Goal: Task Accomplishment & Management: Manage account settings

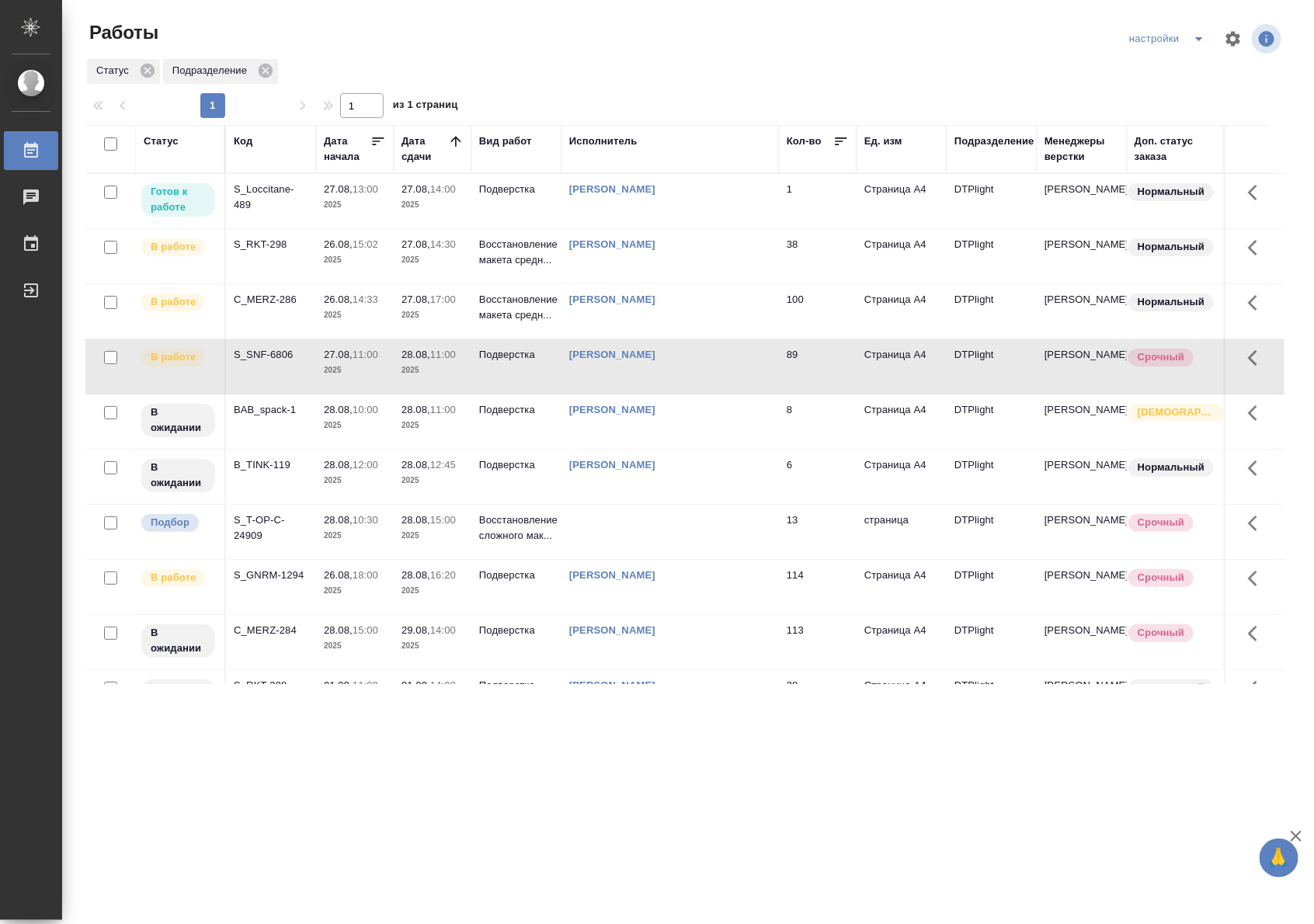
click at [288, 203] on div "S_Loccitane-489" at bounding box center [271, 197] width 74 height 31
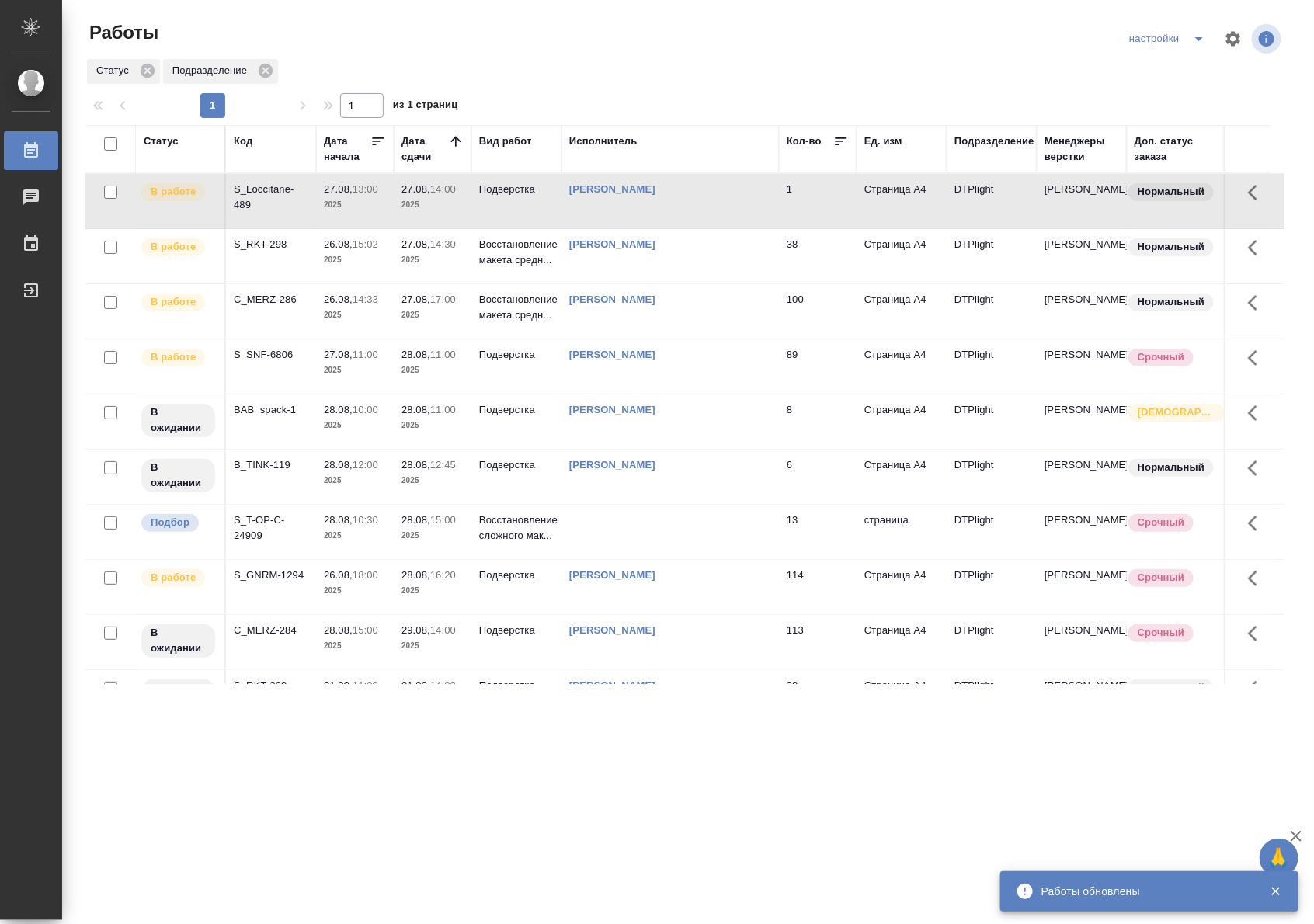
click at [430, 202] on p "2025" at bounding box center [432, 205] width 63 height 15
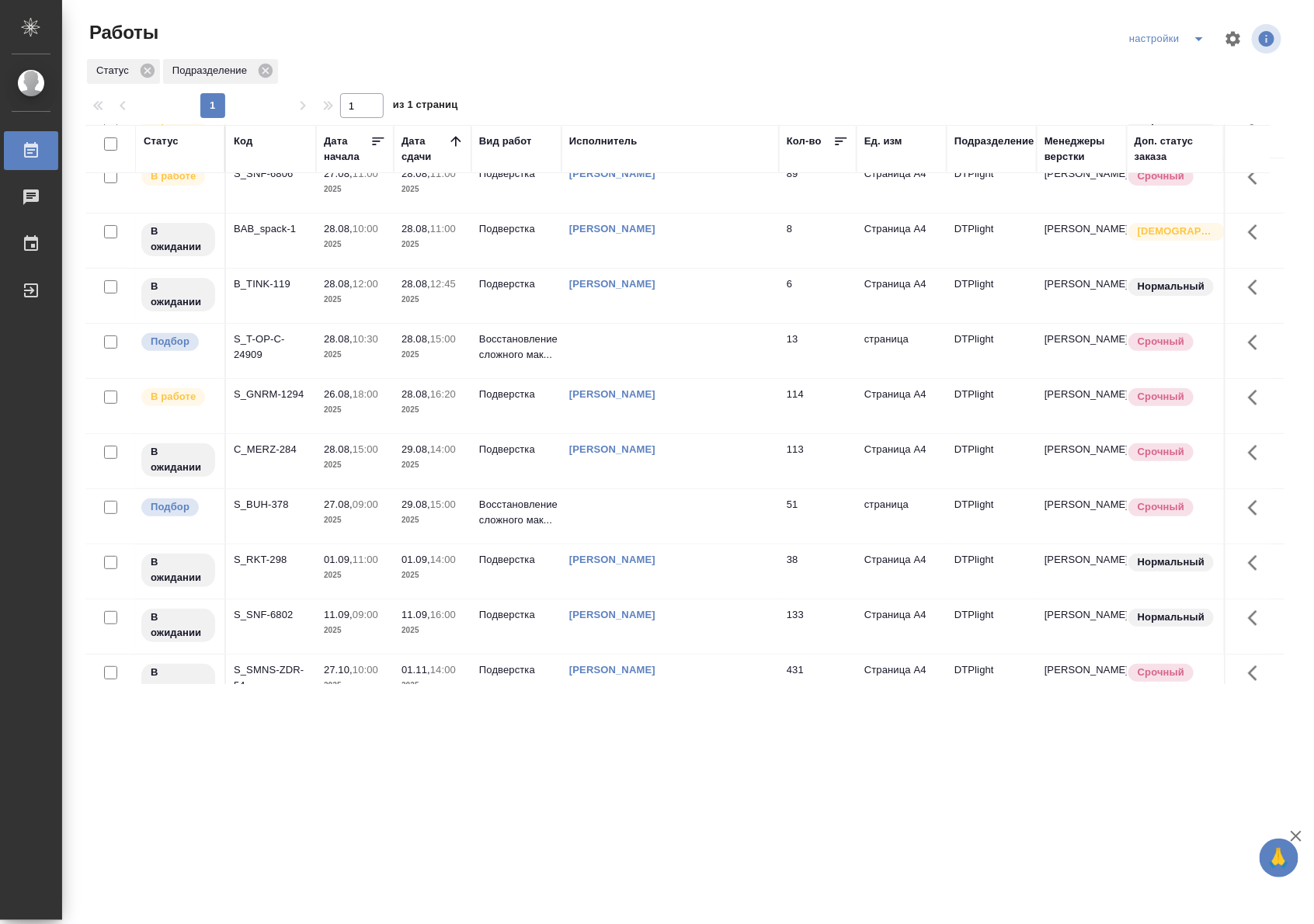
scroll to position [168, 0]
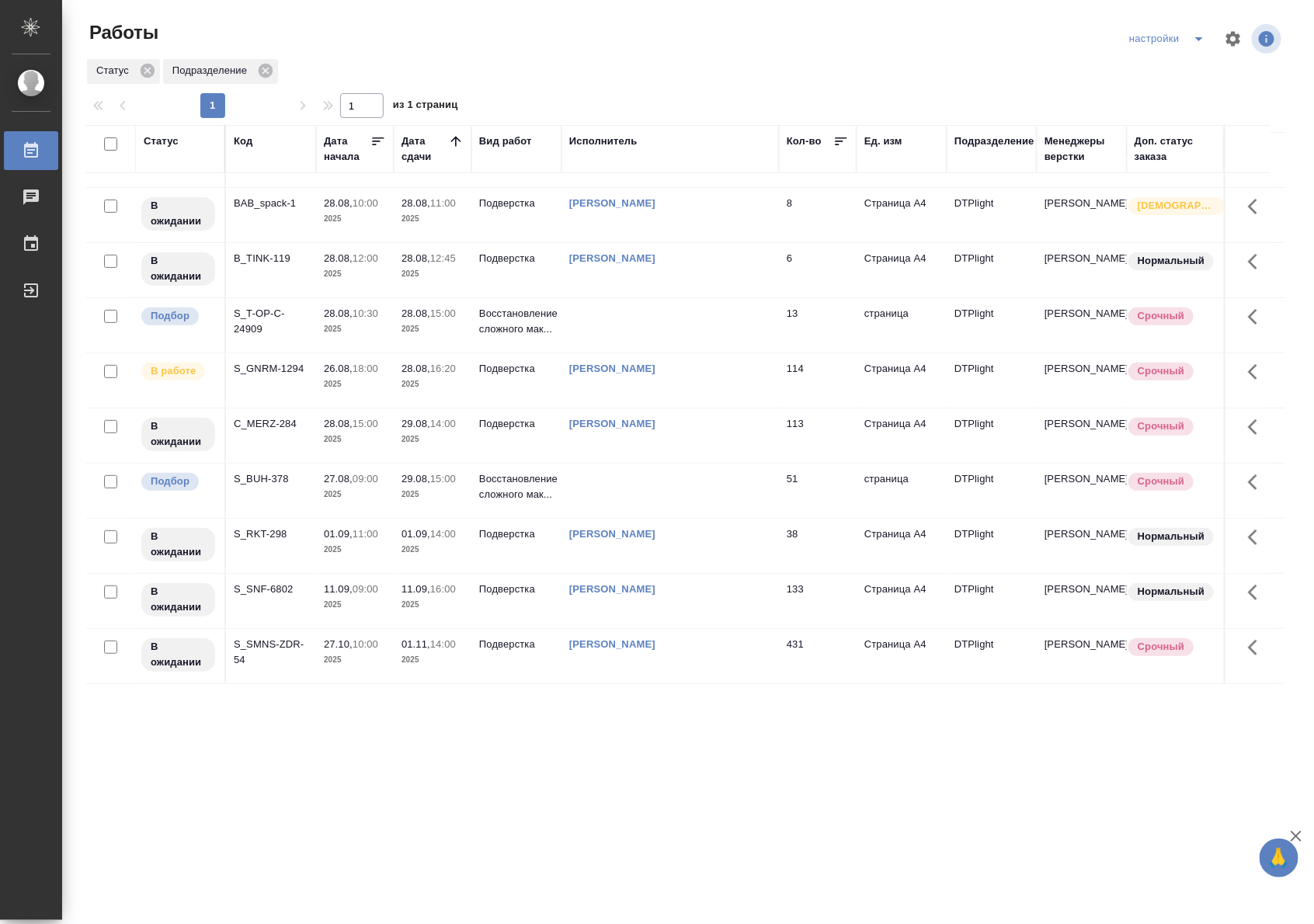
click at [639, 474] on td at bounding box center [671, 491] width 217 height 54
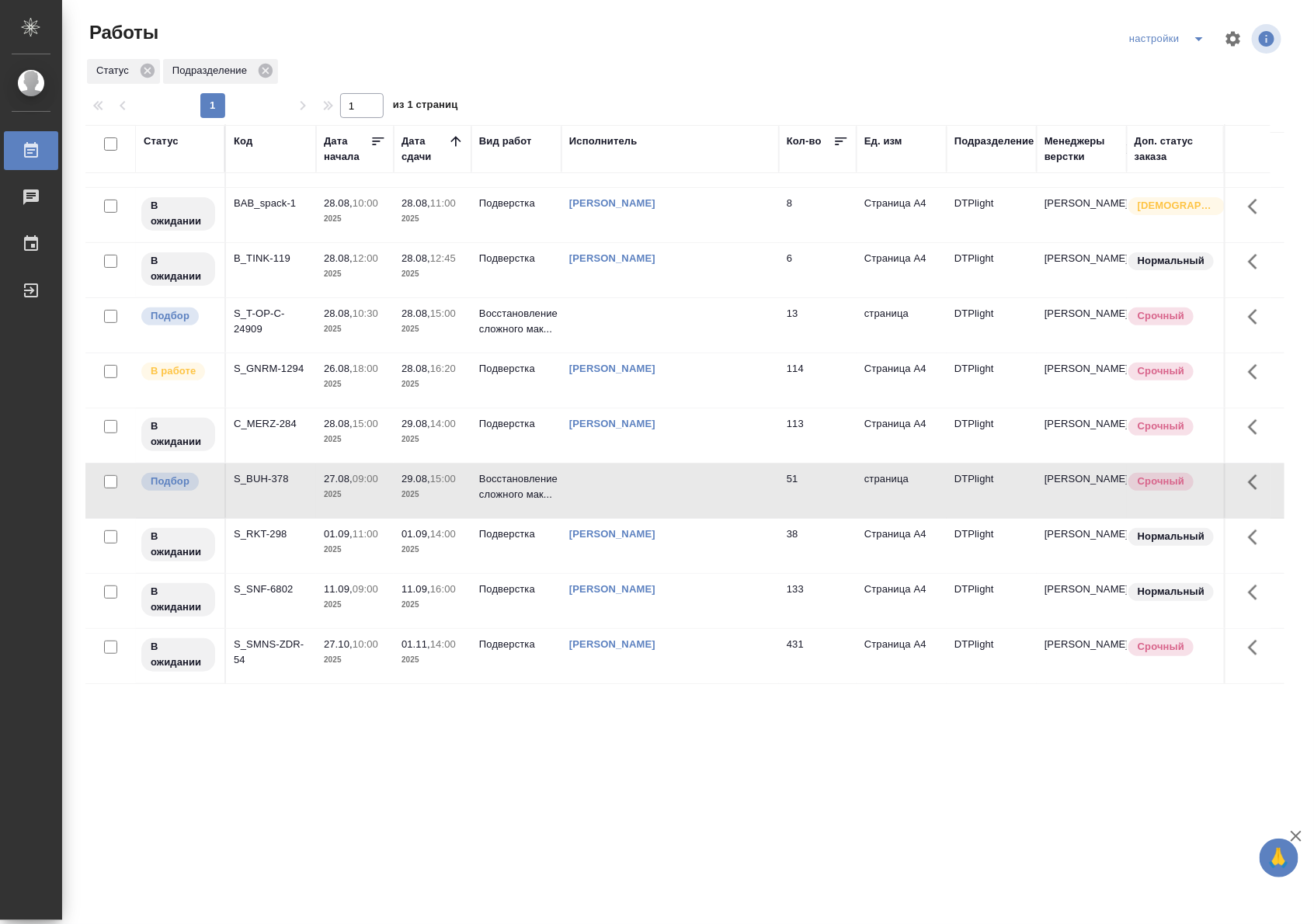
click at [639, 474] on td at bounding box center [671, 491] width 217 height 54
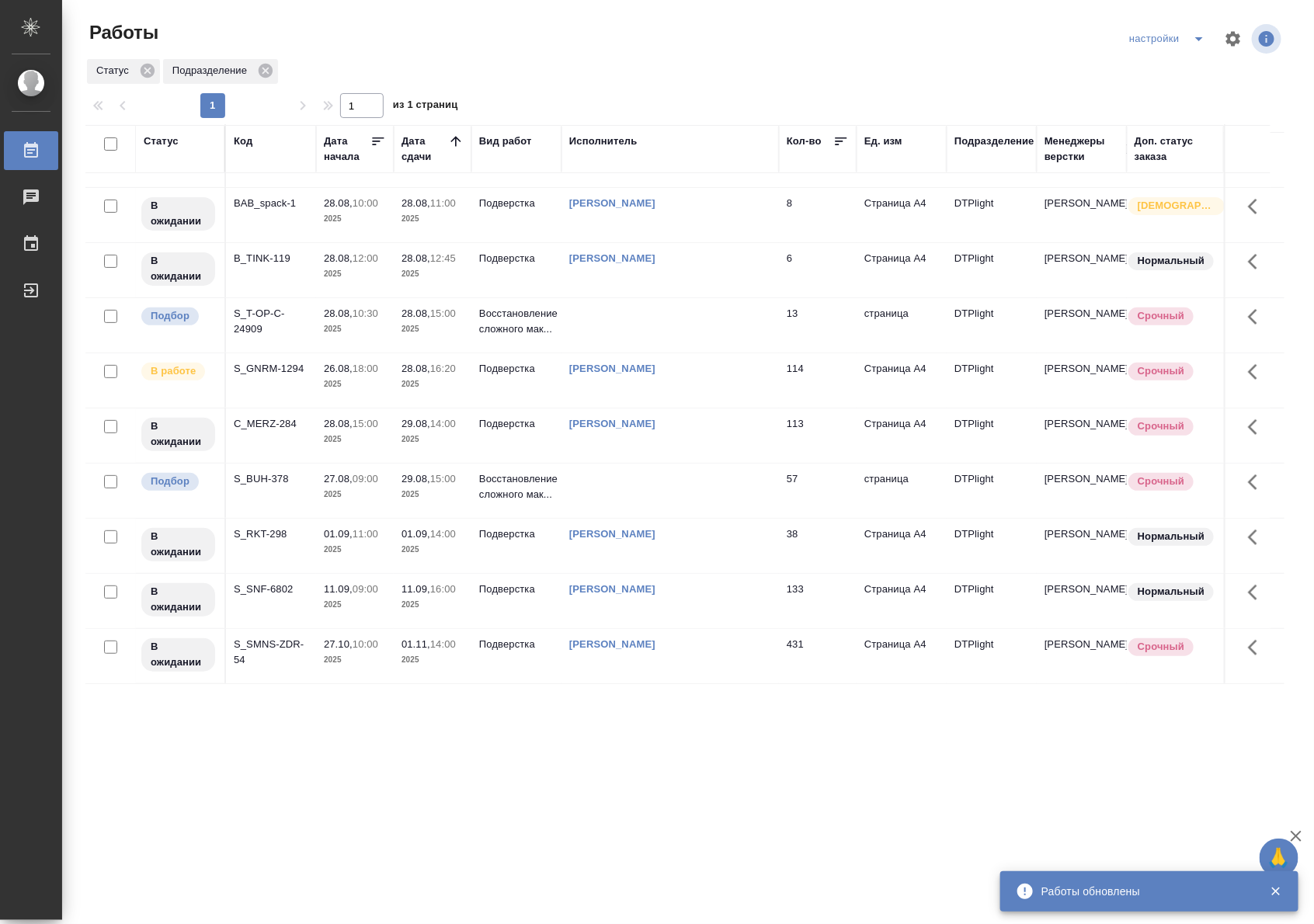
click at [730, 476] on td at bounding box center [671, 491] width 217 height 54
click at [729, 477] on td at bounding box center [671, 491] width 217 height 54
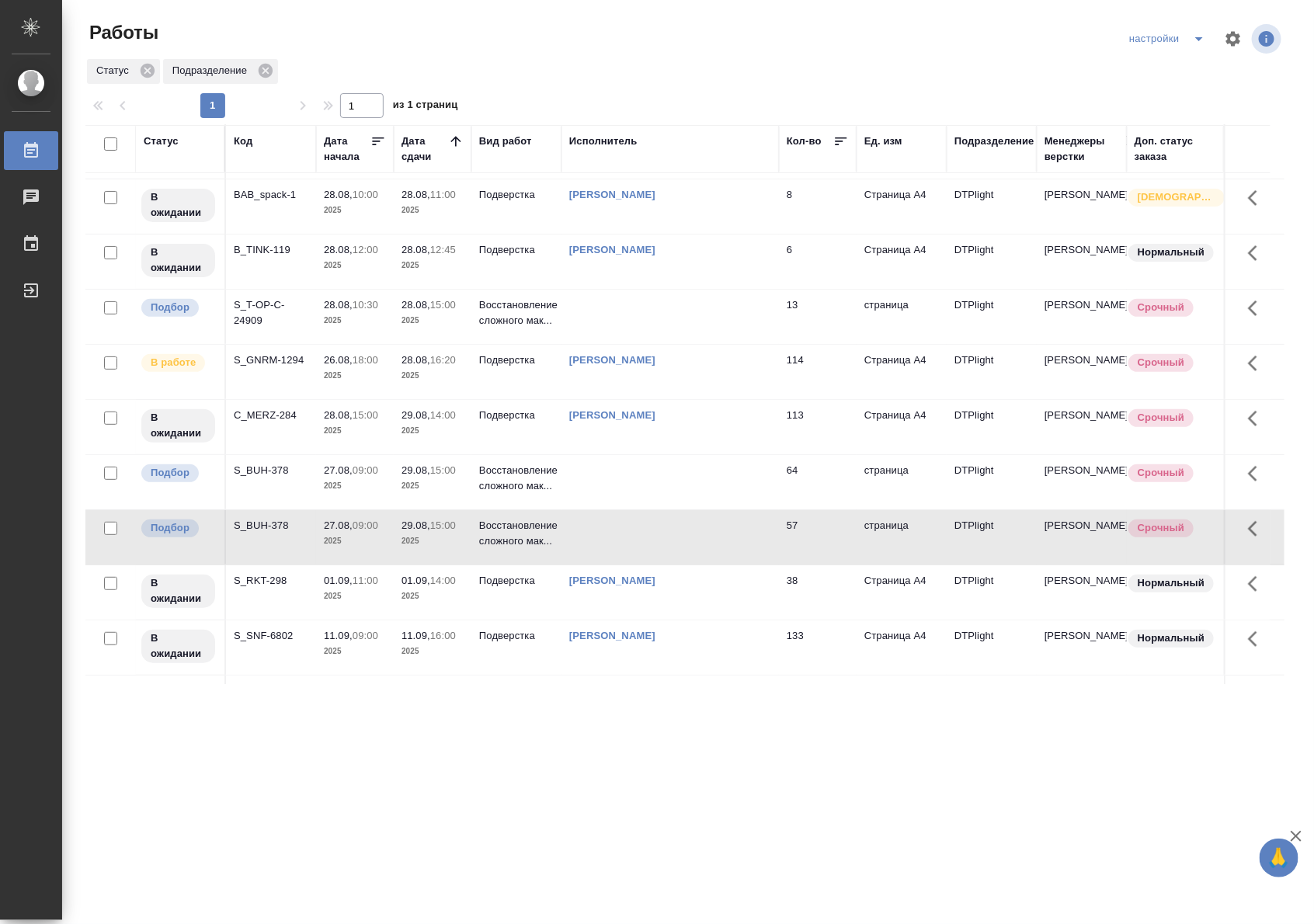
scroll to position [224, 0]
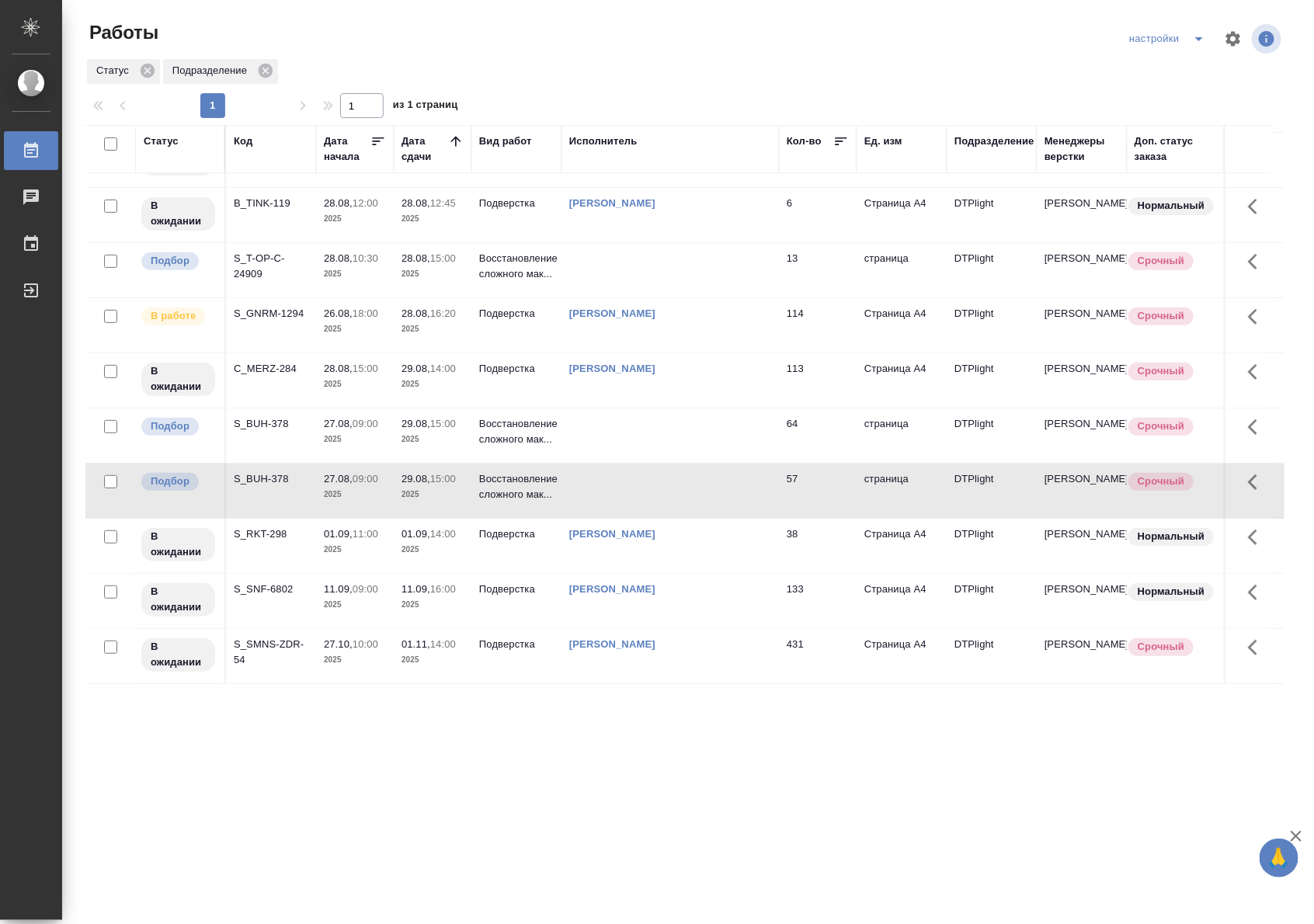
click at [617, 417] on td at bounding box center [671, 436] width 217 height 54
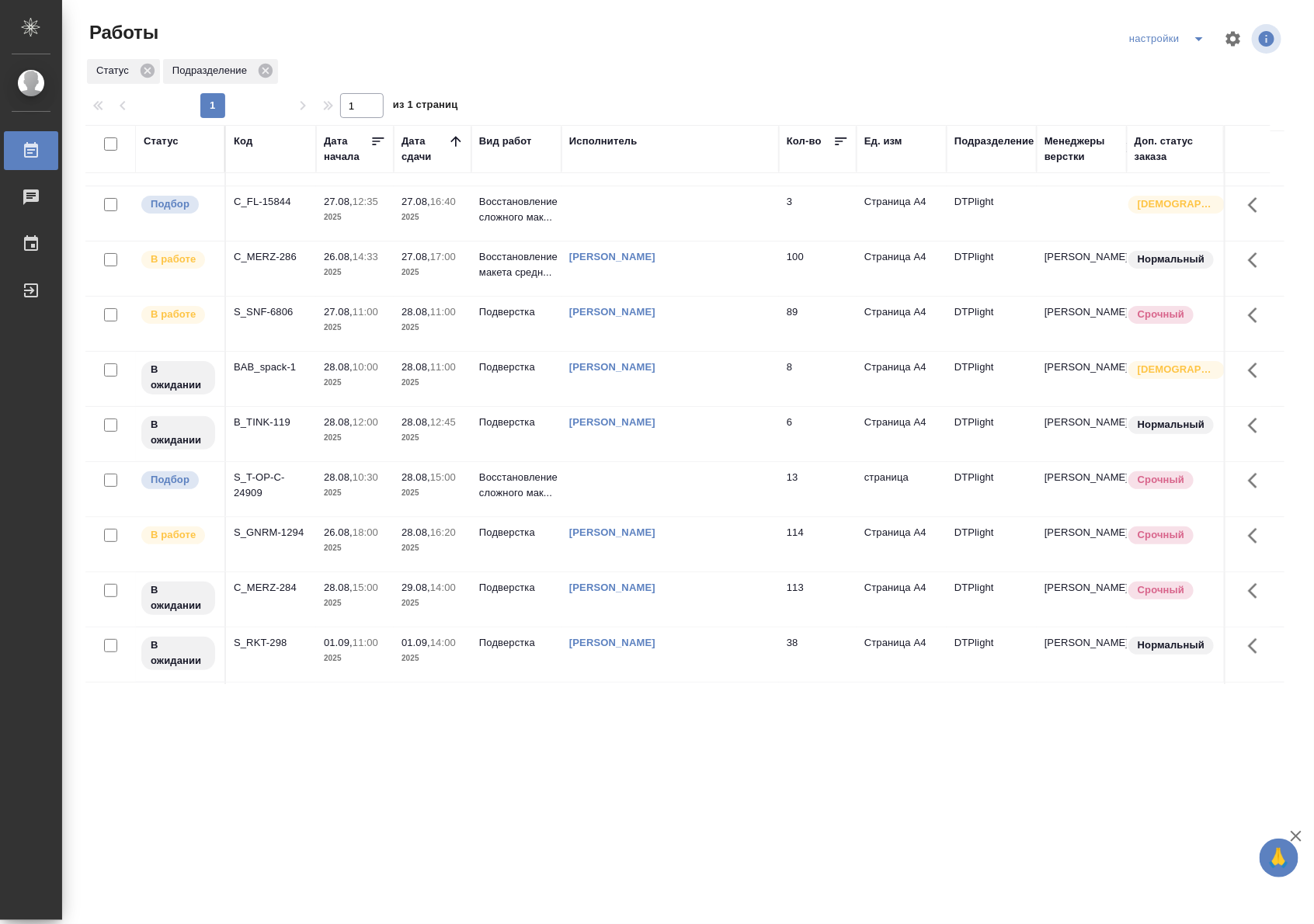
scroll to position [0, 0]
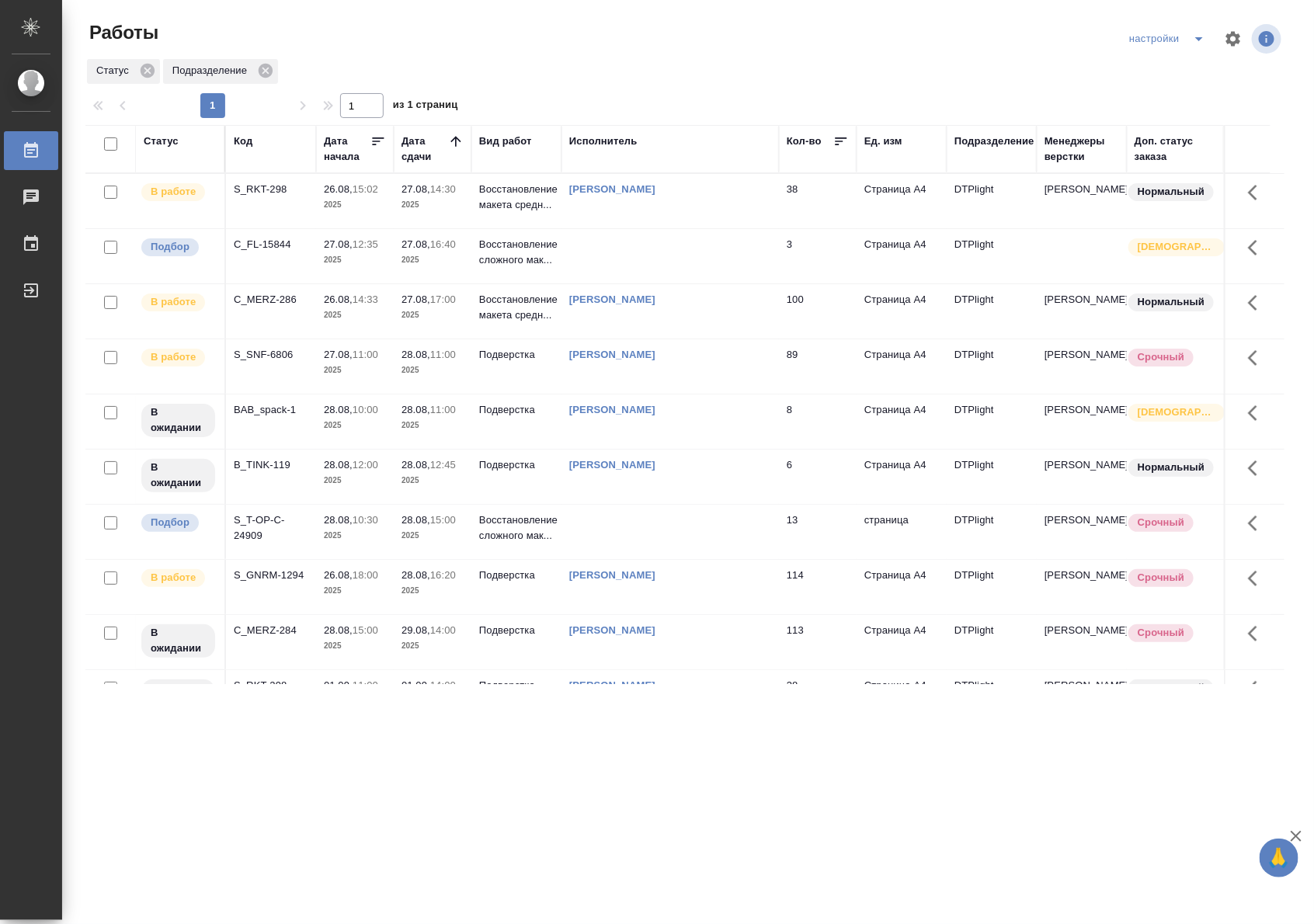
click at [456, 195] on span "27.08, 14:30" at bounding box center [432, 189] width 63 height 15
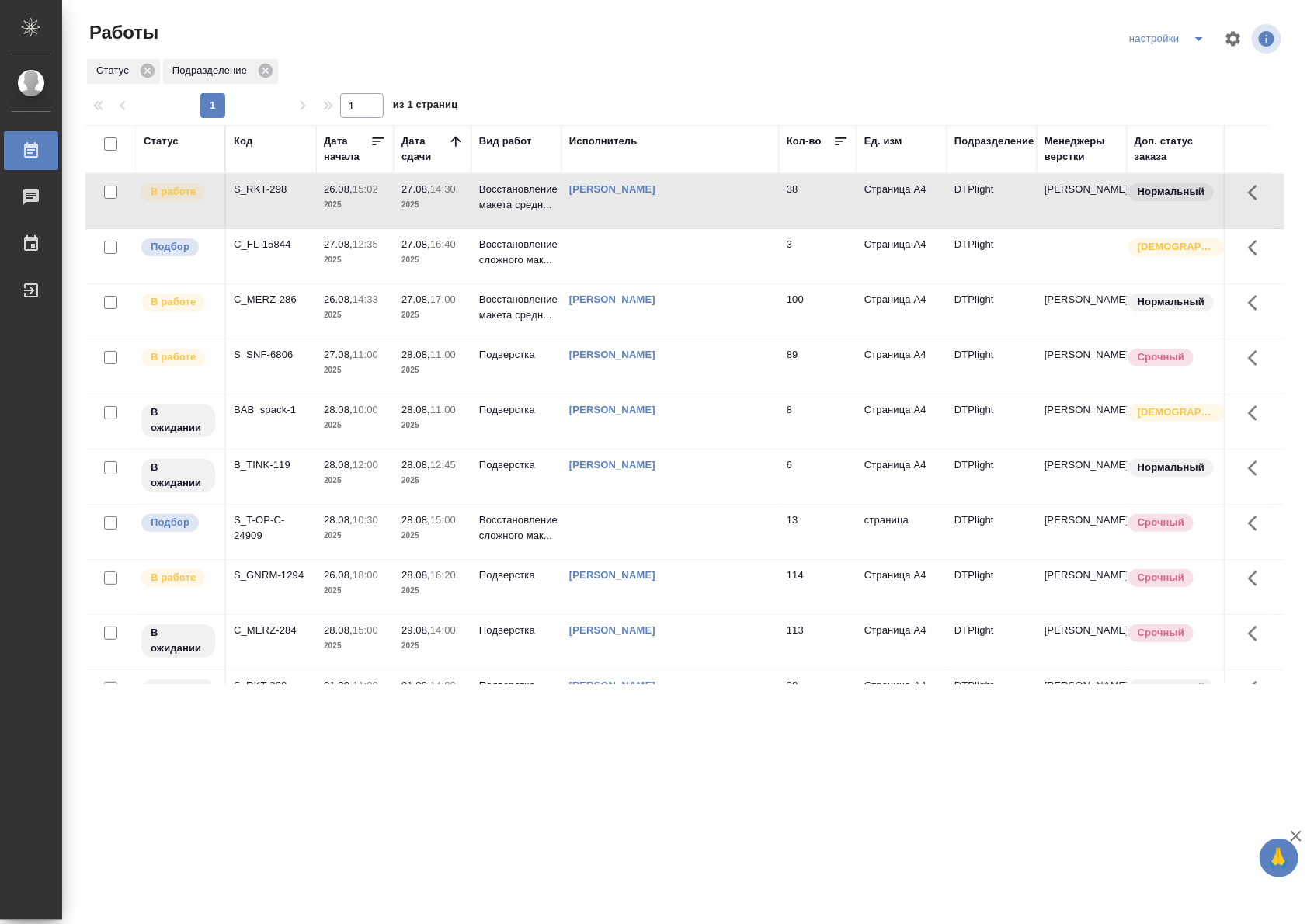
click at [456, 195] on span "27.08, 14:30" at bounding box center [432, 189] width 63 height 15
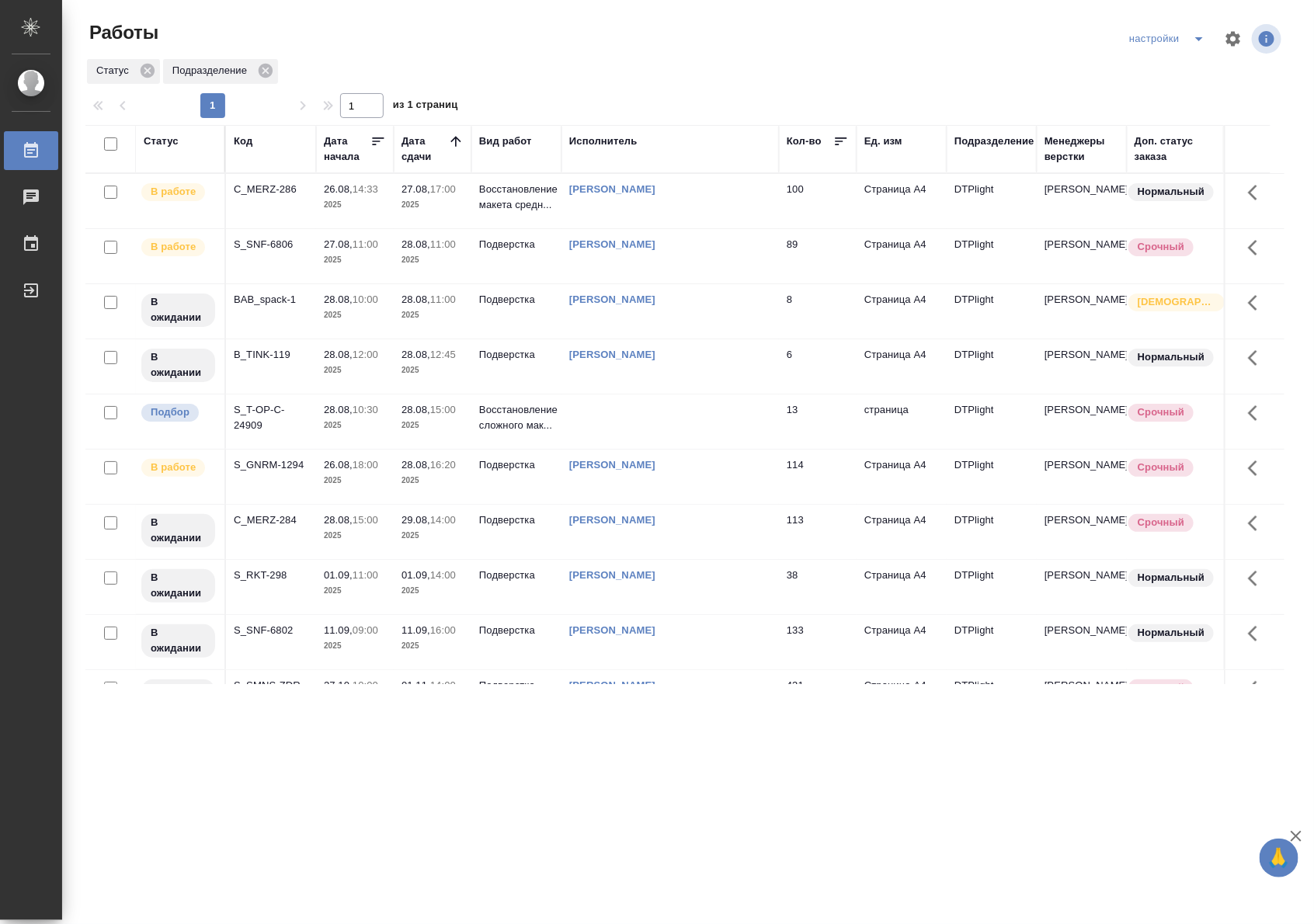
click at [827, 212] on td "100" at bounding box center [818, 201] width 78 height 54
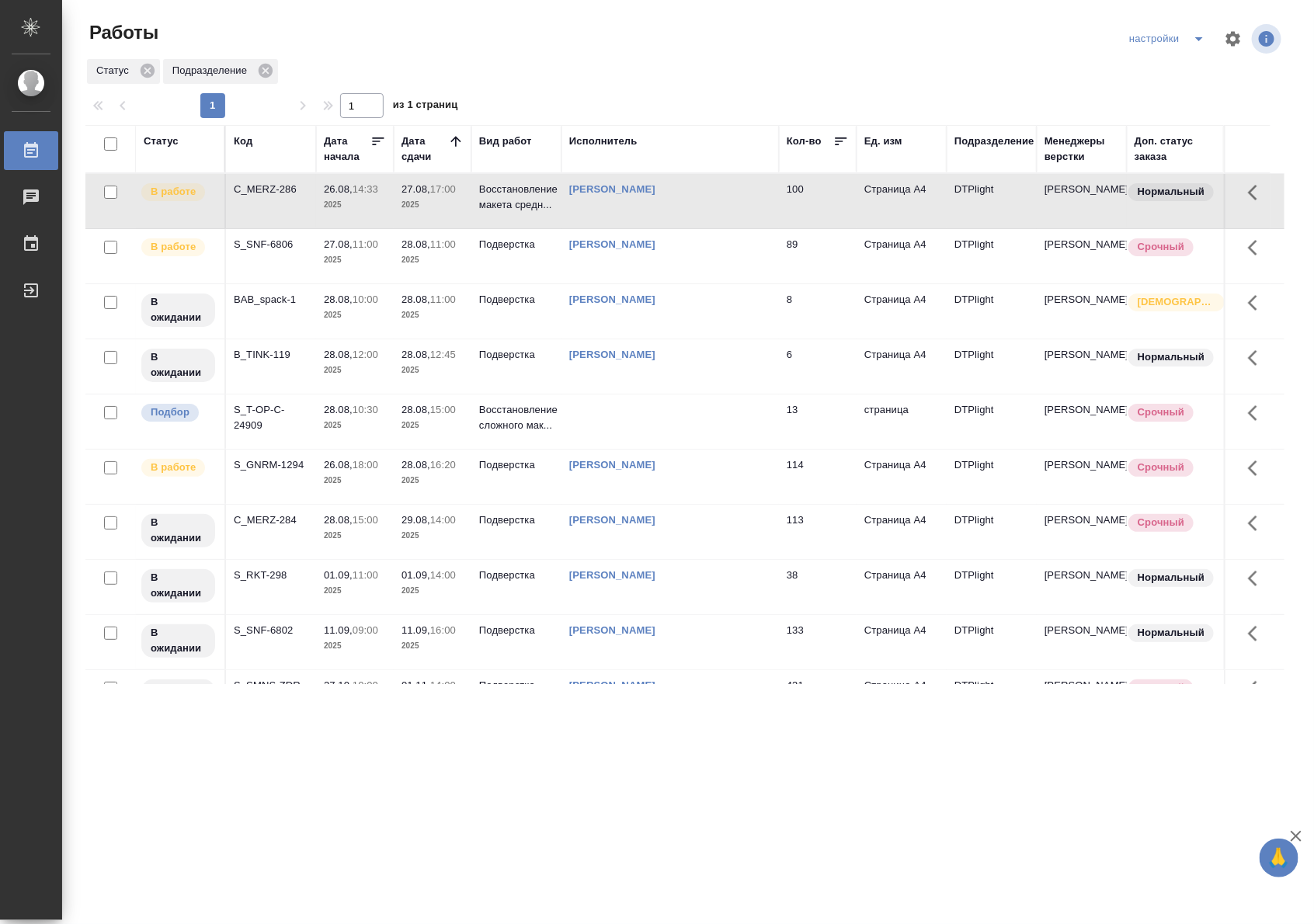
click at [827, 212] on td "100" at bounding box center [818, 201] width 78 height 54
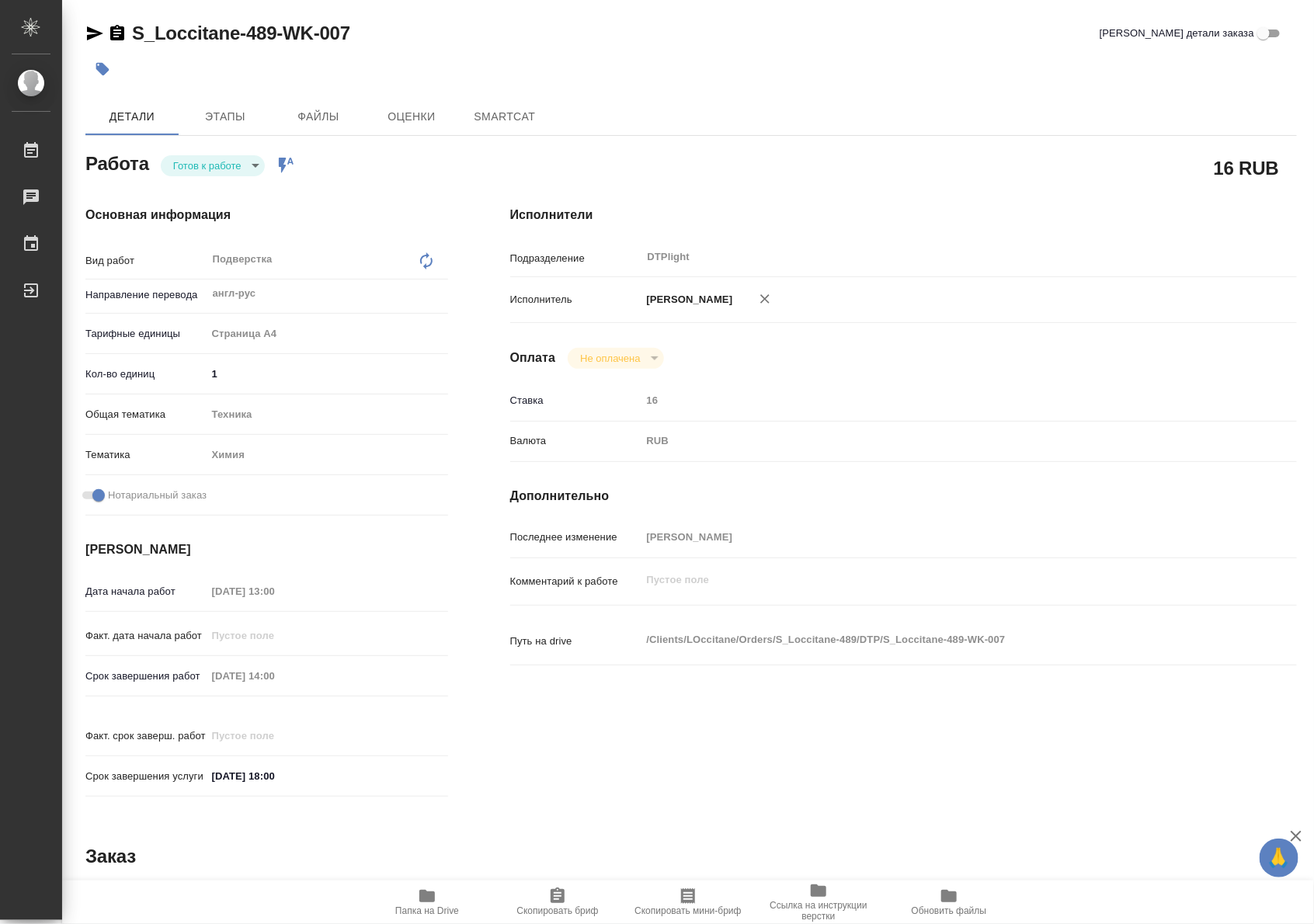
type textarea "x"
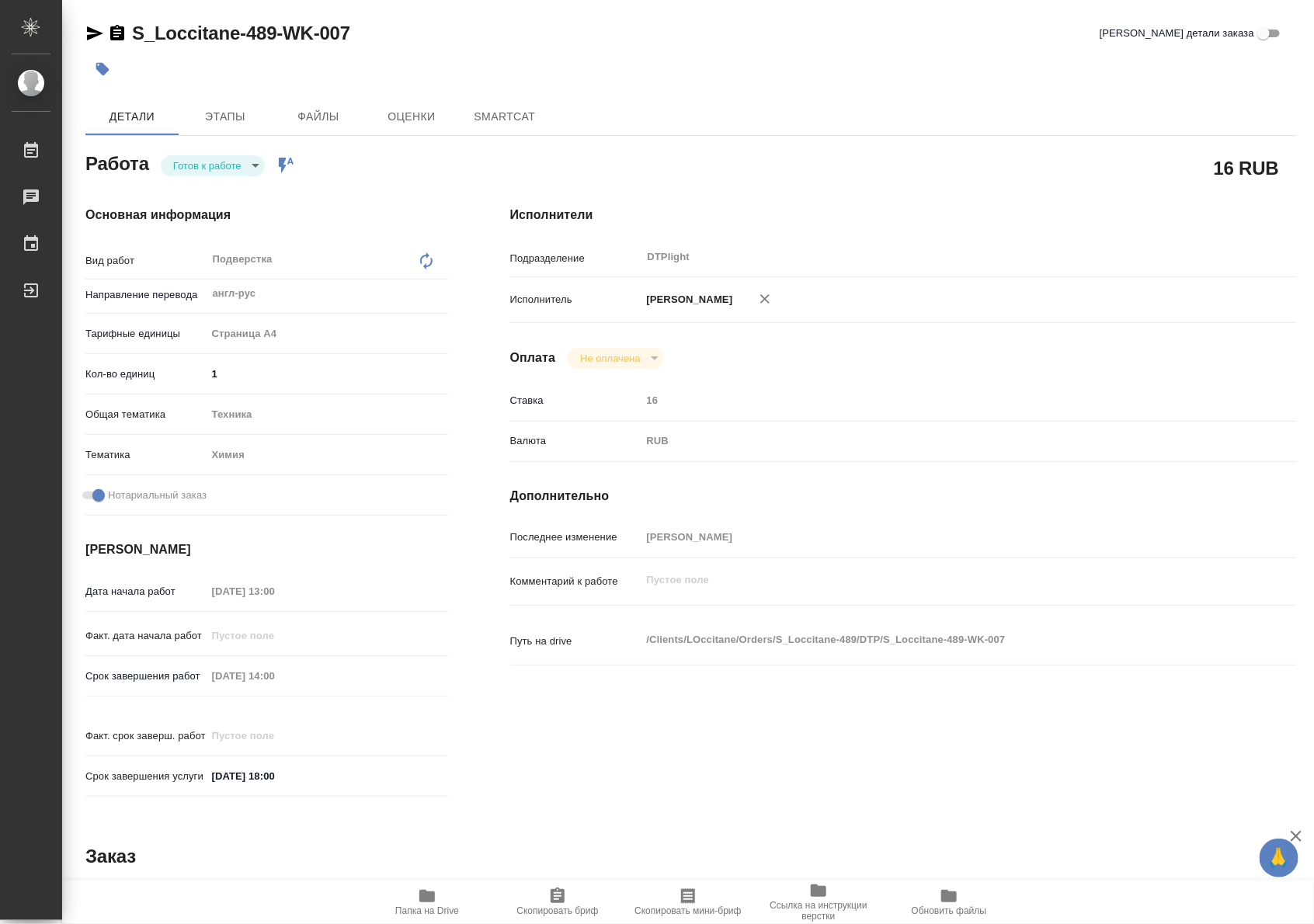
click at [223, 175] on body "🙏 .cls-1 fill:#fff; AWATERA Riianova Anna Работы Чаты График Выйти S_Loccitane-…" at bounding box center [657, 462] width 1314 height 924
type textarea "x"
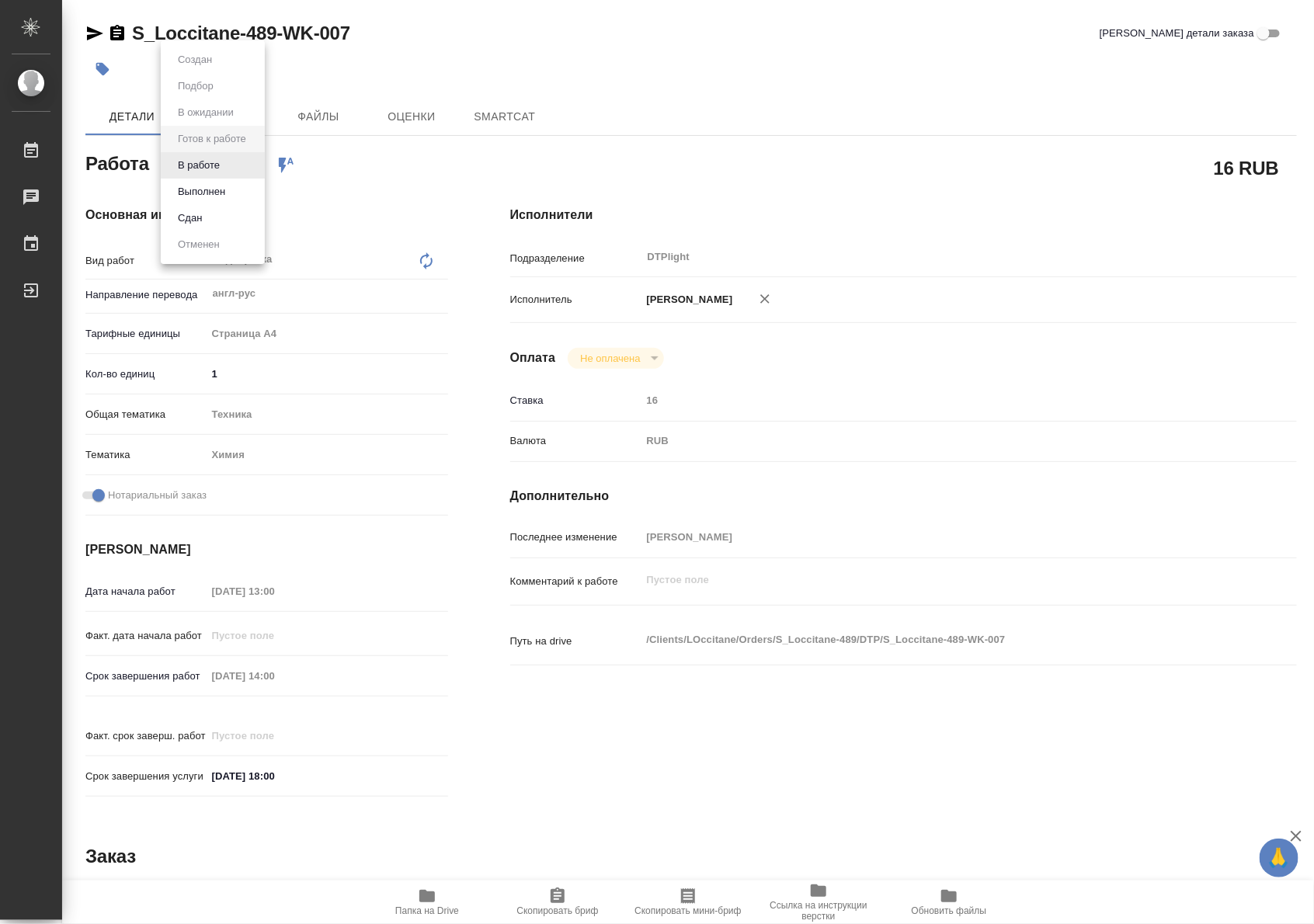
type textarea "x"
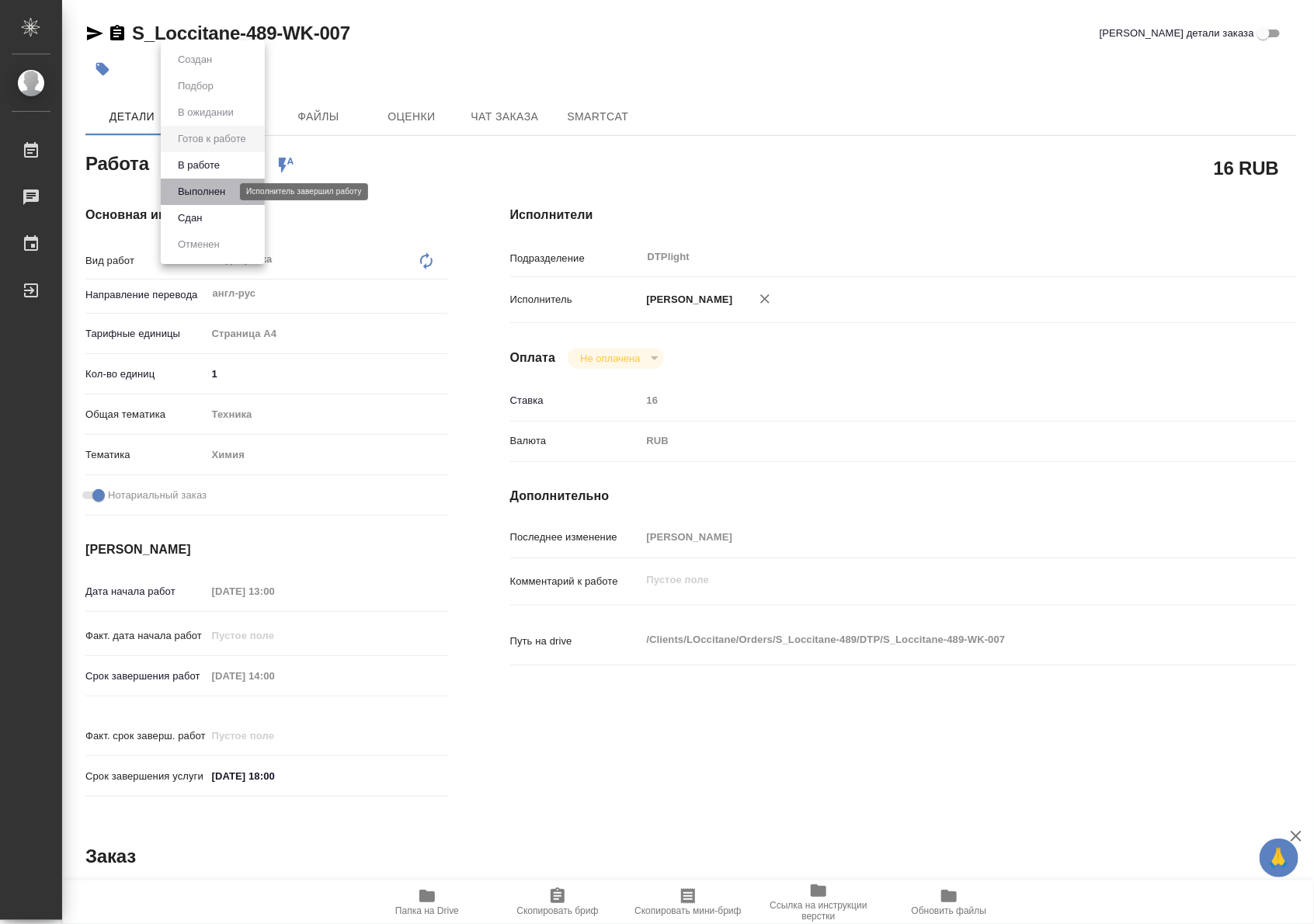
type textarea "x"
drag, startPoint x: 223, startPoint y: 193, endPoint x: 215, endPoint y: 163, distance: 31.0
click at [215, 163] on ul "Создан Подбор В ожидании Готов к работе В работе Выполнен Сдан Отменен" at bounding box center [212, 152] width 104 height 224
click at [214, 161] on button "В работе" at bounding box center [198, 165] width 52 height 17
type textarea "x"
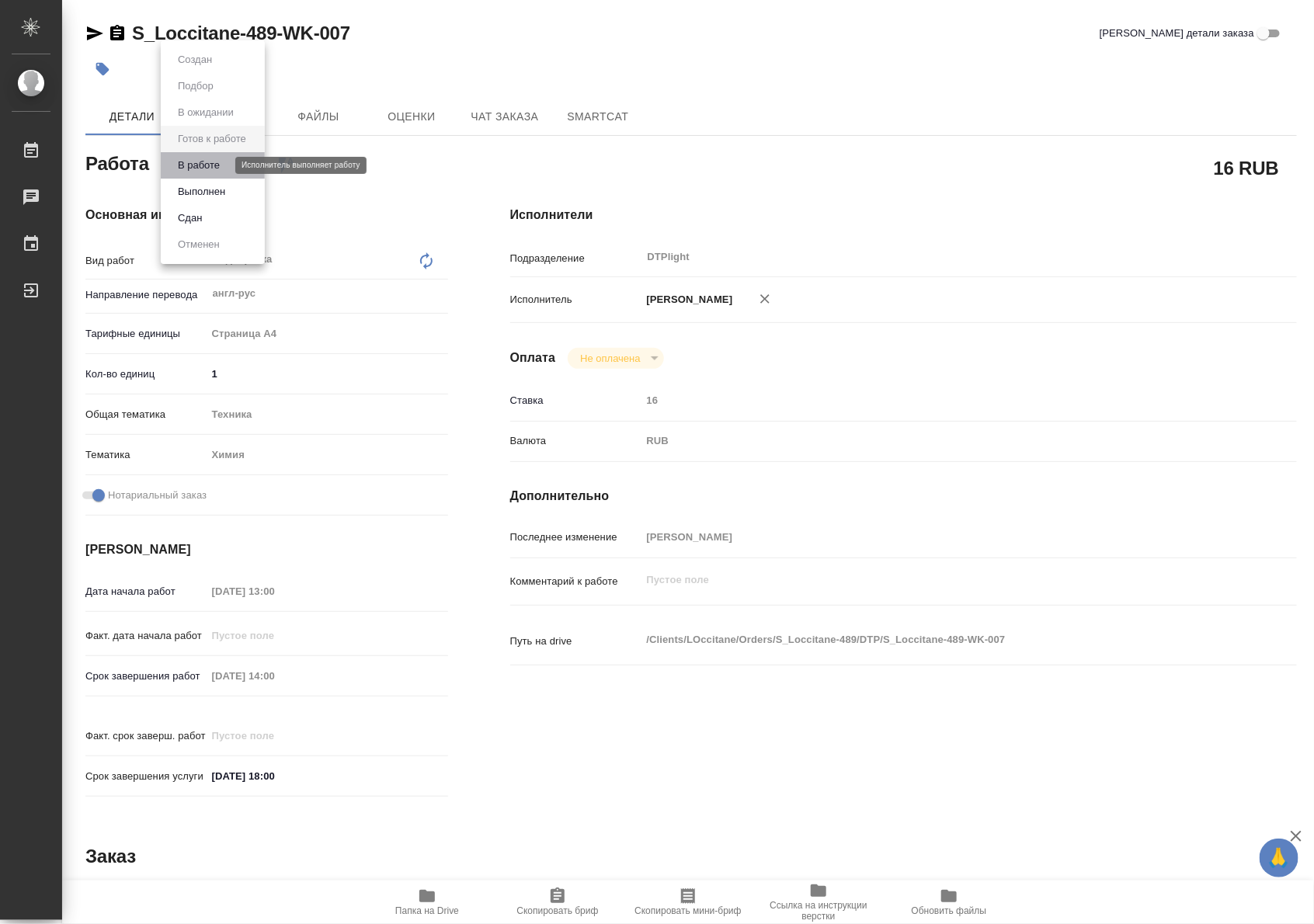
type textarea "x"
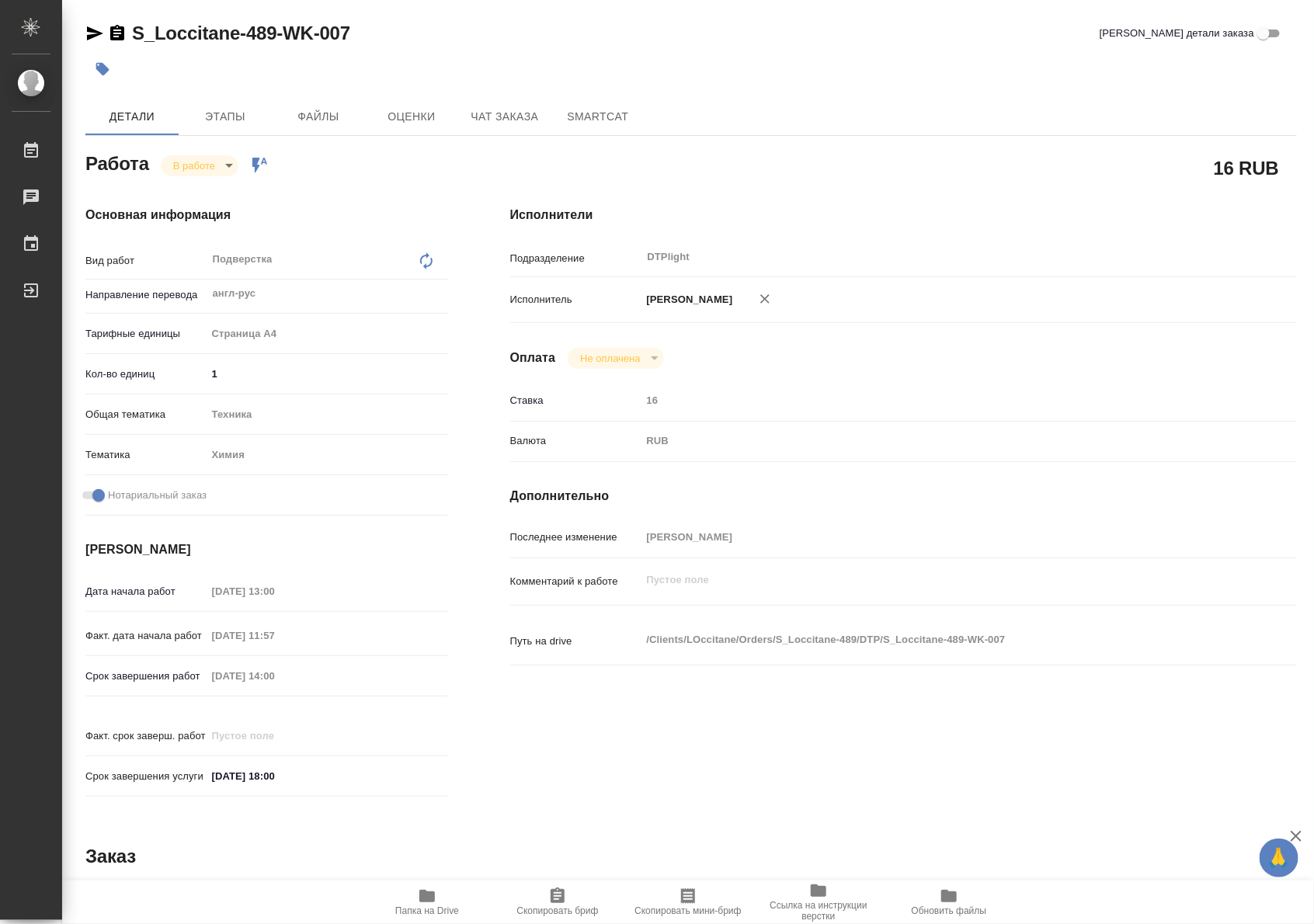
type textarea "x"
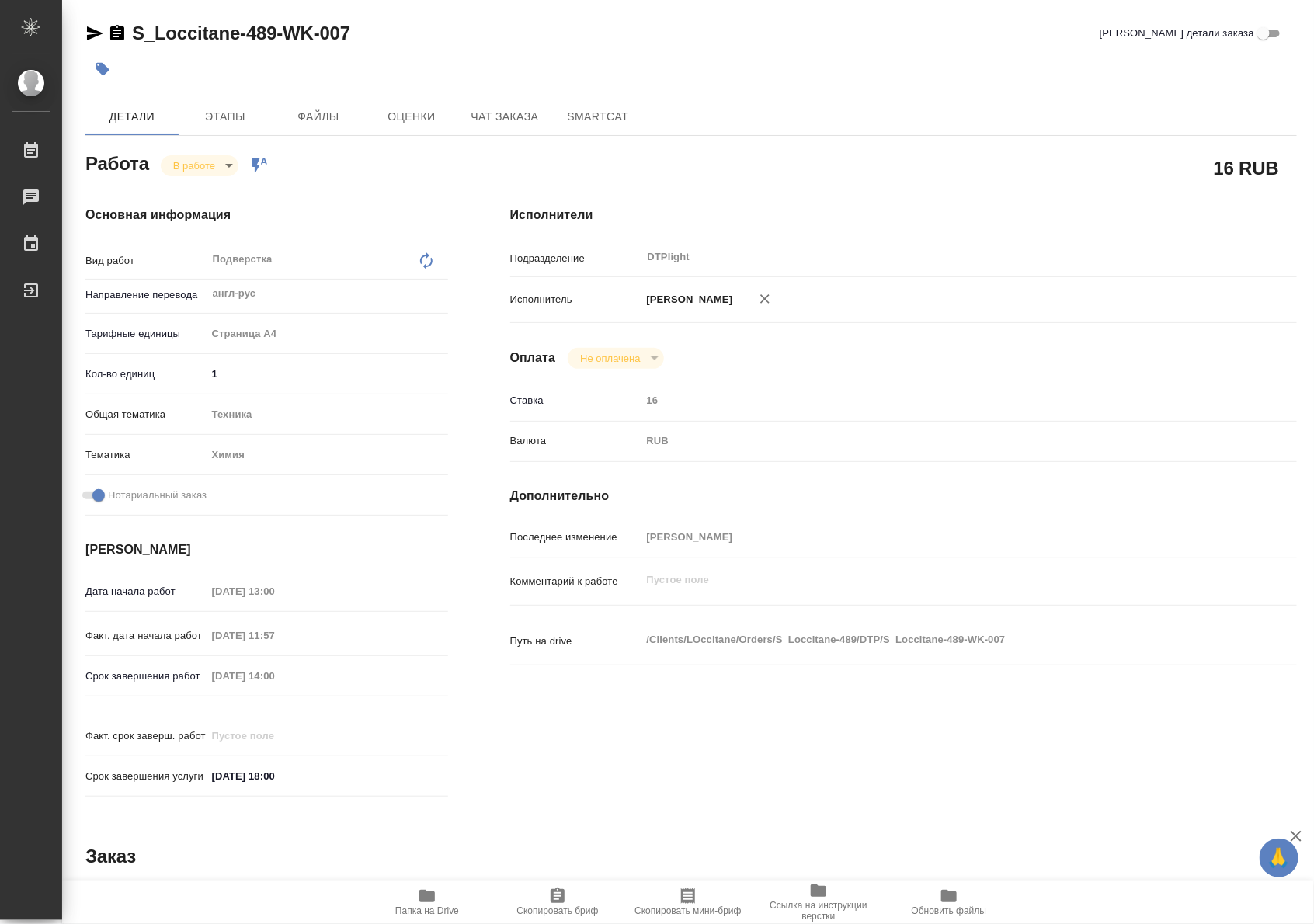
type textarea "x"
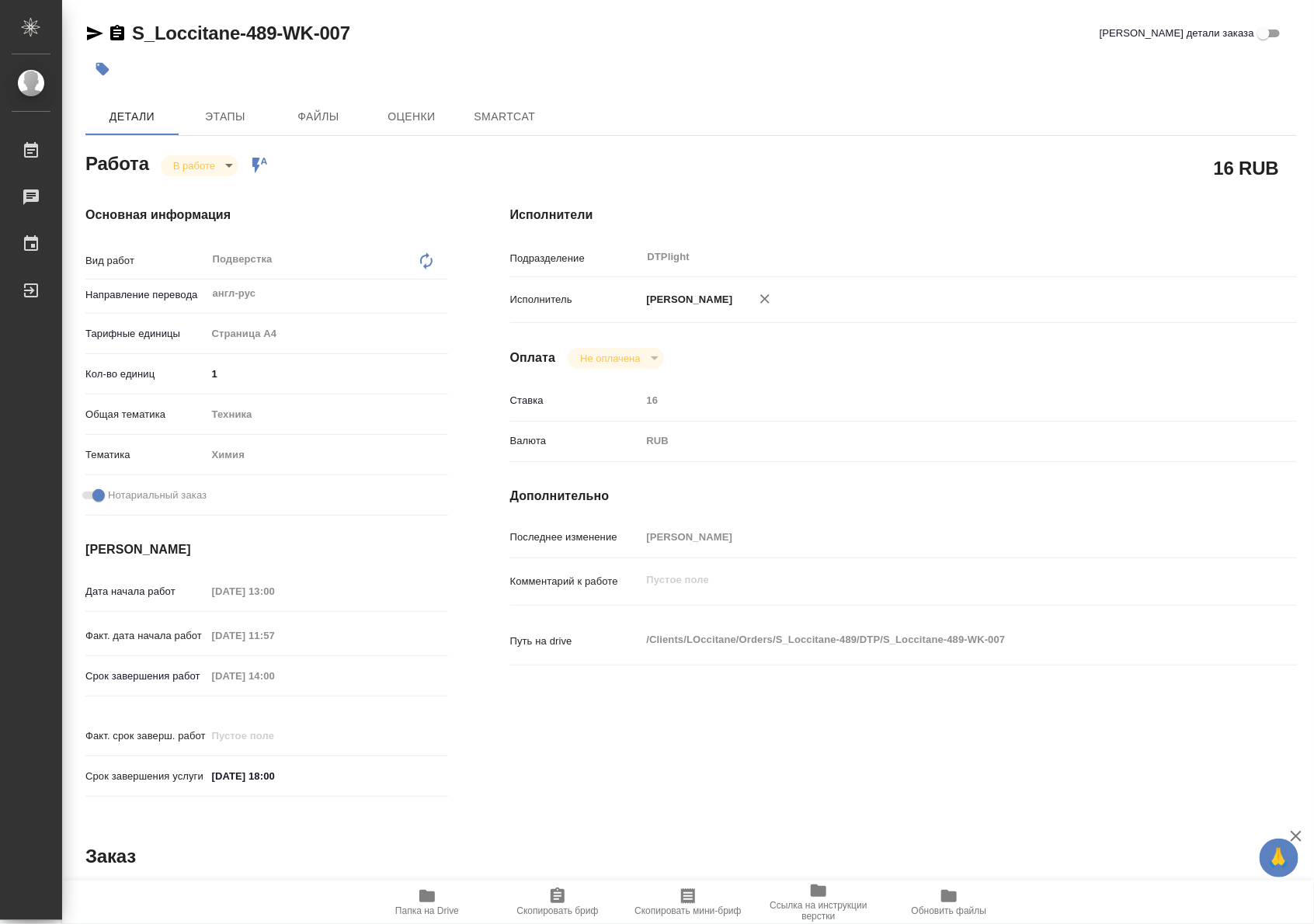
type textarea "x"
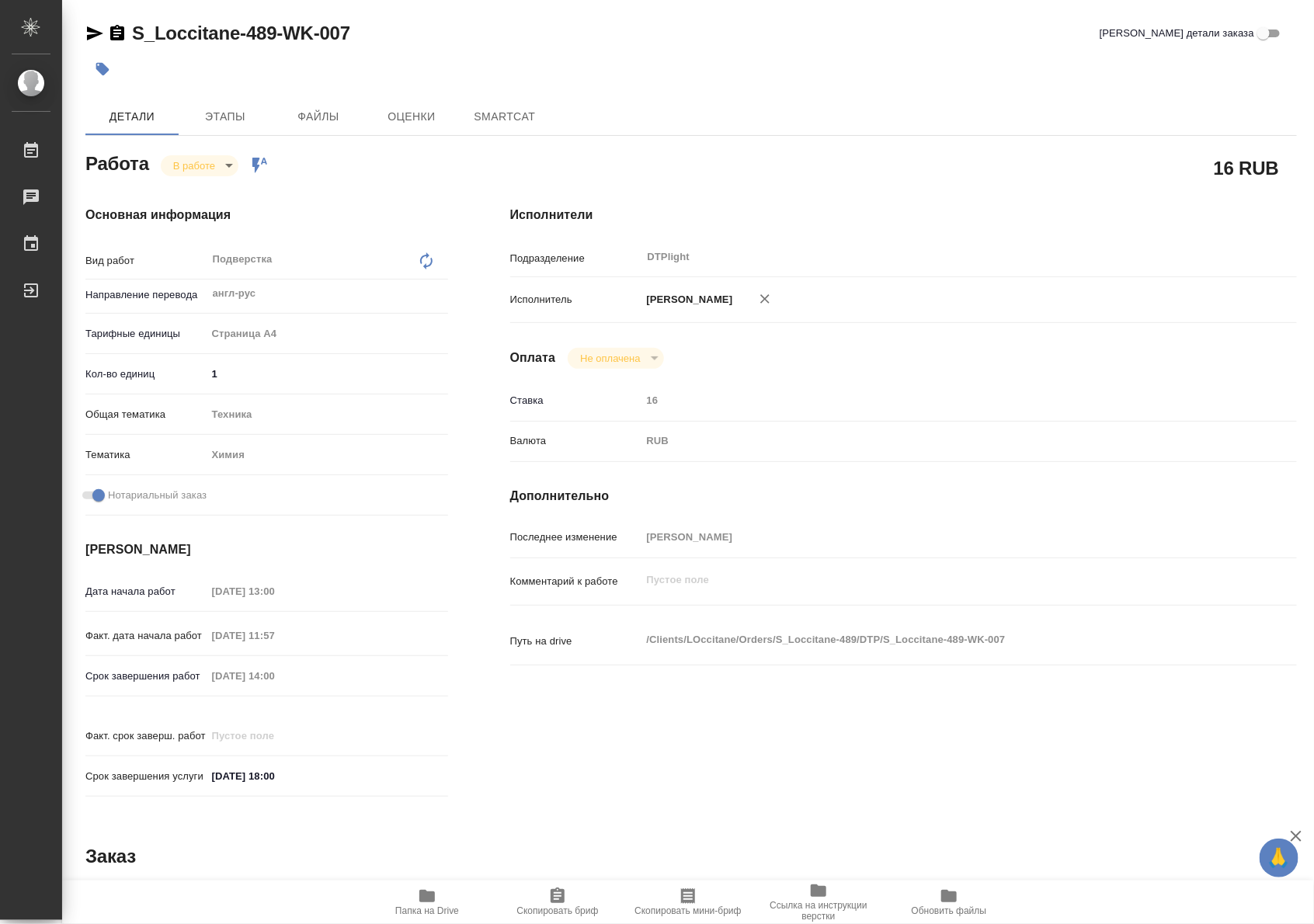
type textarea "x"
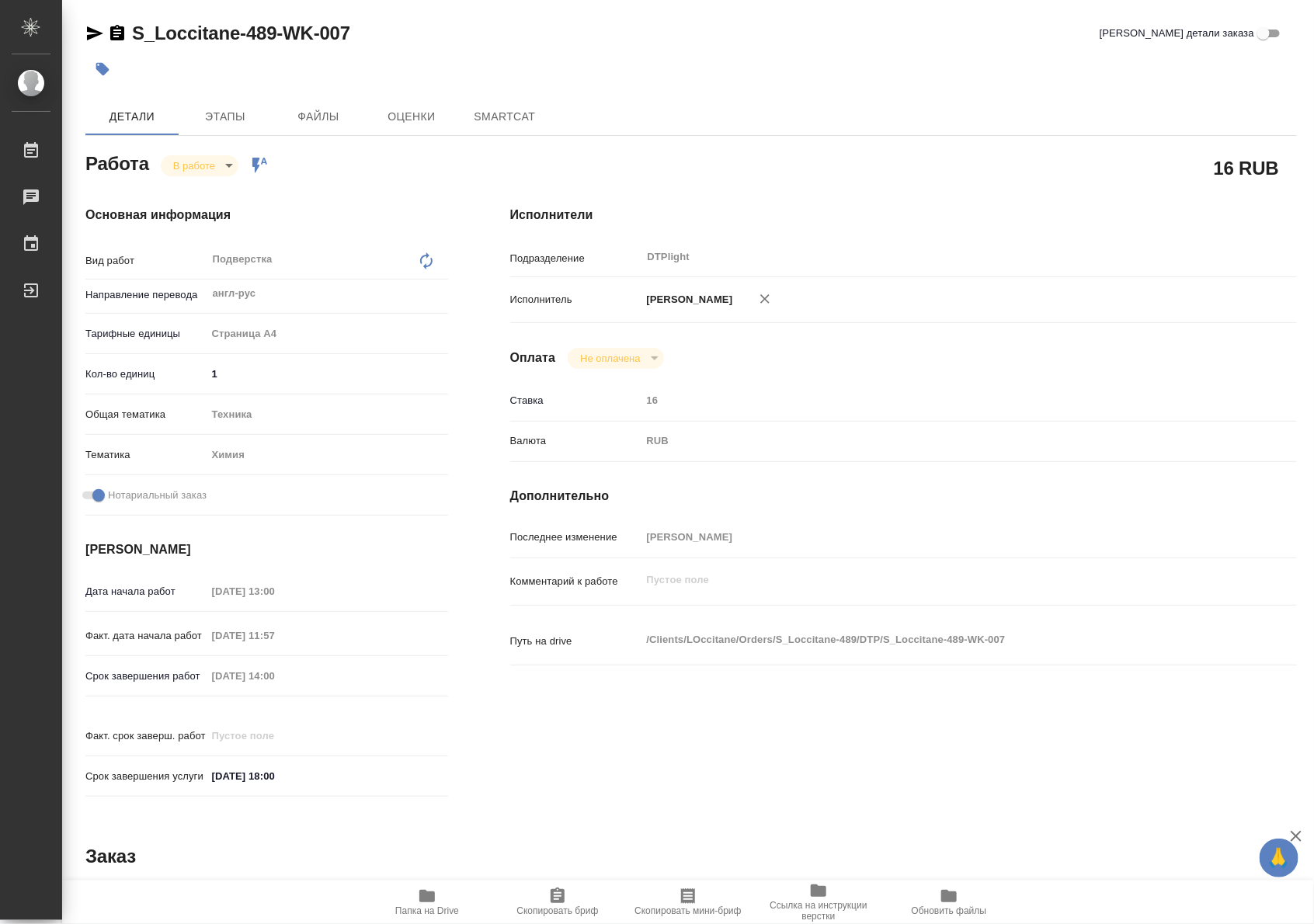
type textarea "x"
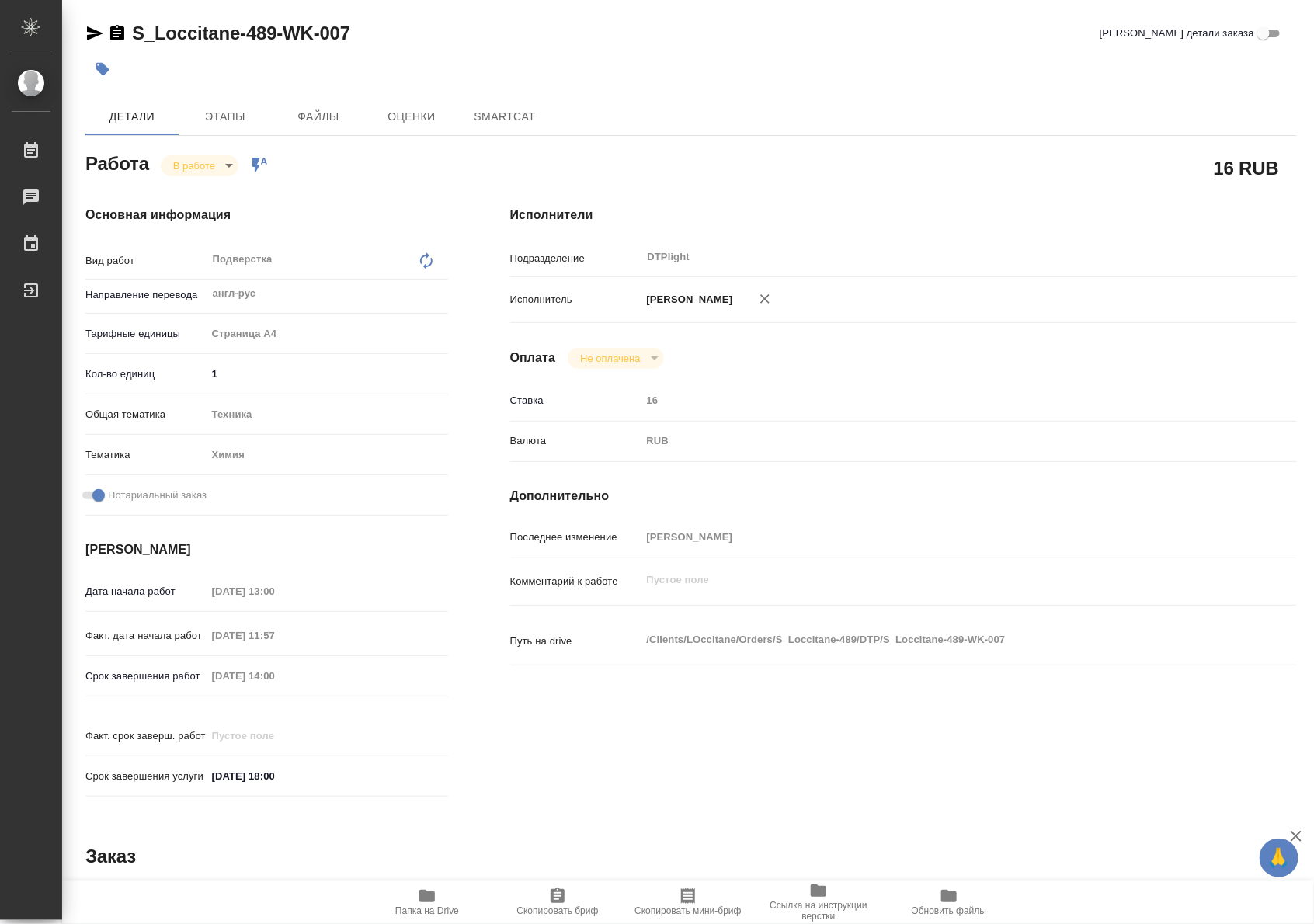
type textarea "x"
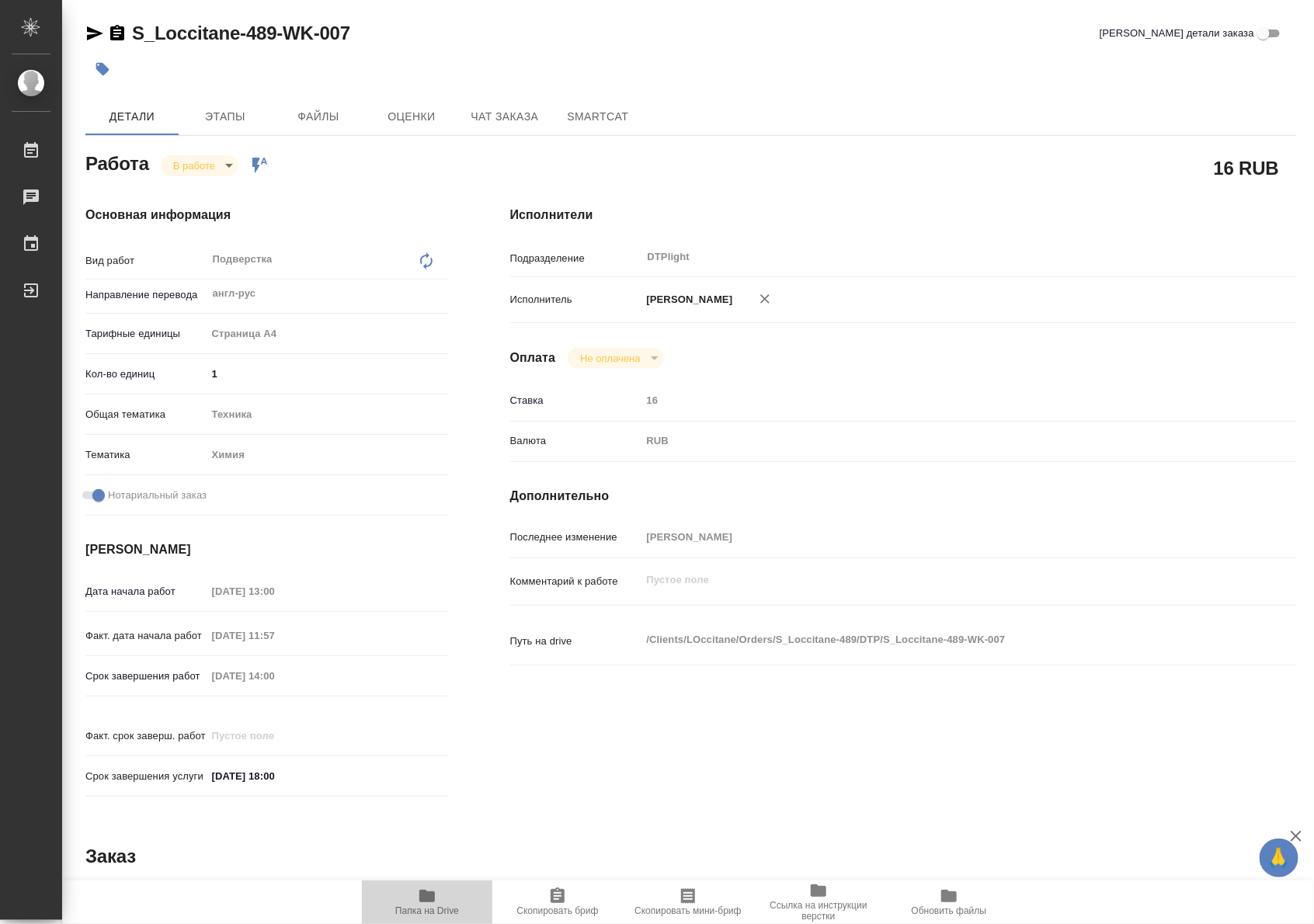
type textarea "x"
click at [421, 893] on icon "button" at bounding box center [427, 896] width 15 height 13
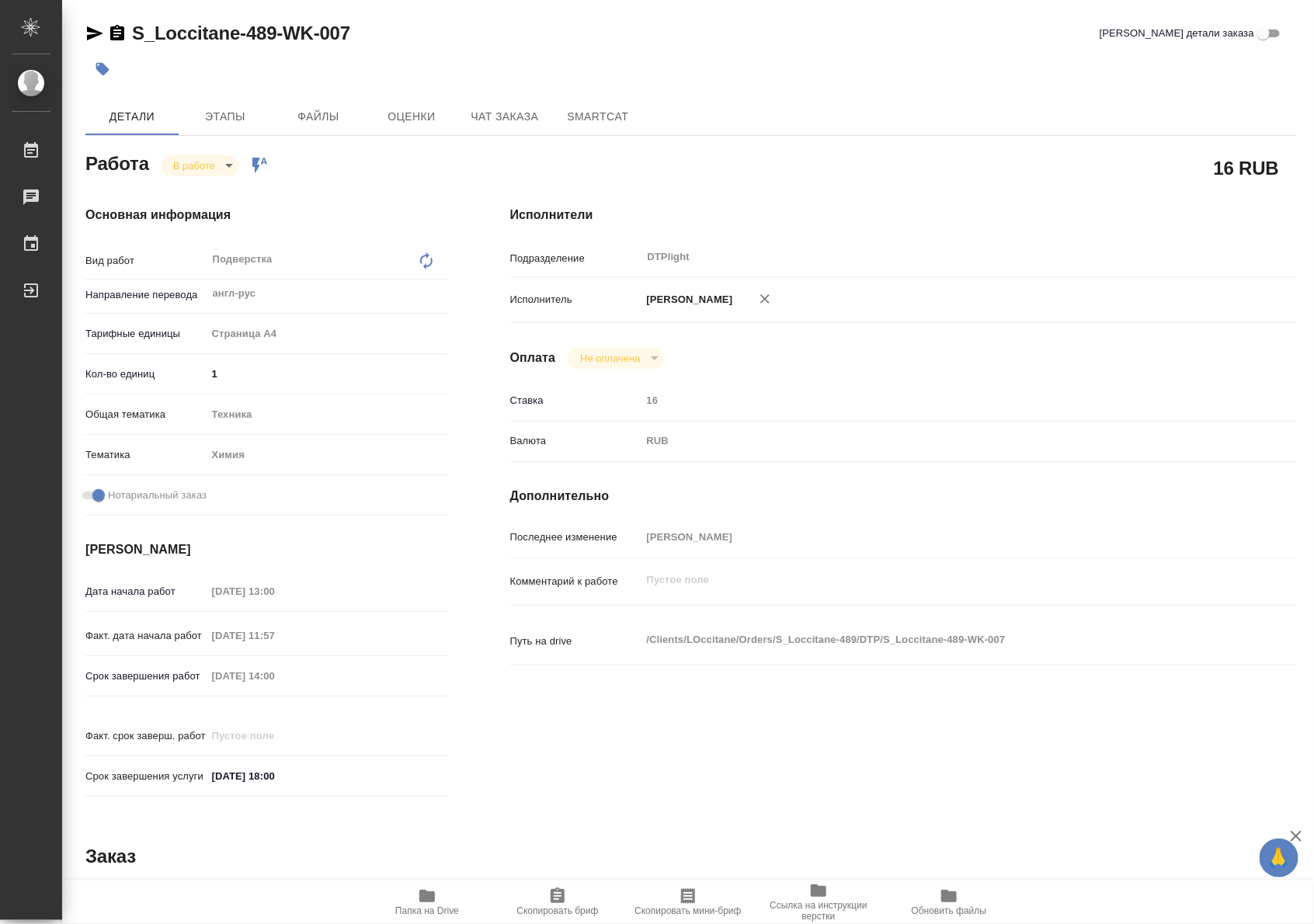
type textarea "x"
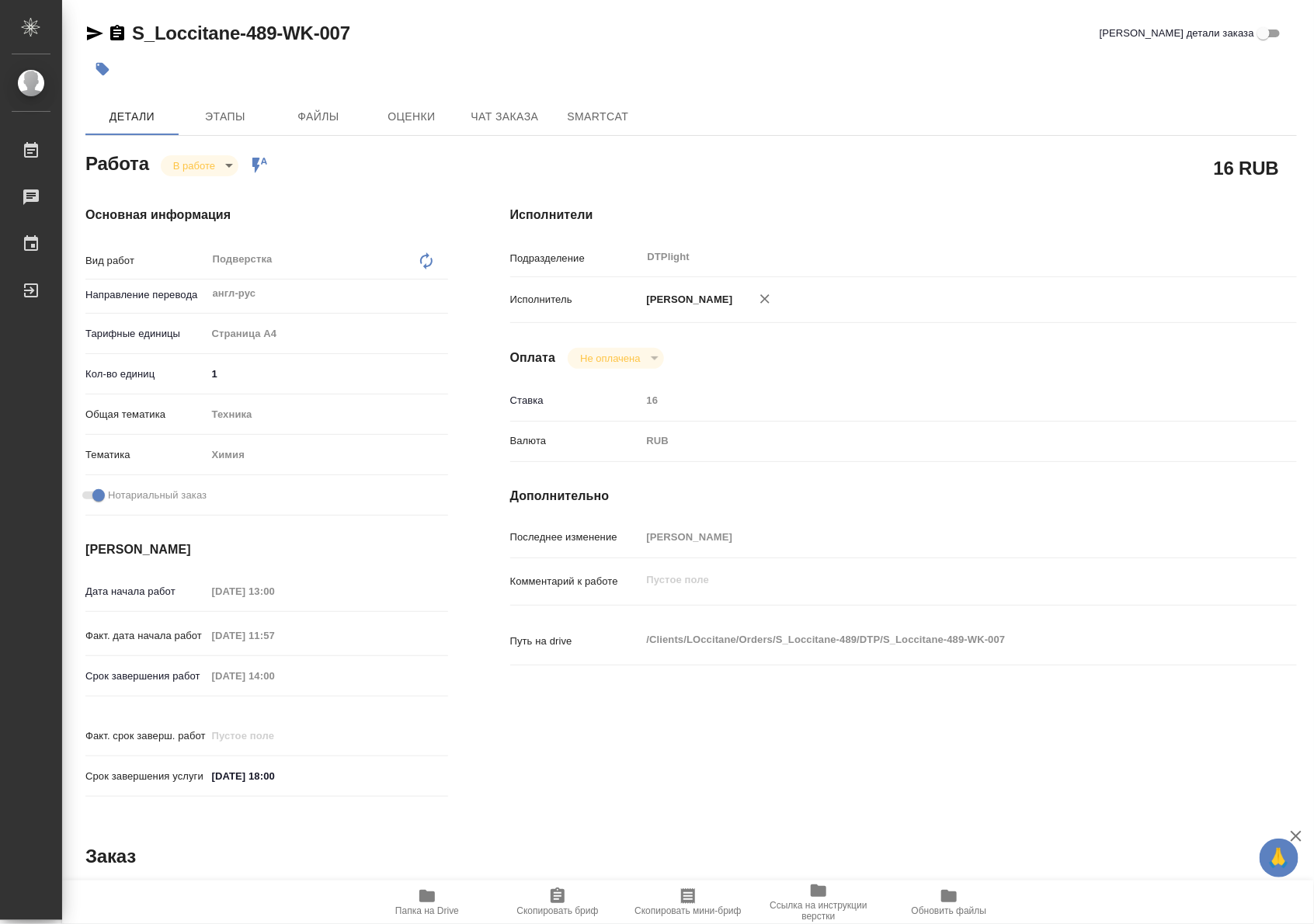
click at [177, 168] on body "🙏 .cls-1 fill:#fff; AWATERA Riianova Anna Работы 0 Чаты График Выйти S_Loccitan…" at bounding box center [657, 462] width 1314 height 924
click at [183, 188] on button "Выполнен" at bounding box center [201, 191] width 57 height 17
type textarea "x"
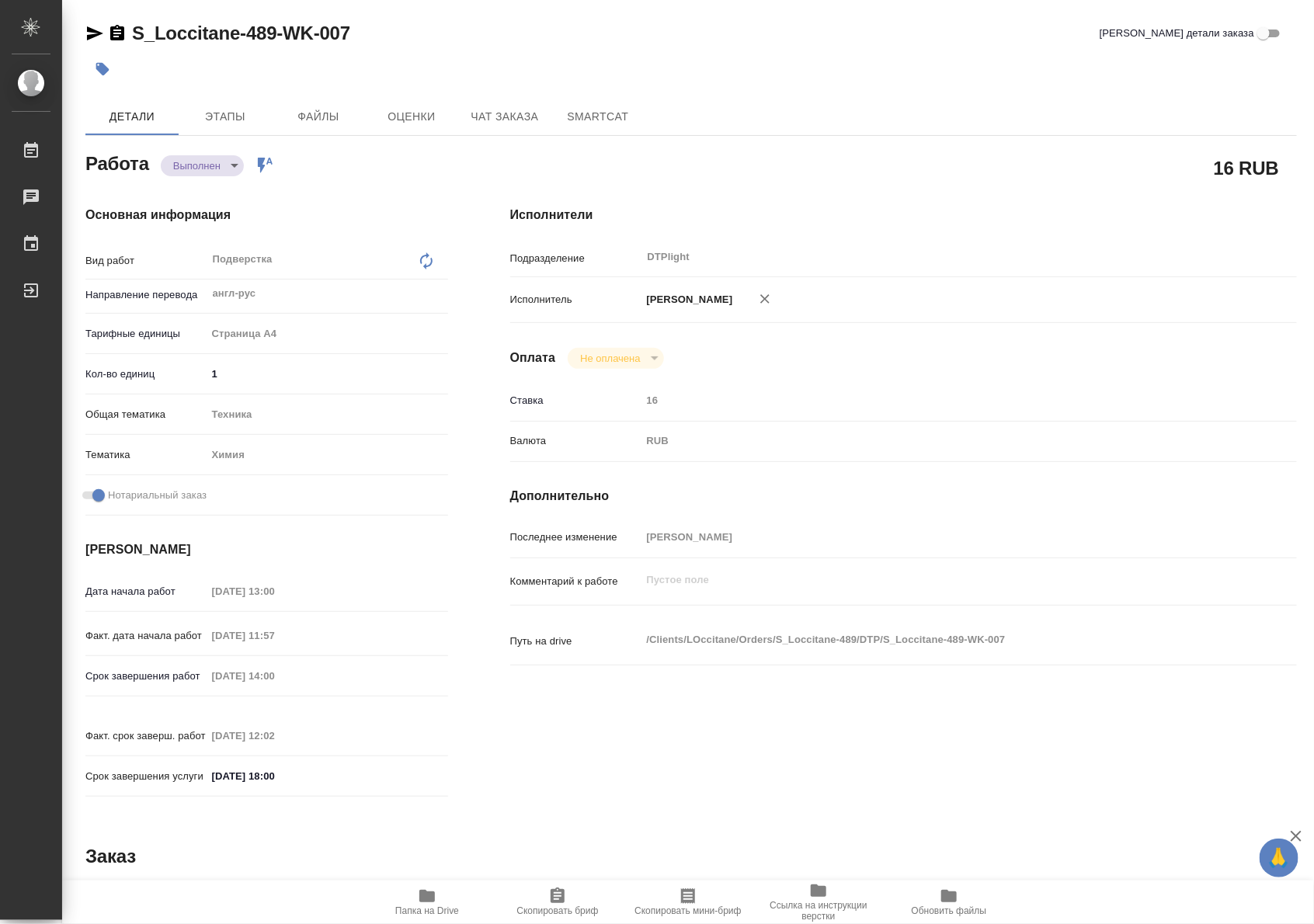
type textarea "x"
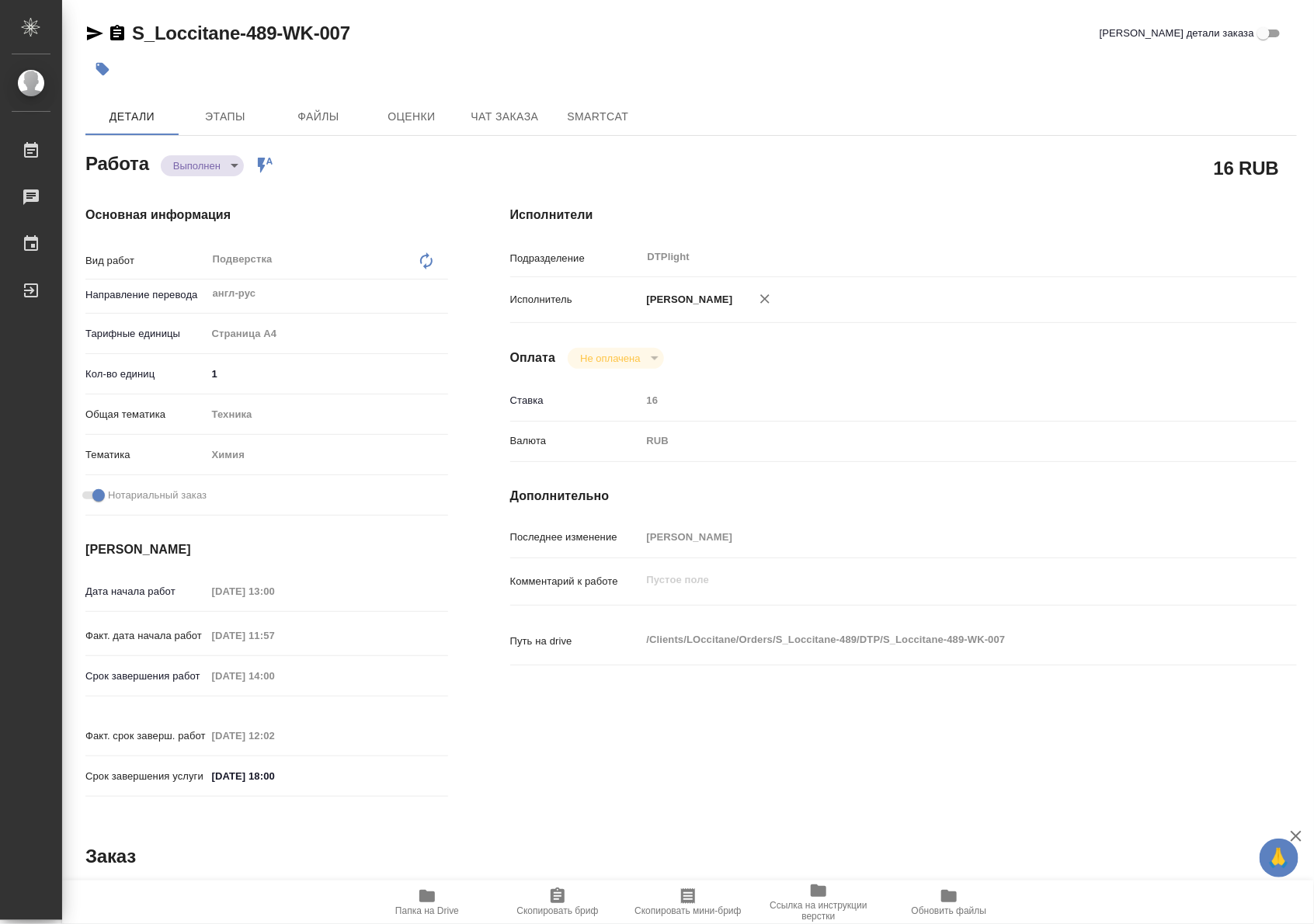
type textarea "x"
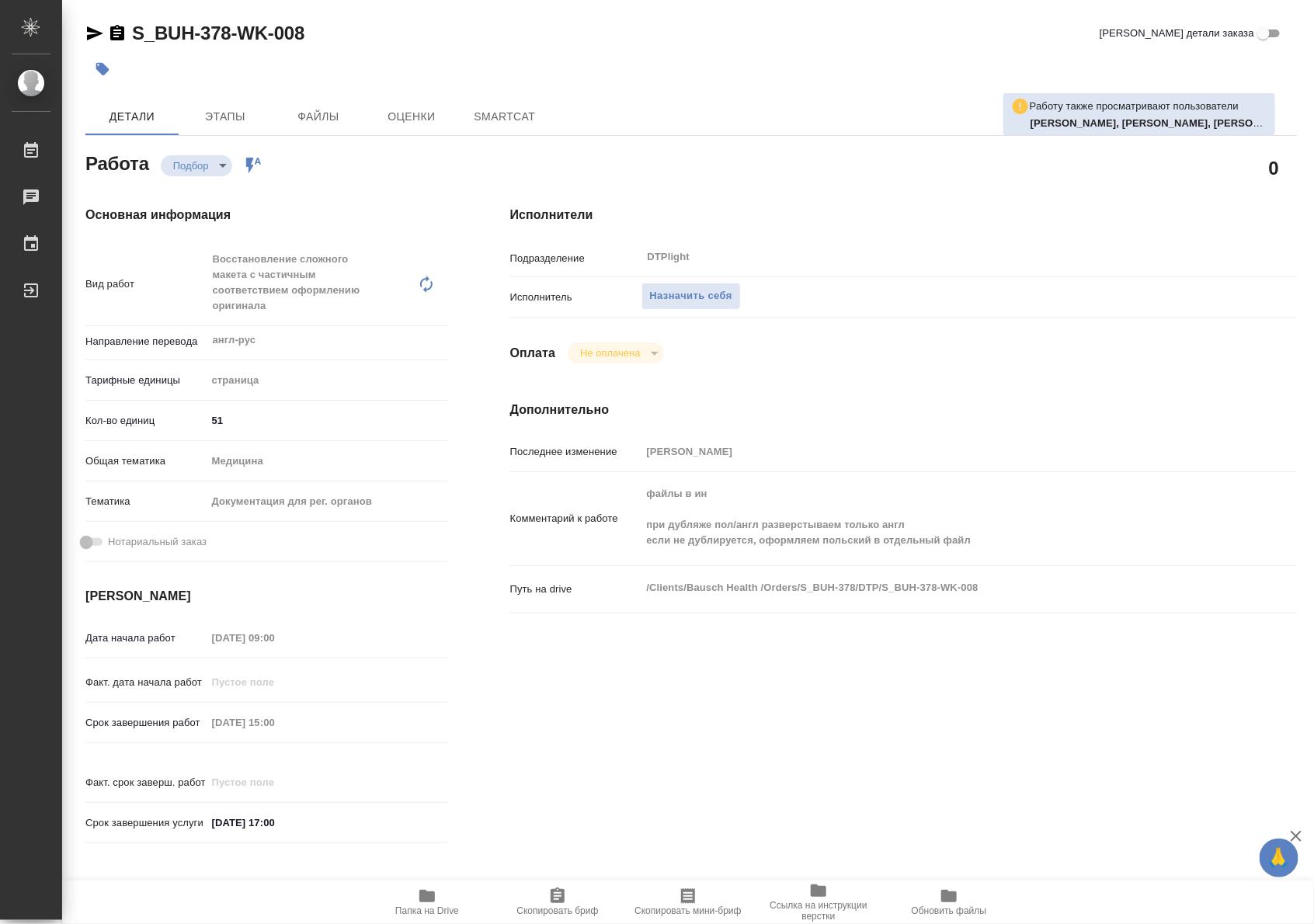
type textarea "x"
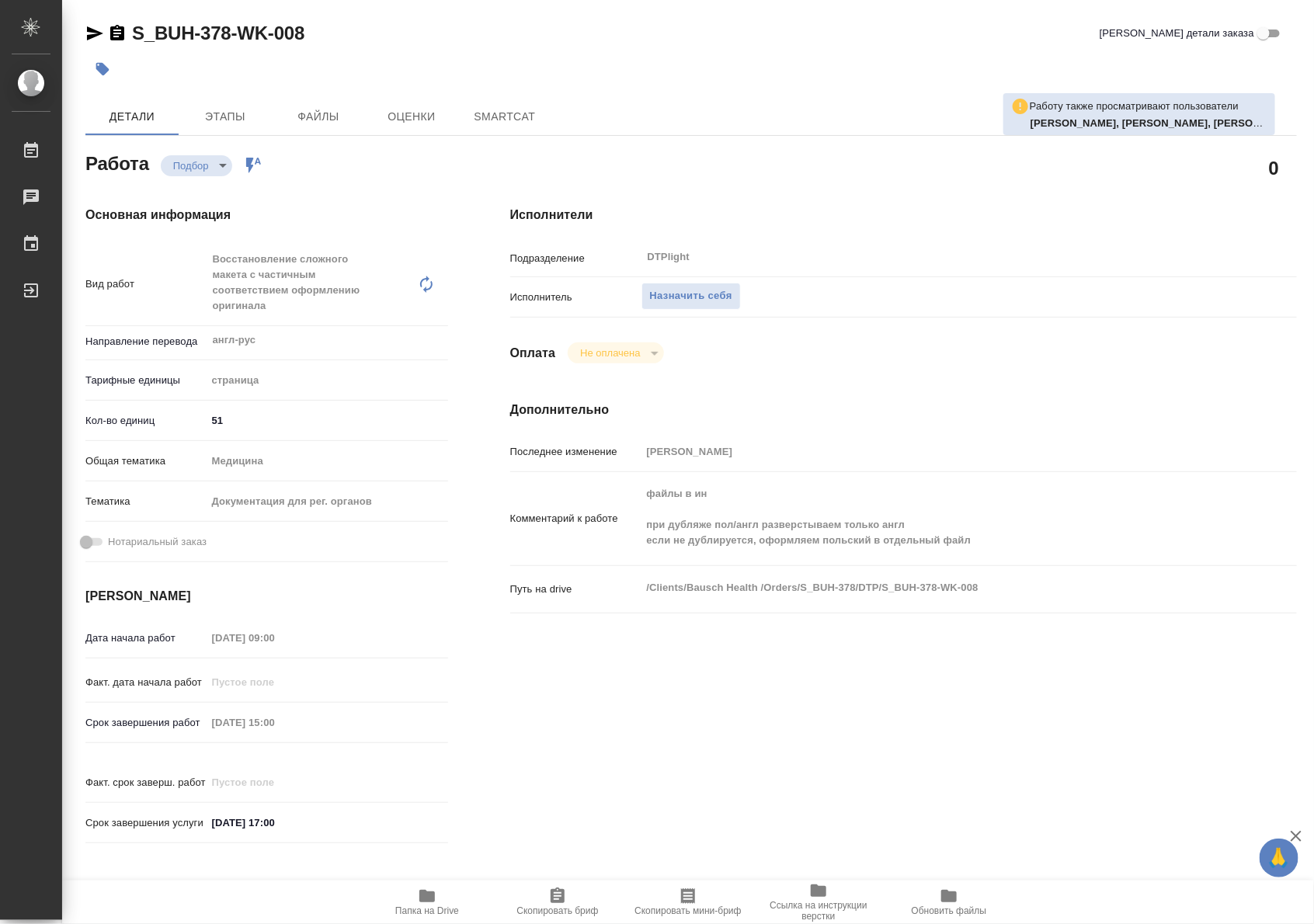
type textarea "x"
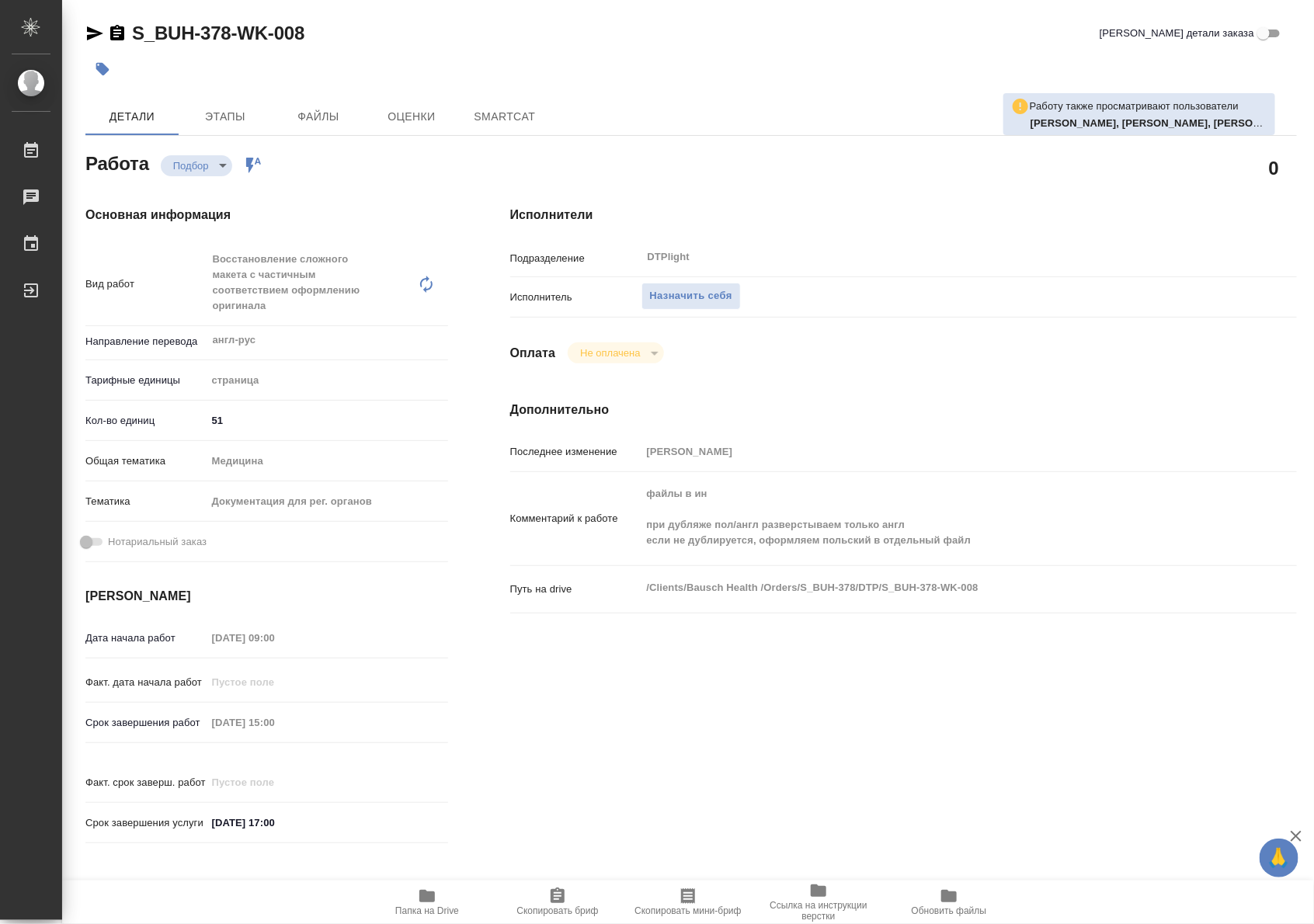
type textarea "x"
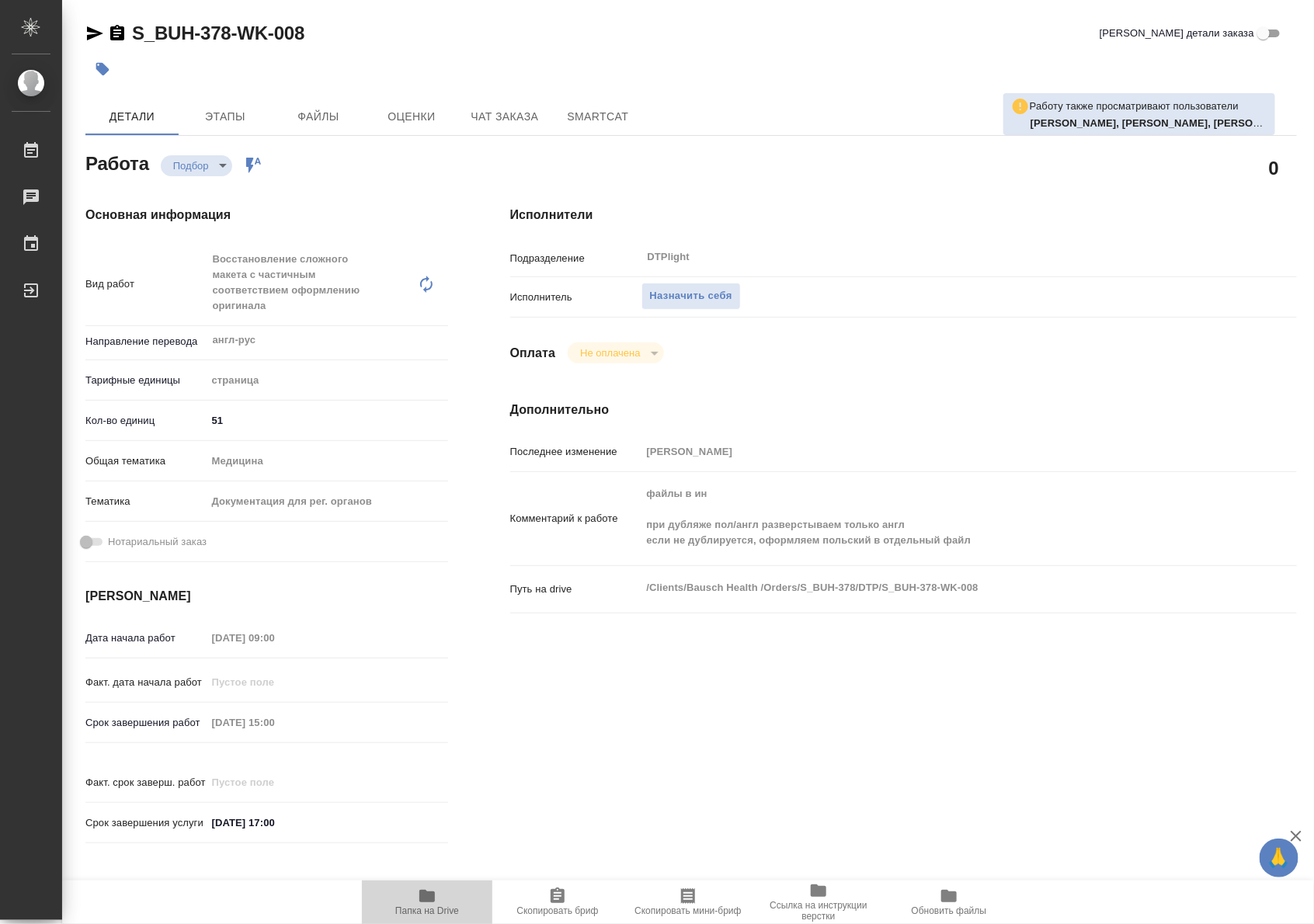
click at [438, 895] on span "Папка на Drive" at bounding box center [427, 901] width 111 height 30
type textarea "x"
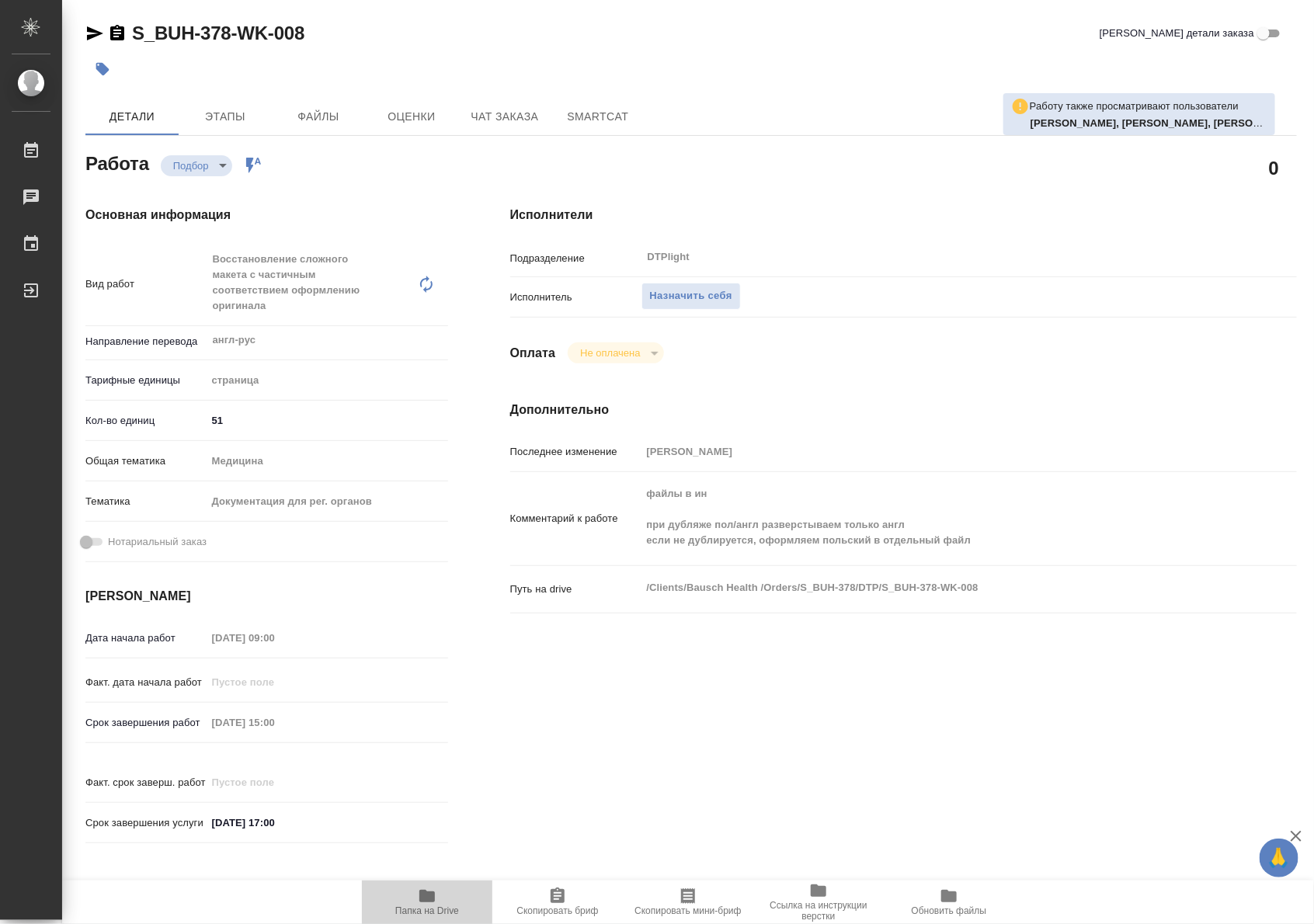
type textarea "x"
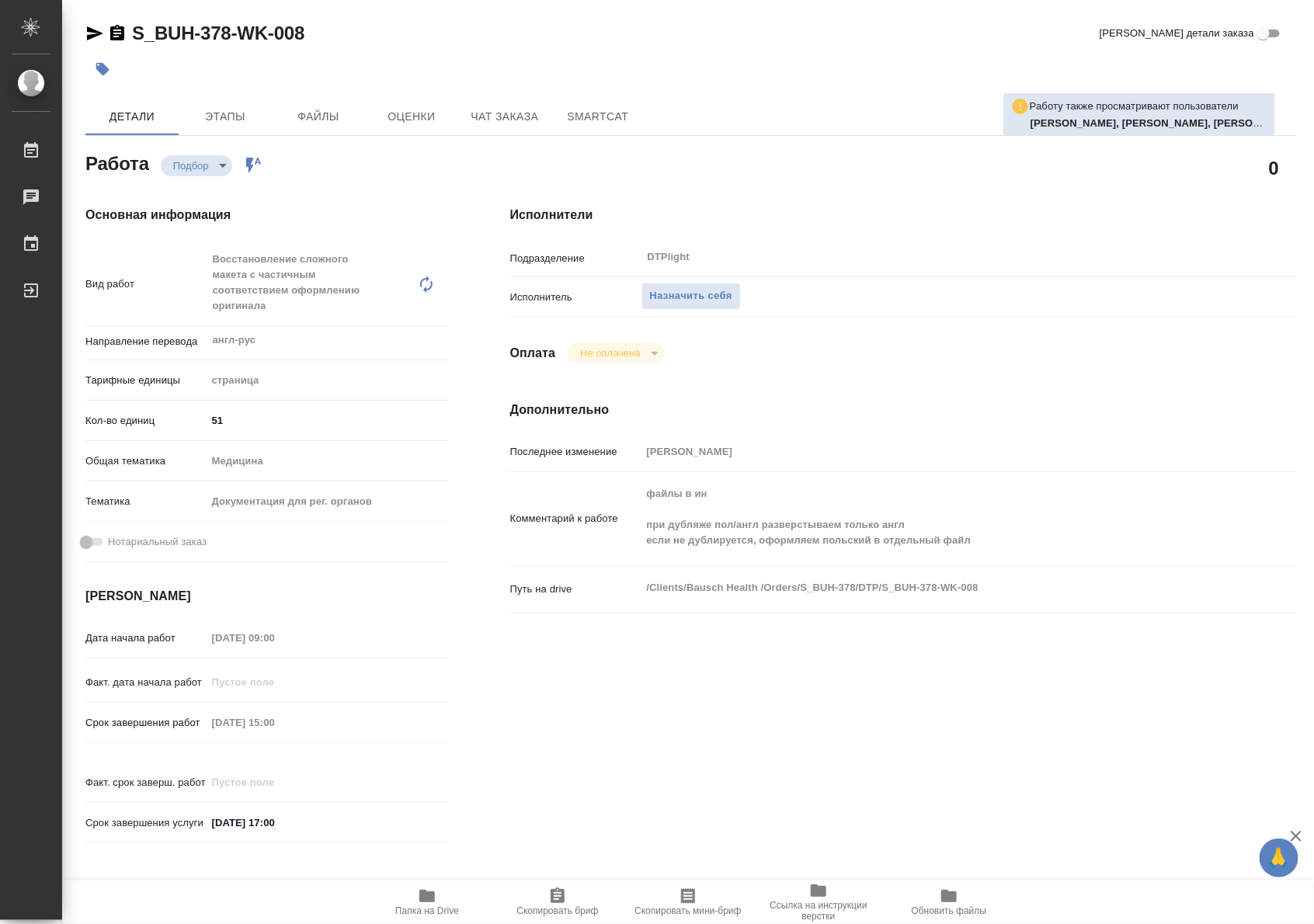
type textarea "x"
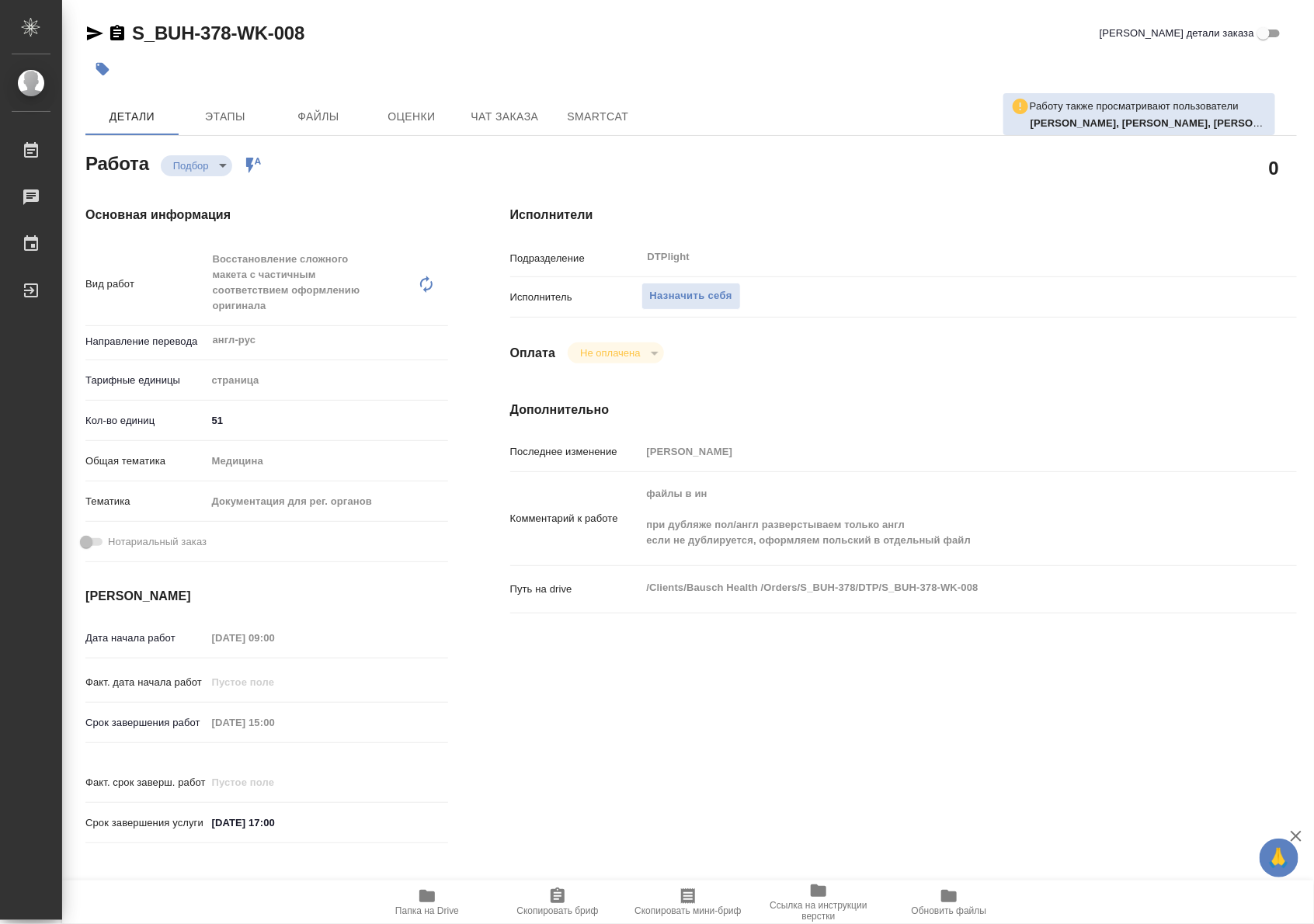
type textarea "x"
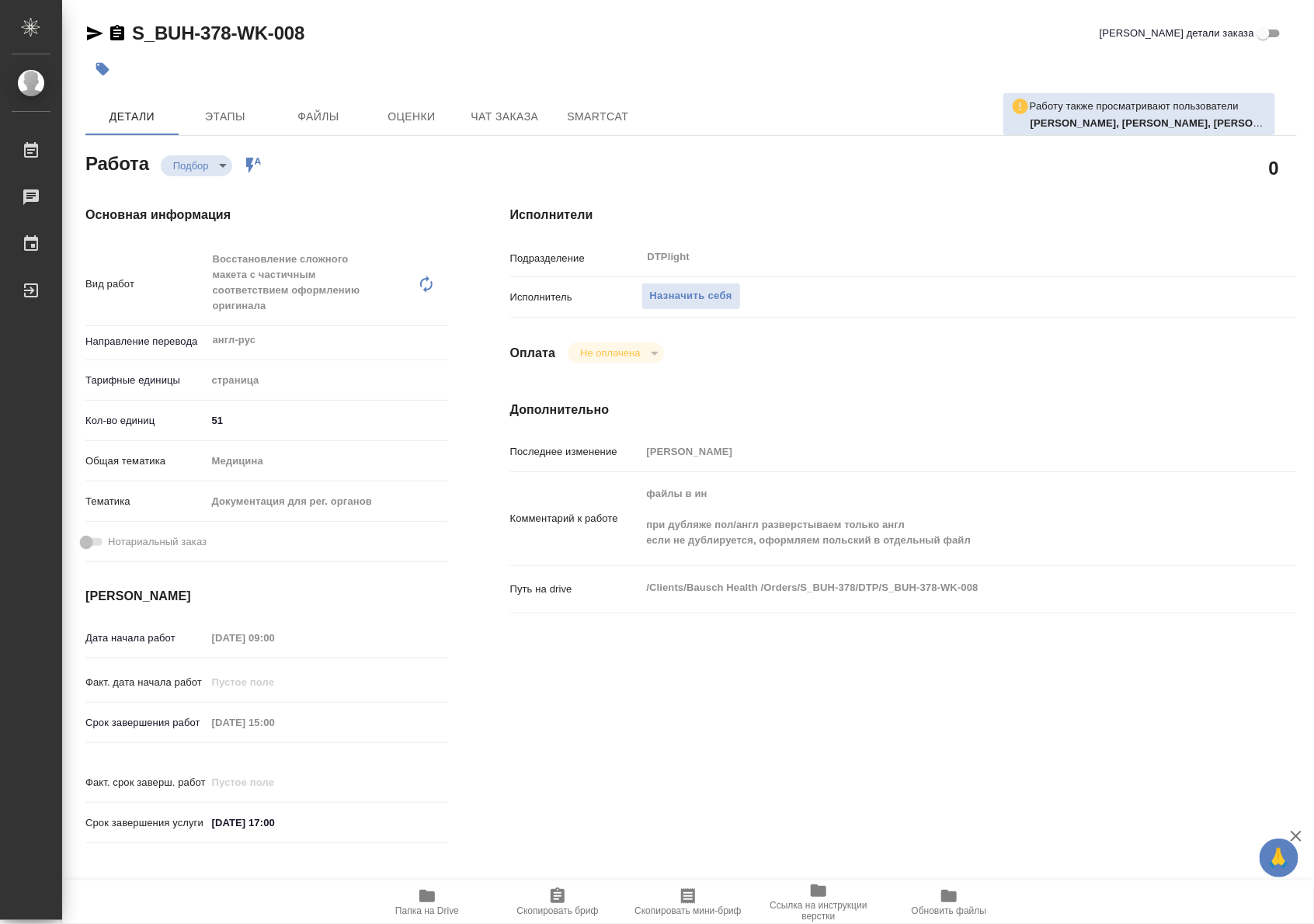
type textarea "x"
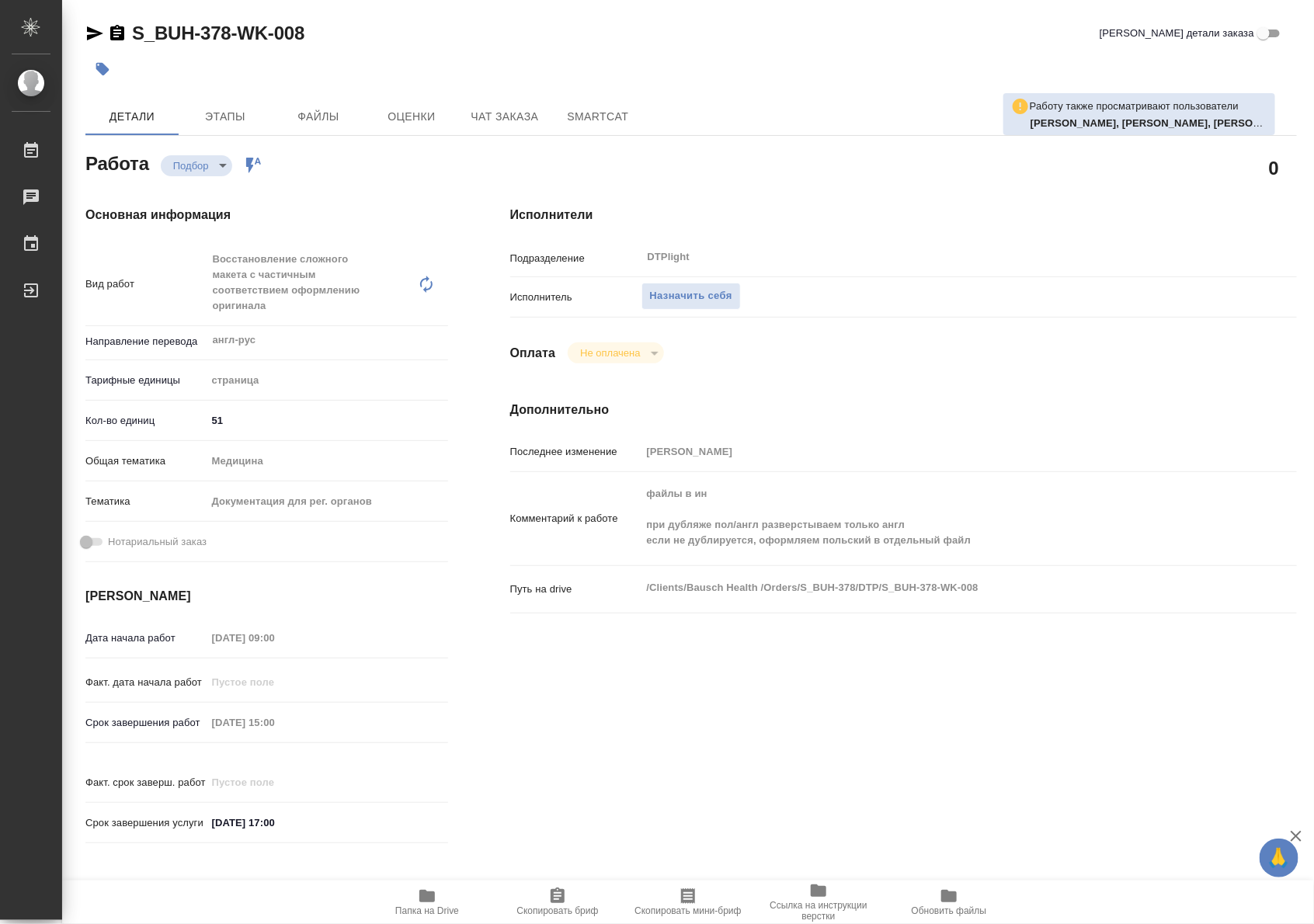
type textarea "x"
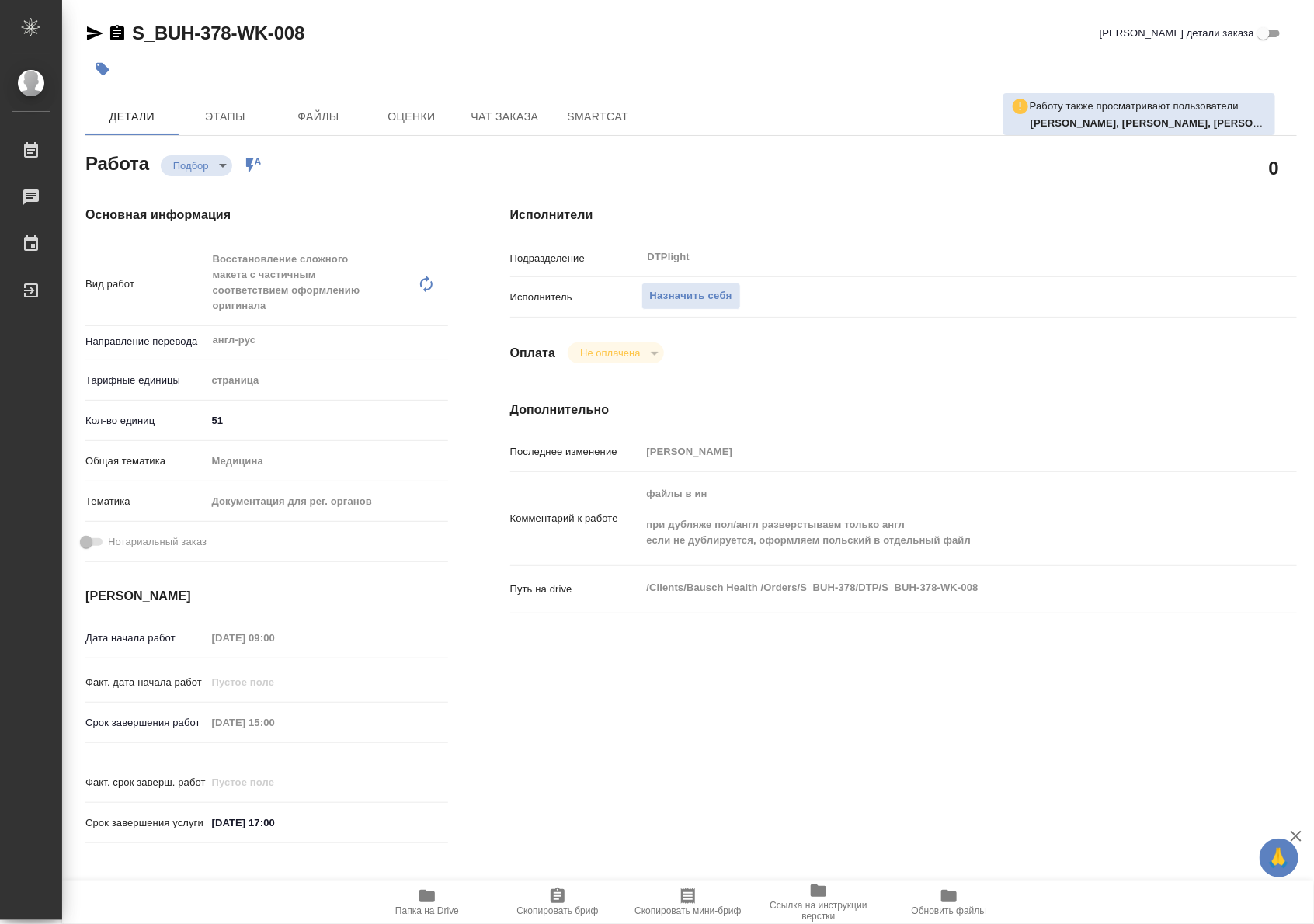
type textarea "x"
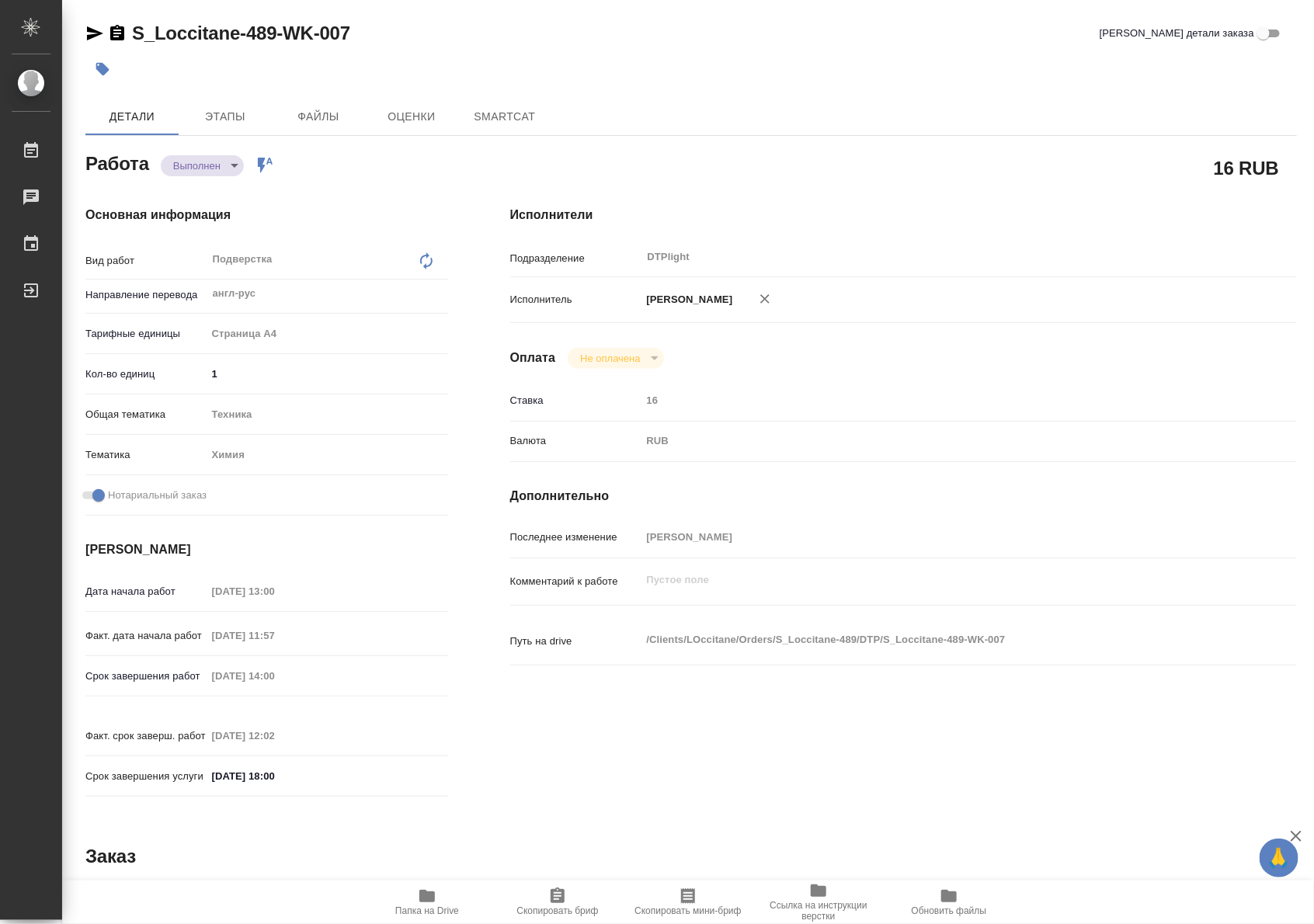
type textarea "x"
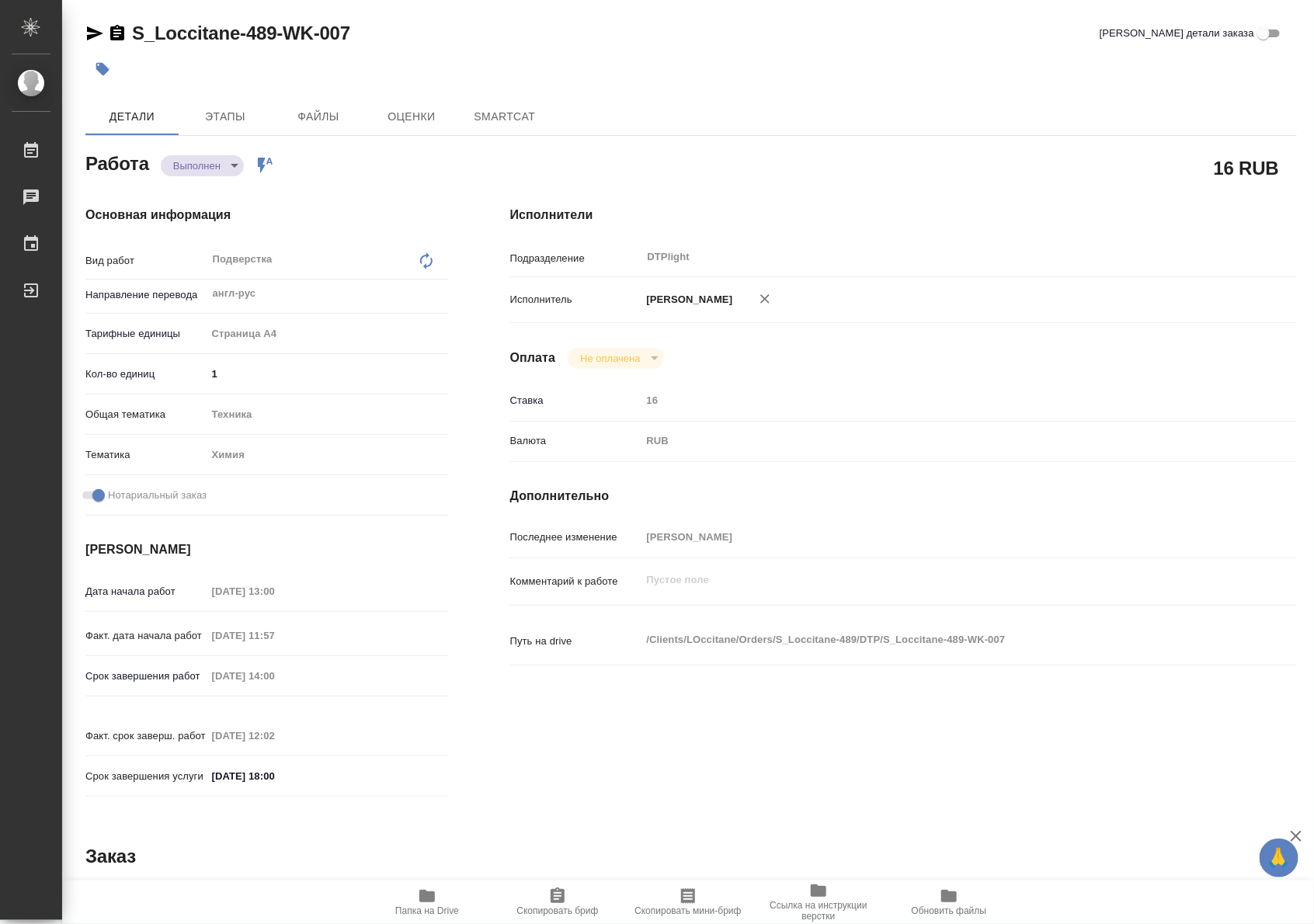
type textarea "x"
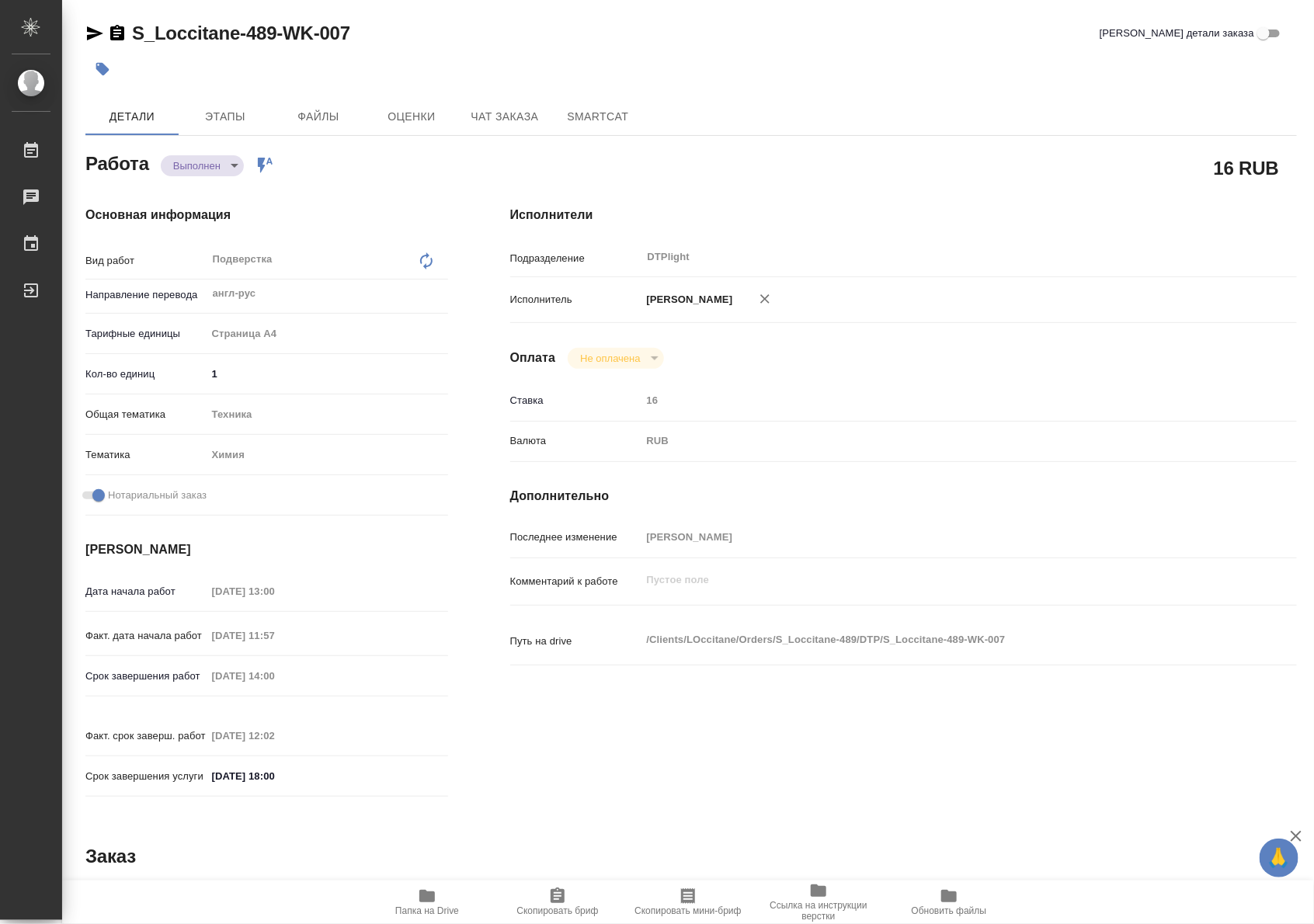
type textarea "x"
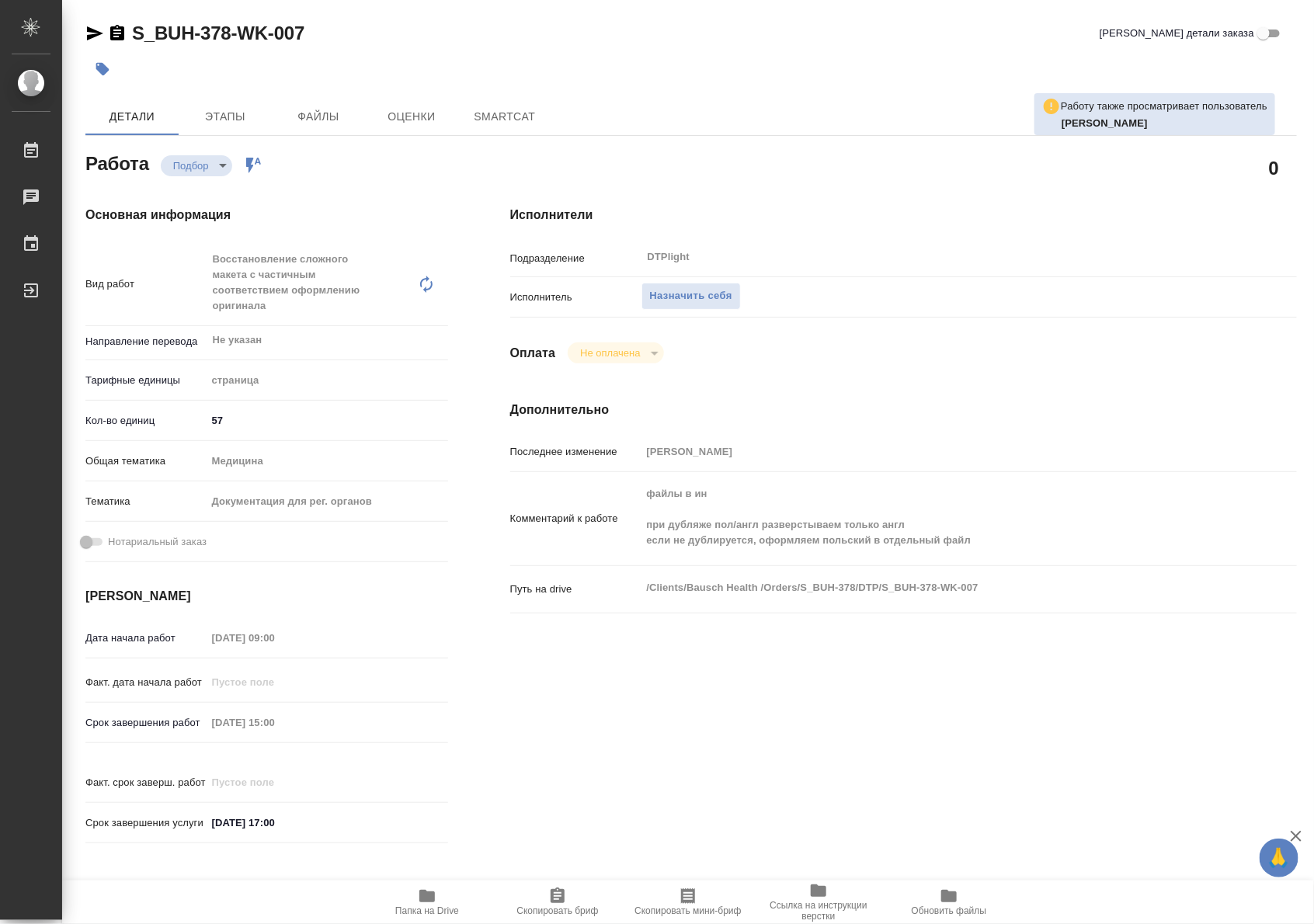
type textarea "x"
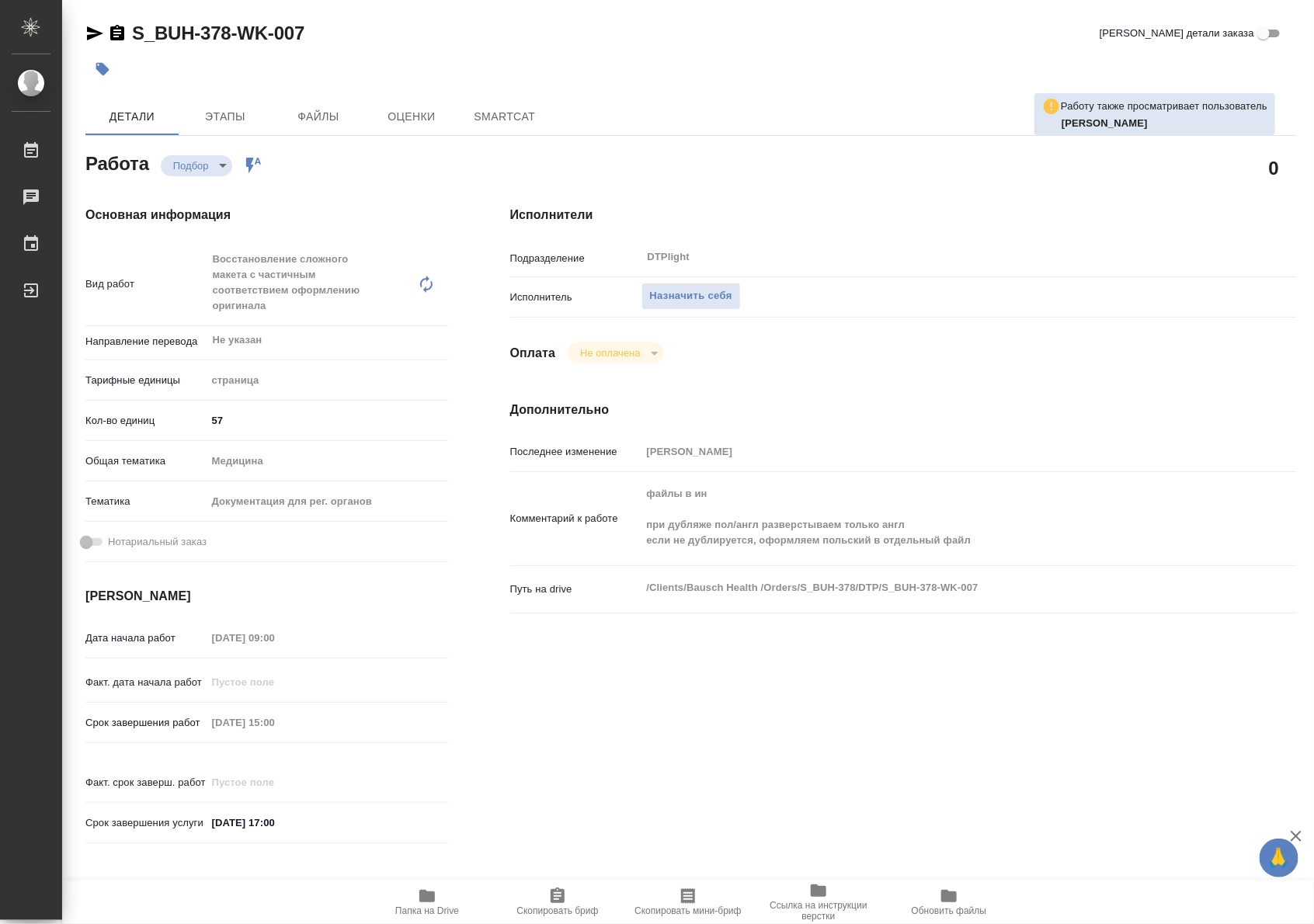
type textarea "x"
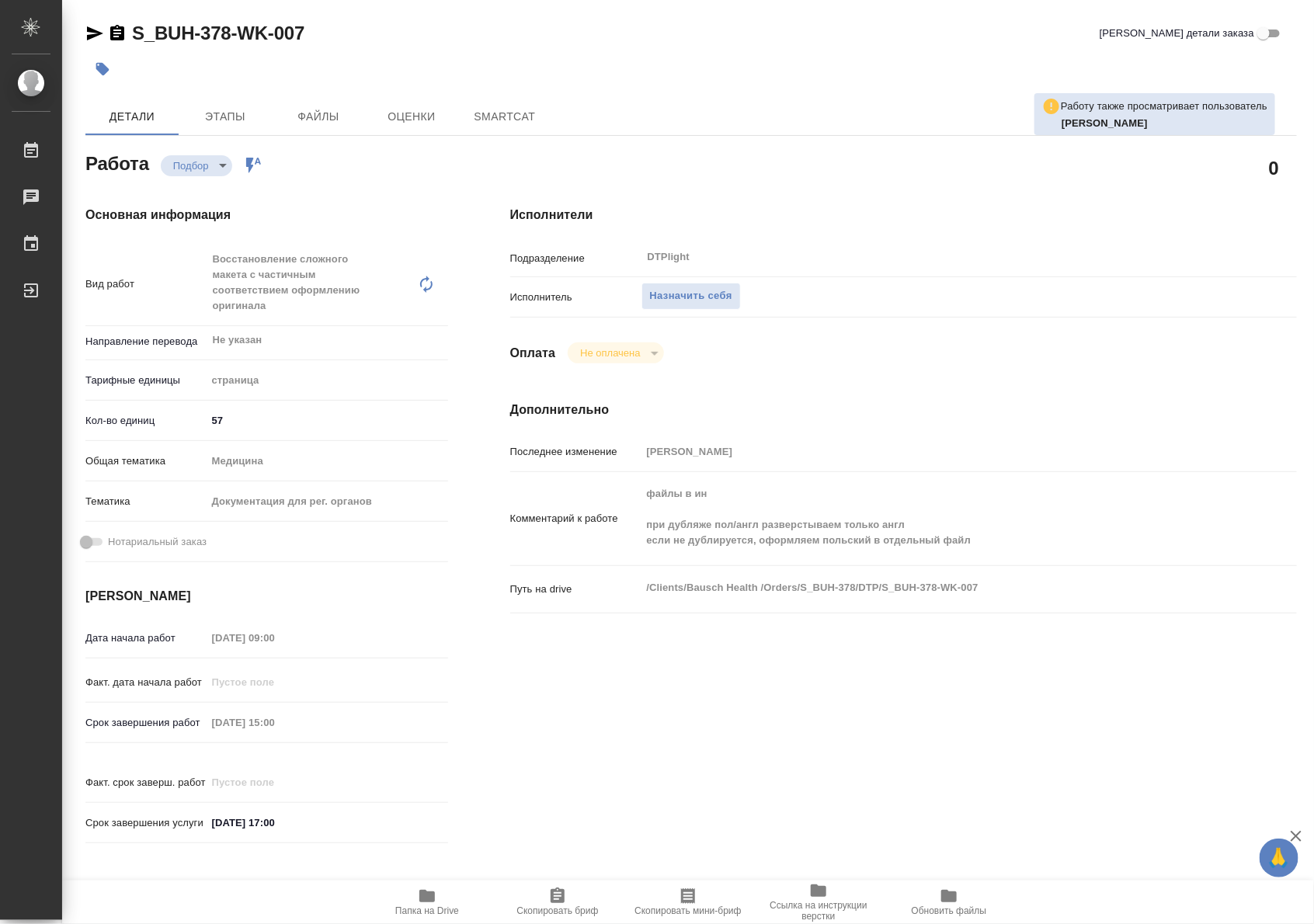
type textarea "x"
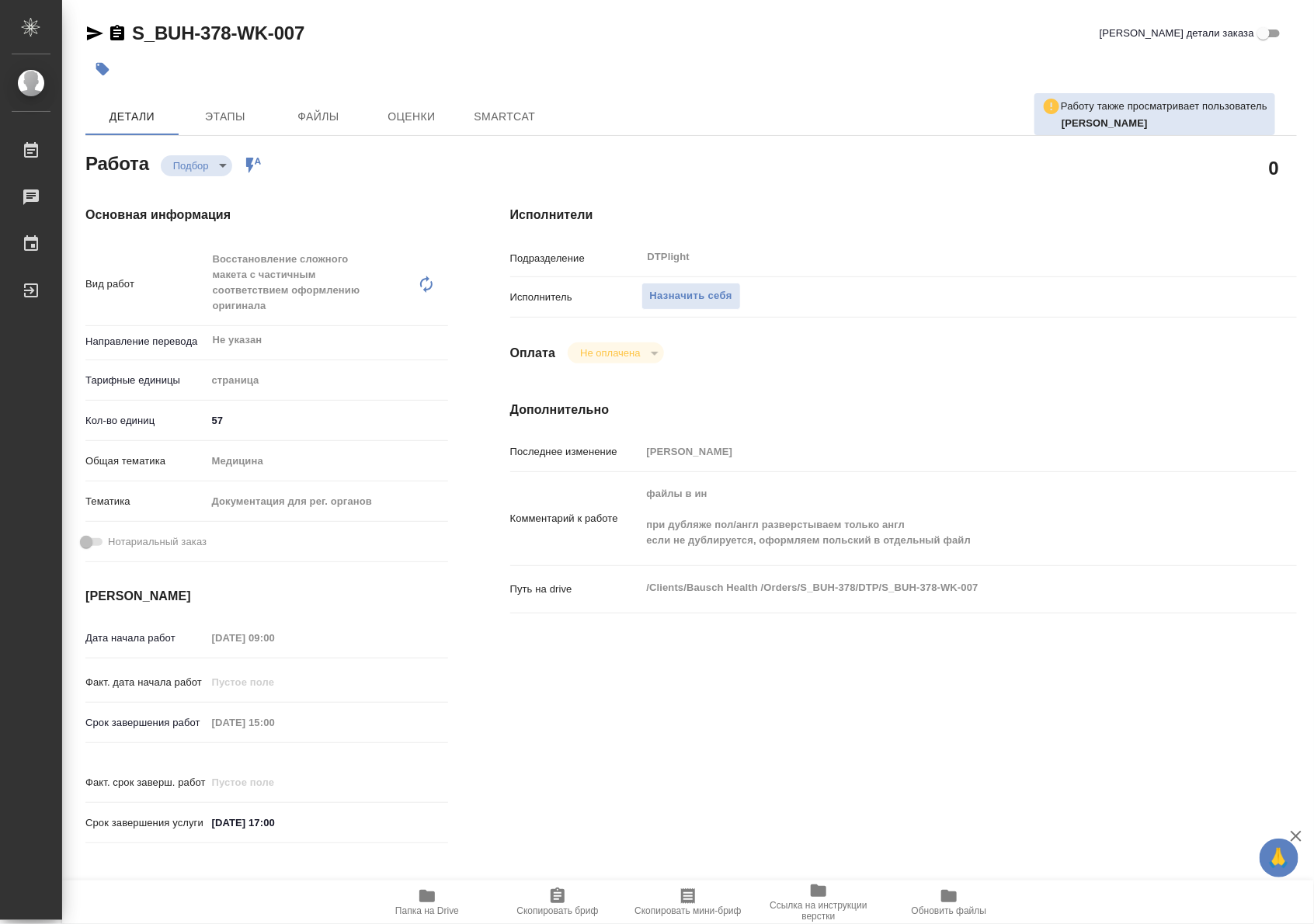
type textarea "x"
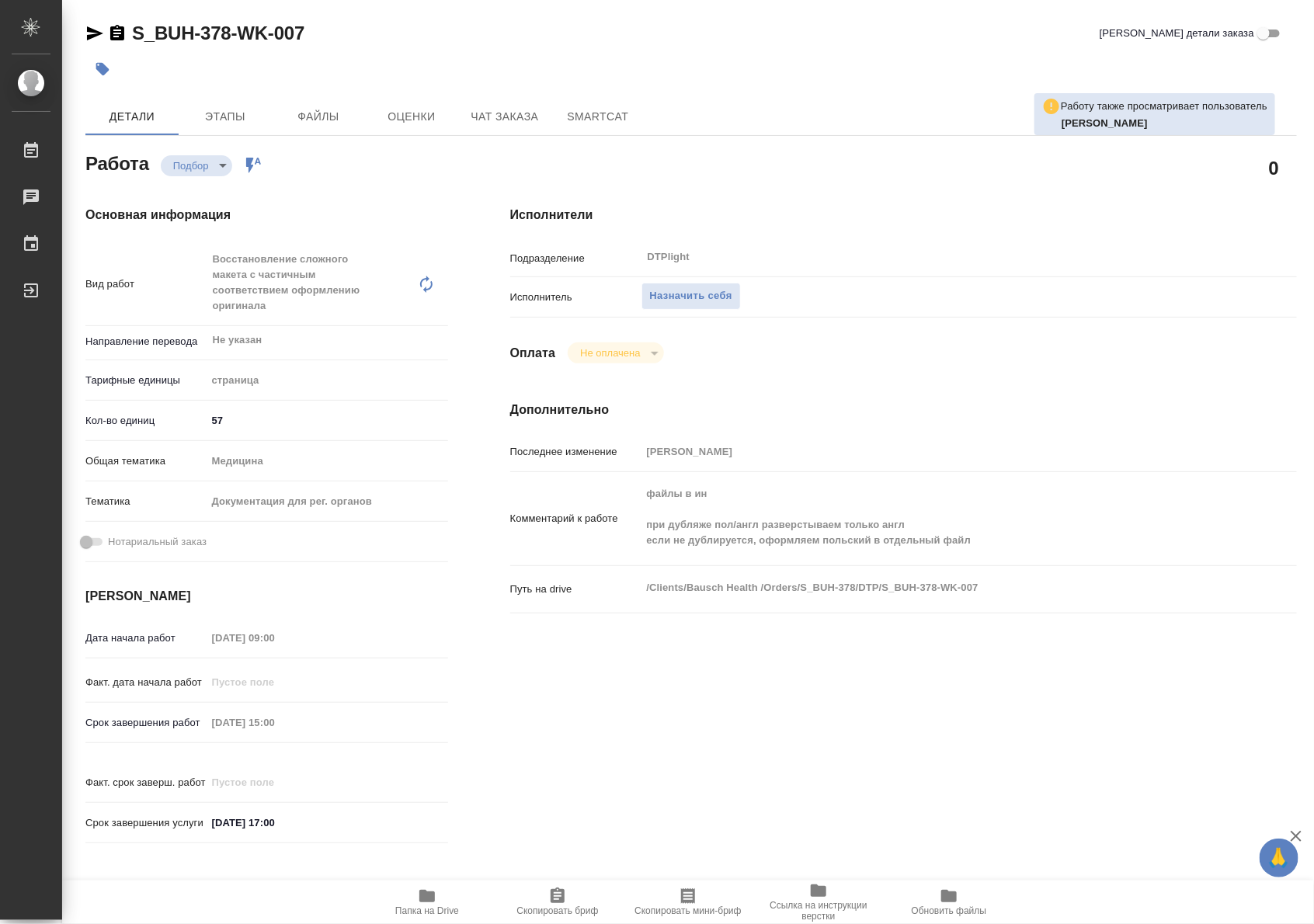
type textarea "x"
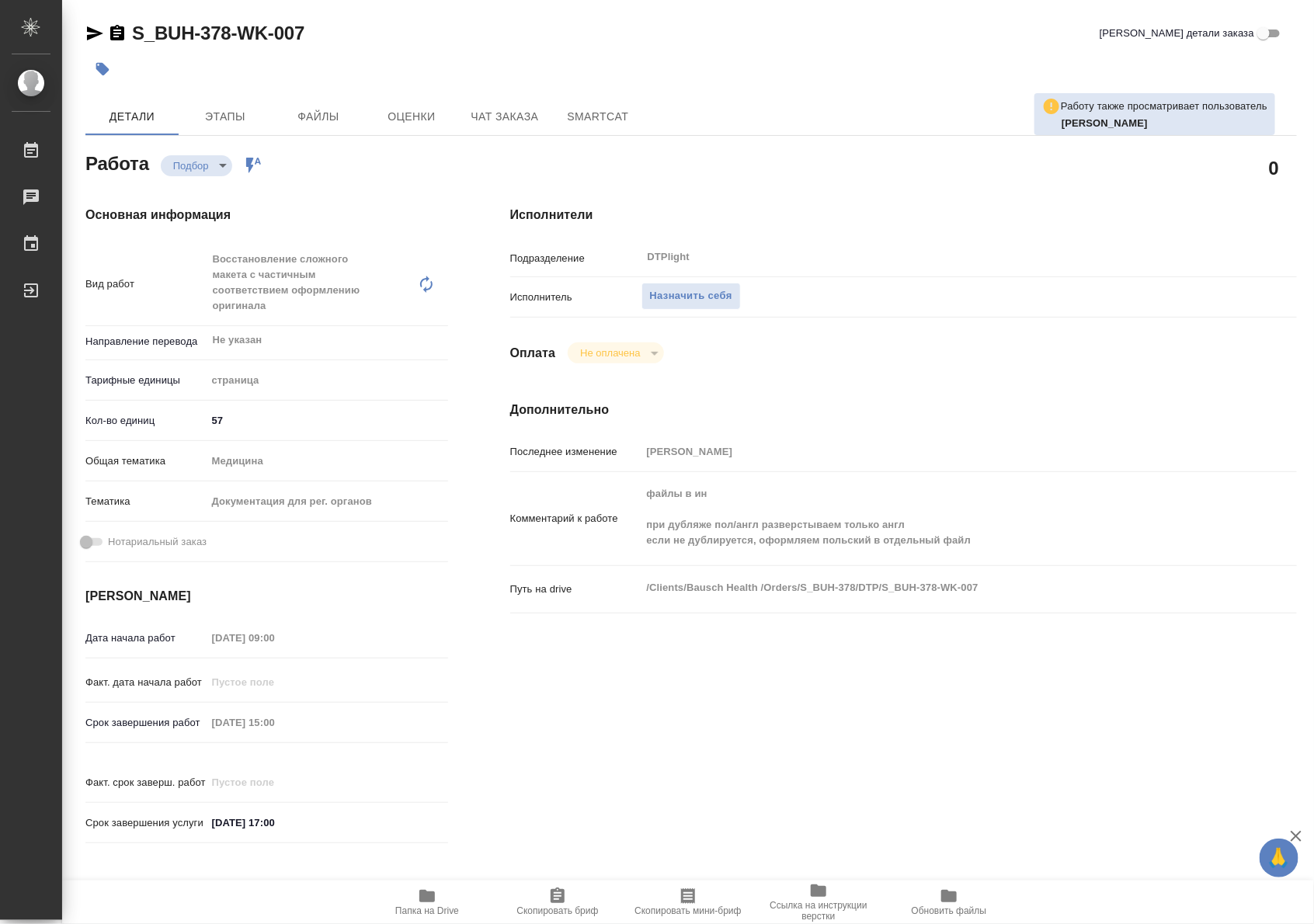
click at [426, 899] on icon "button" at bounding box center [427, 896] width 15 height 13
type textarea "x"
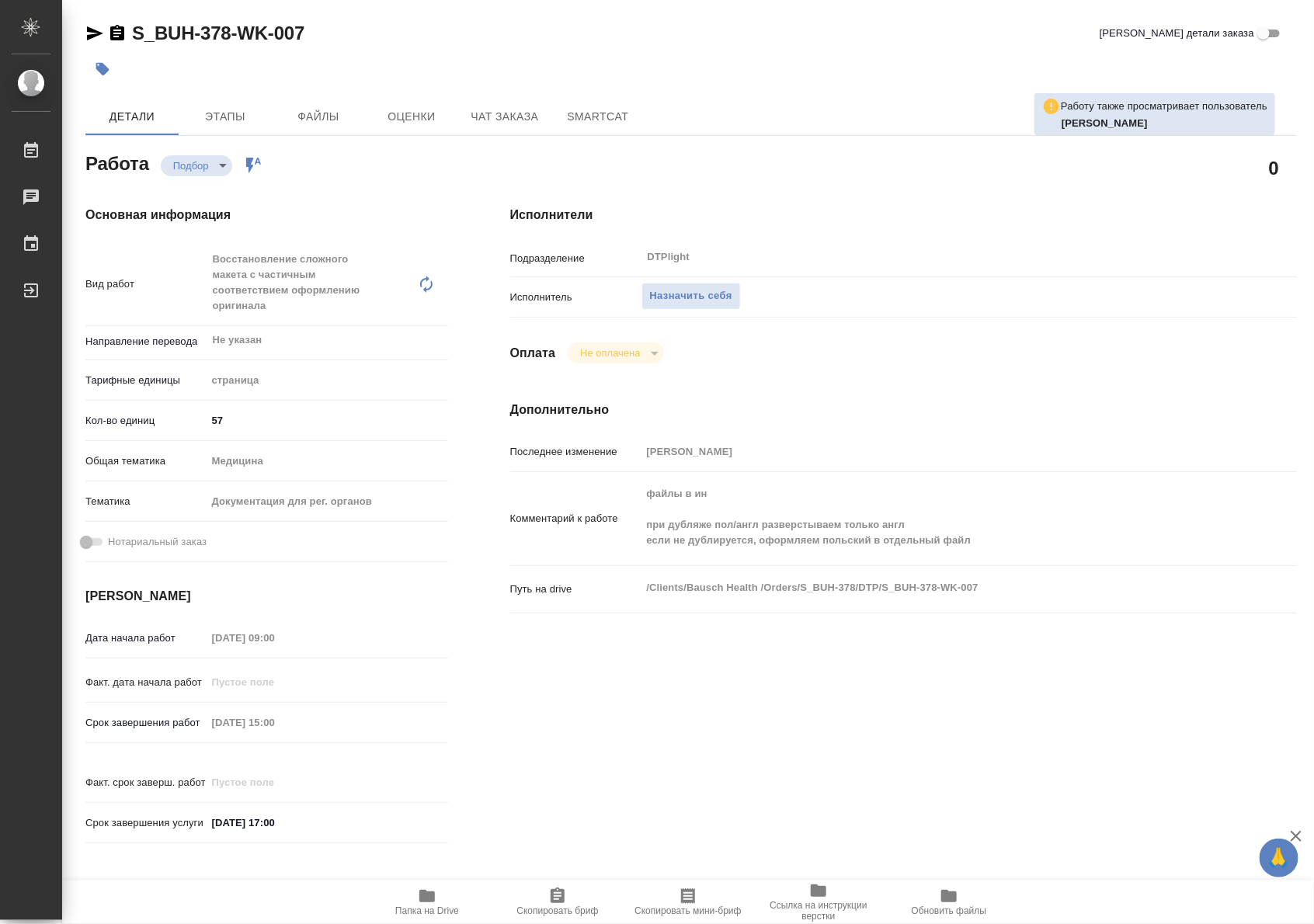
type textarea "x"
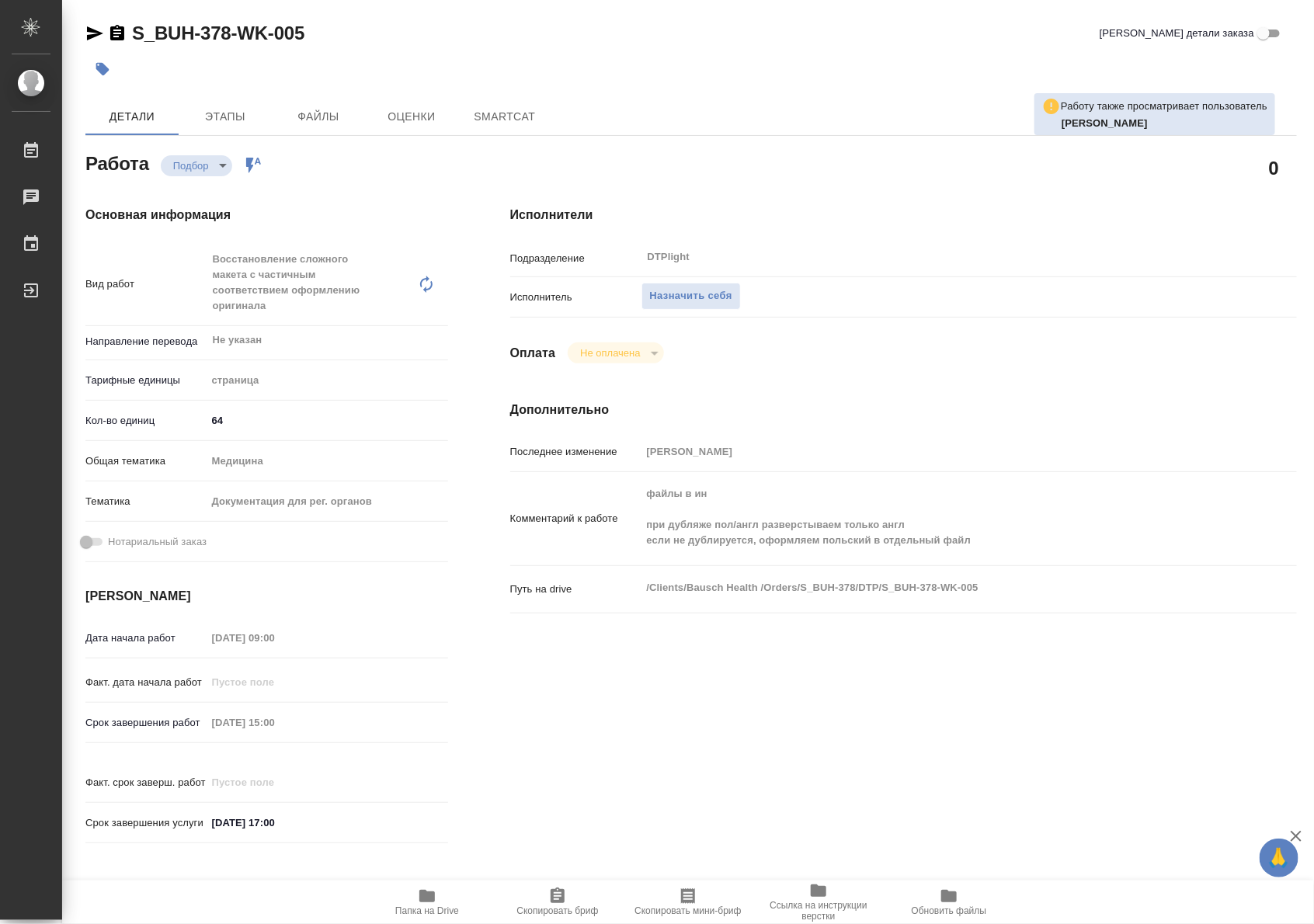
type textarea "x"
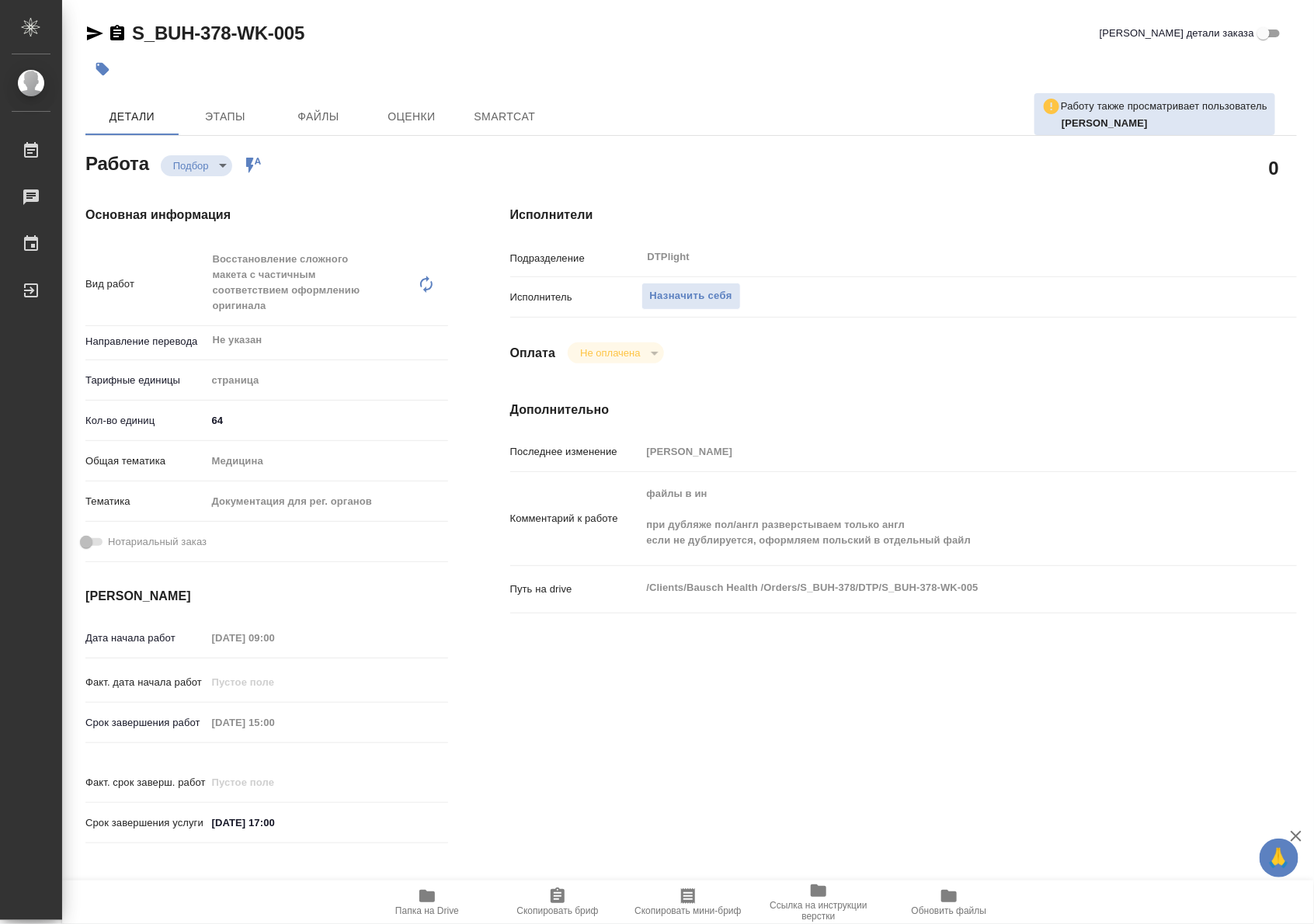
type textarea "x"
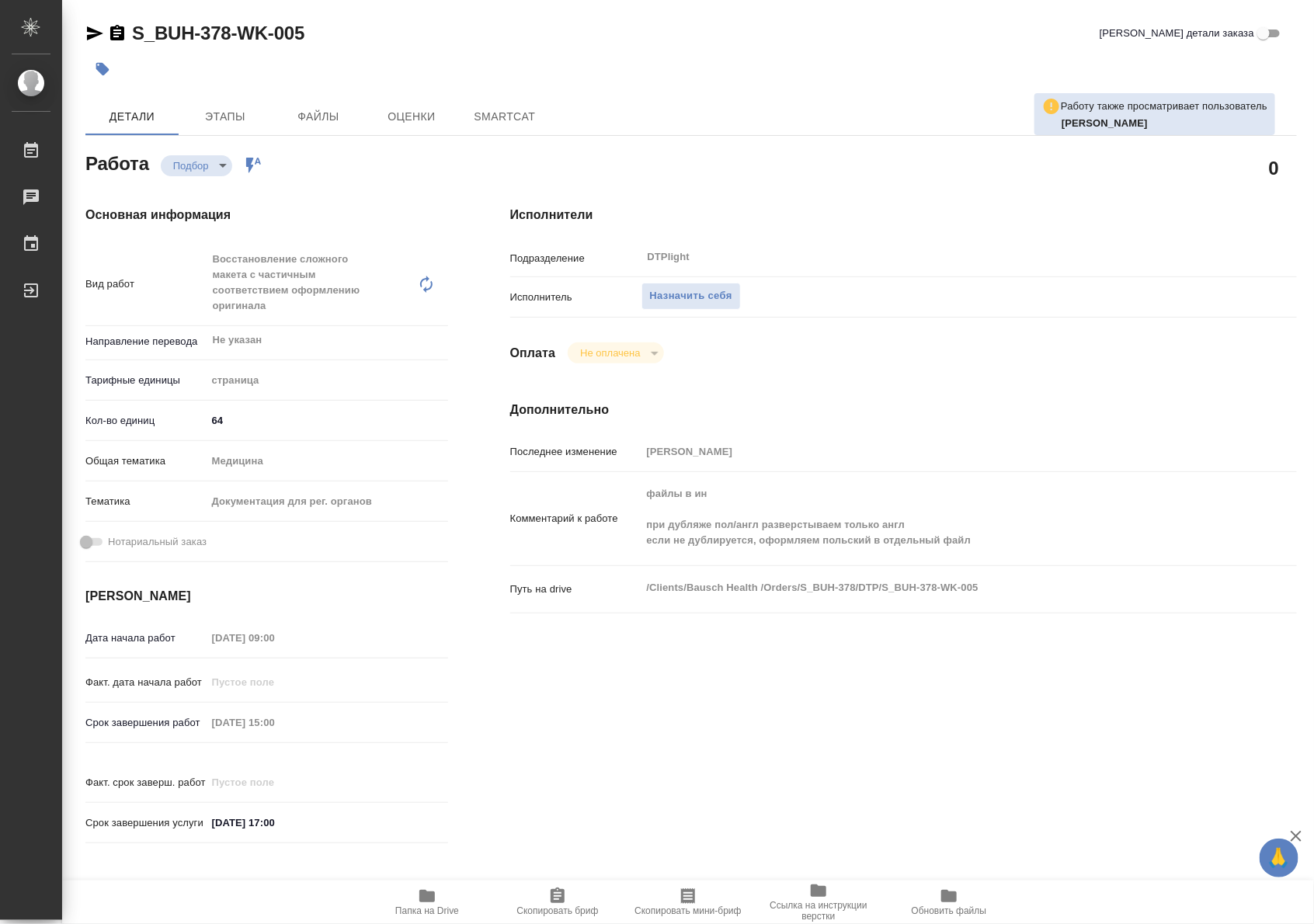
type textarea "x"
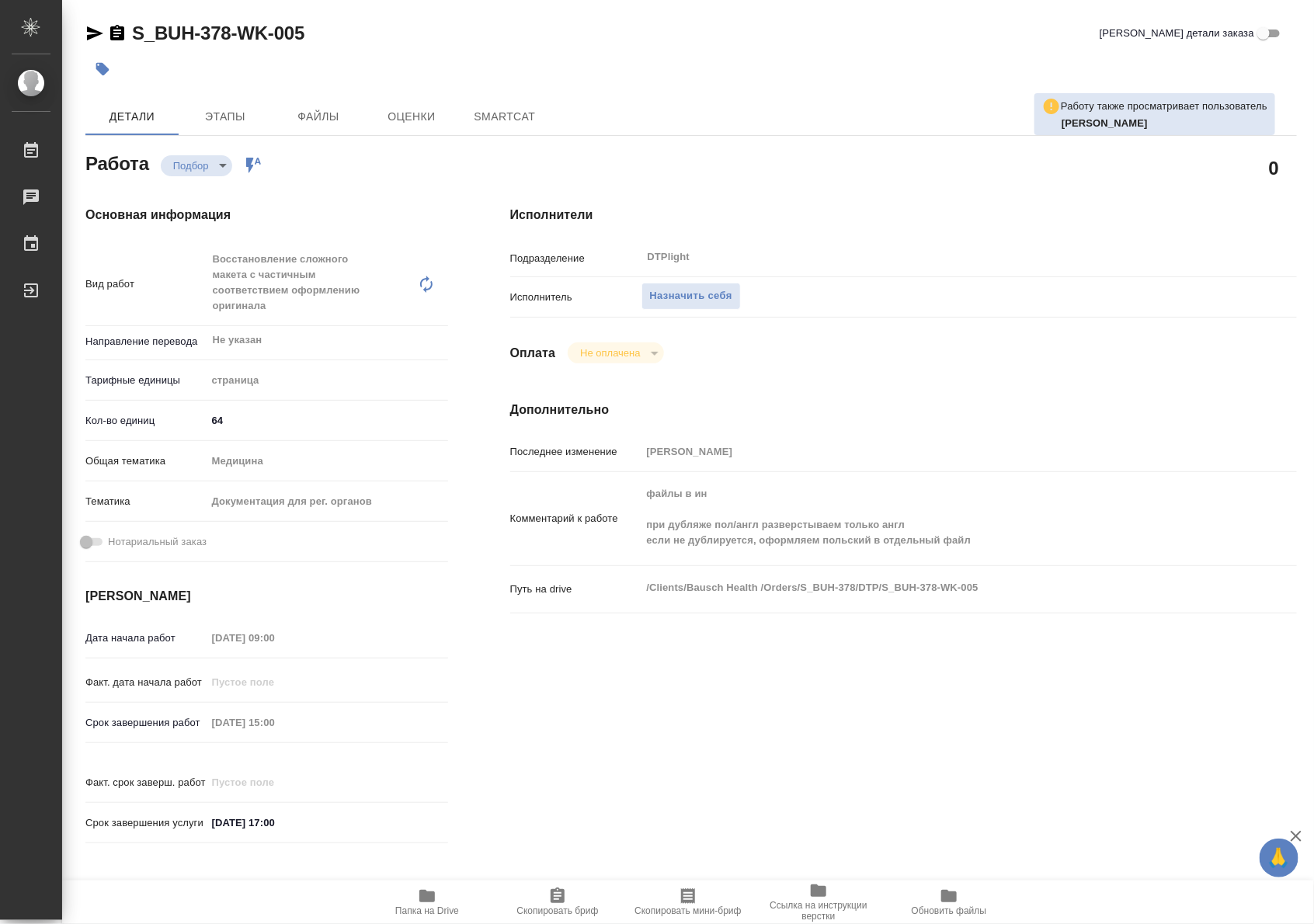
type textarea "x"
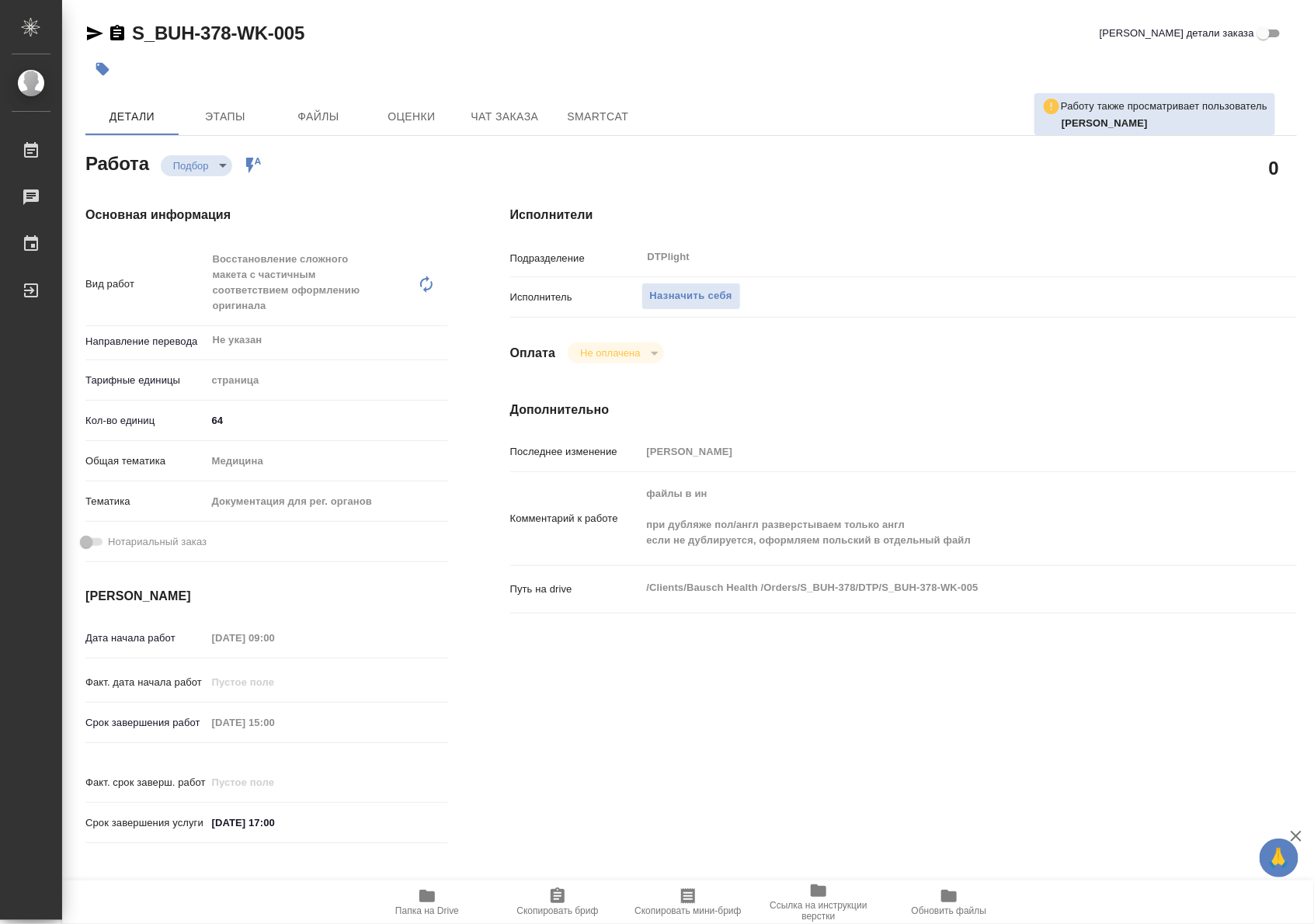
type textarea "x"
click at [423, 900] on icon "button" at bounding box center [427, 896] width 15 height 13
type textarea "x"
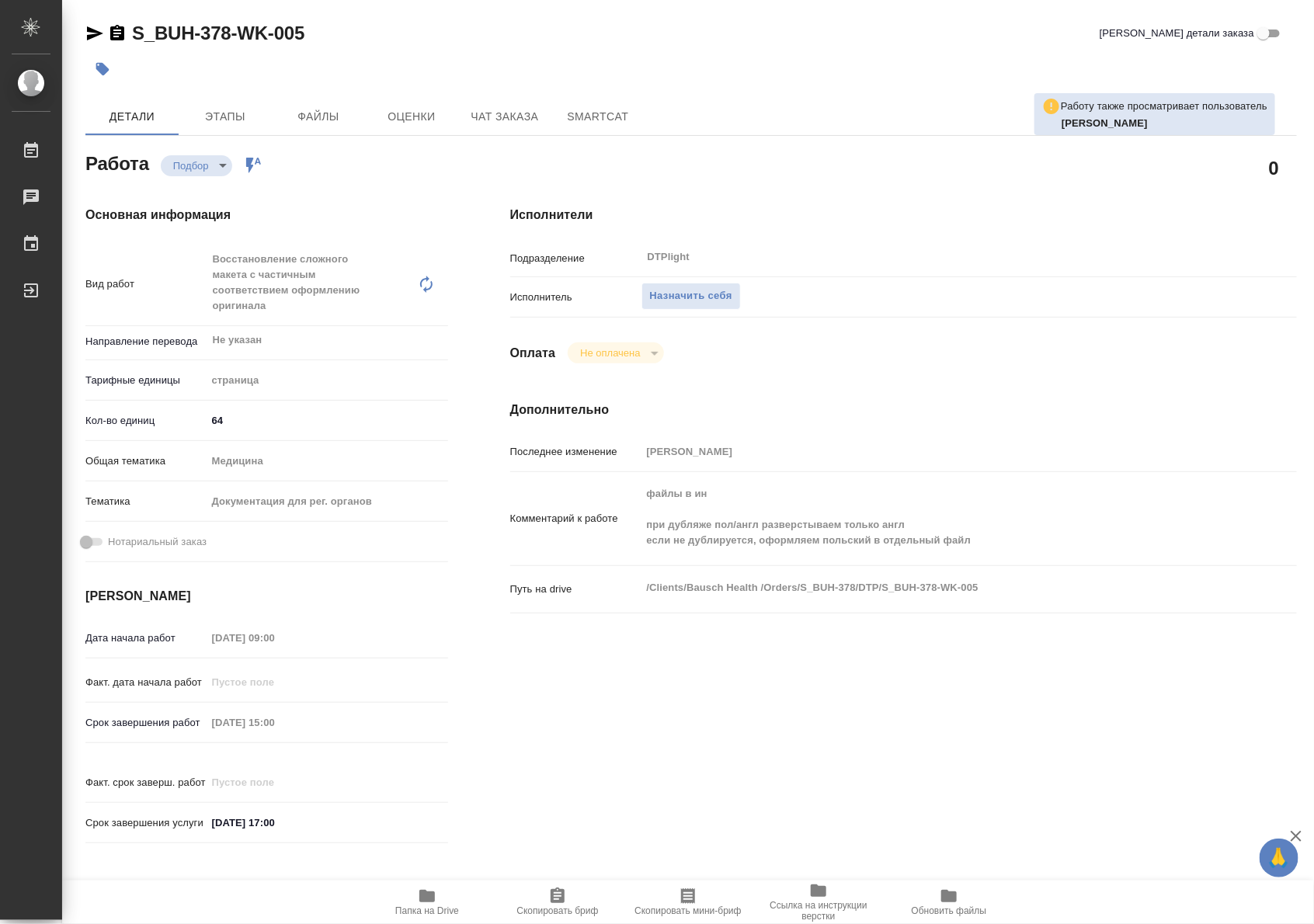
type textarea "x"
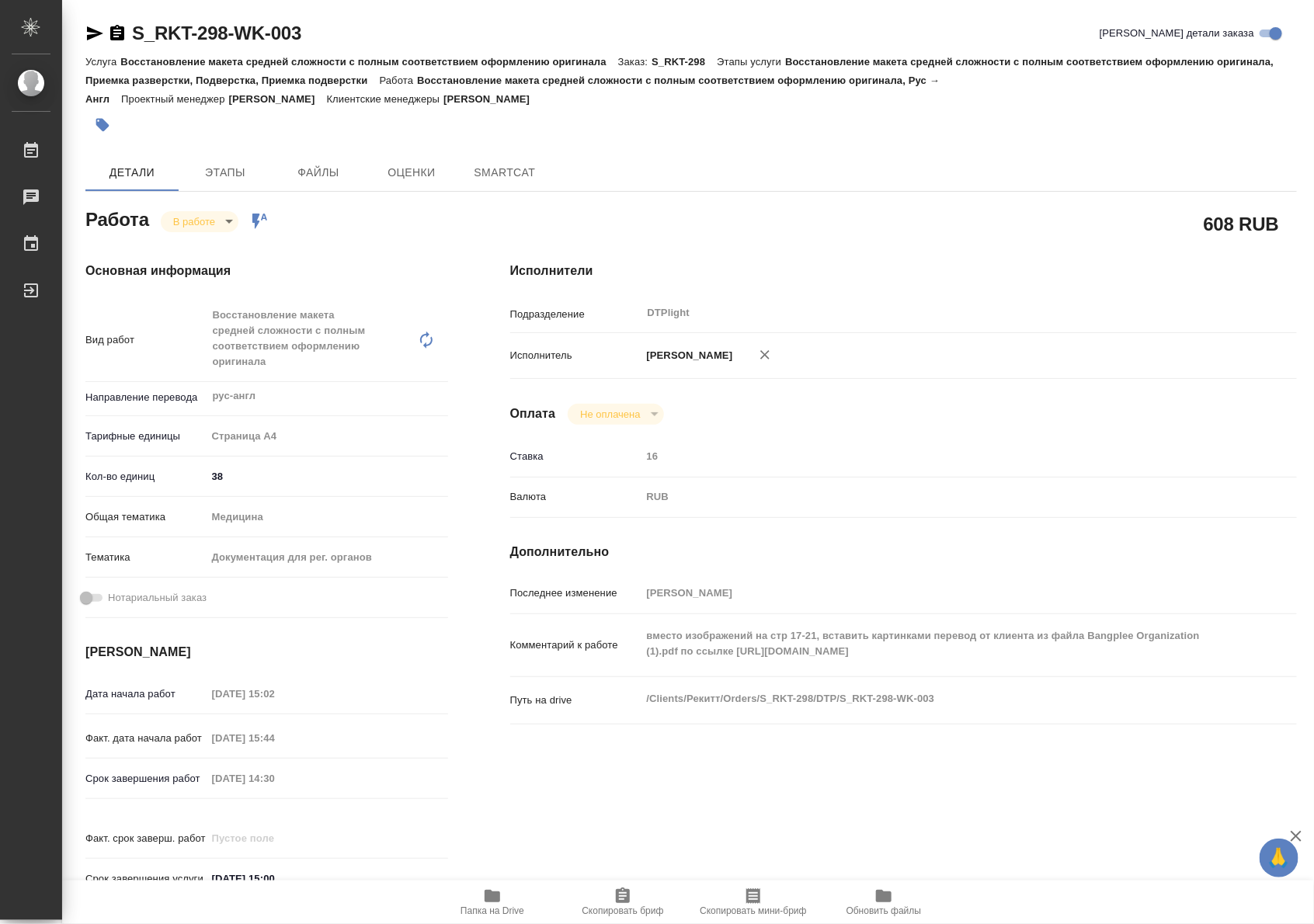
type textarea "x"
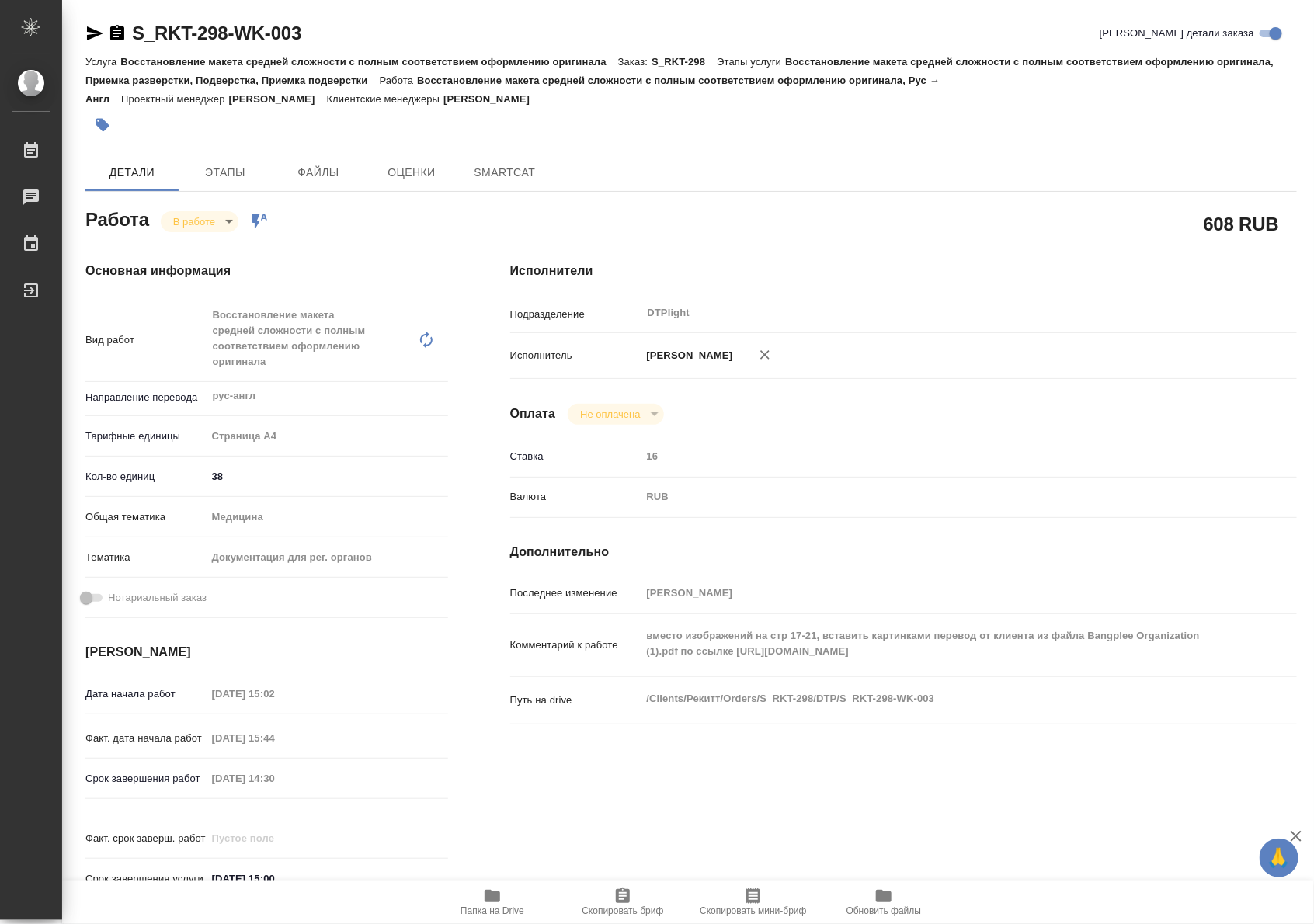
type textarea "x"
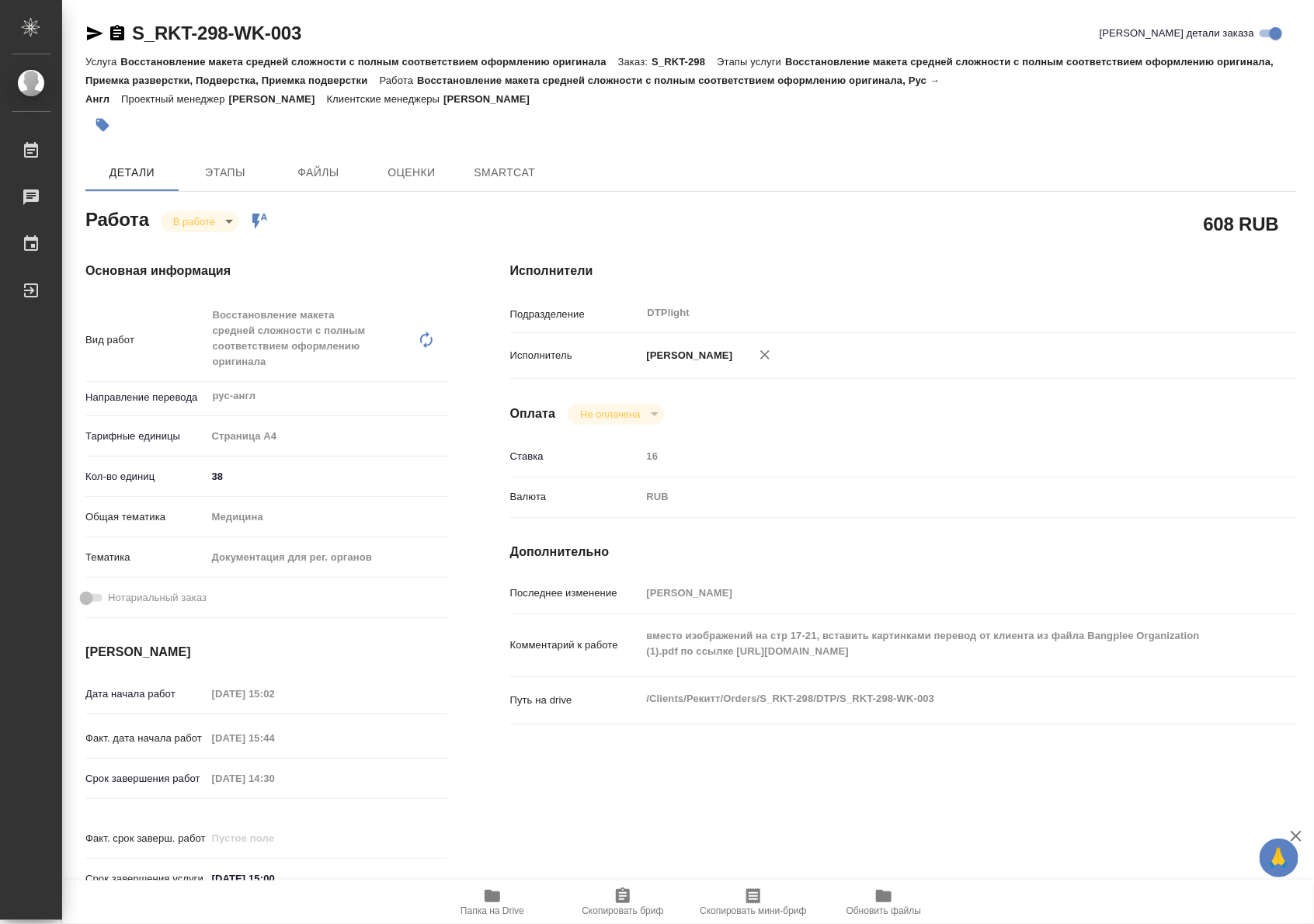
type textarea "x"
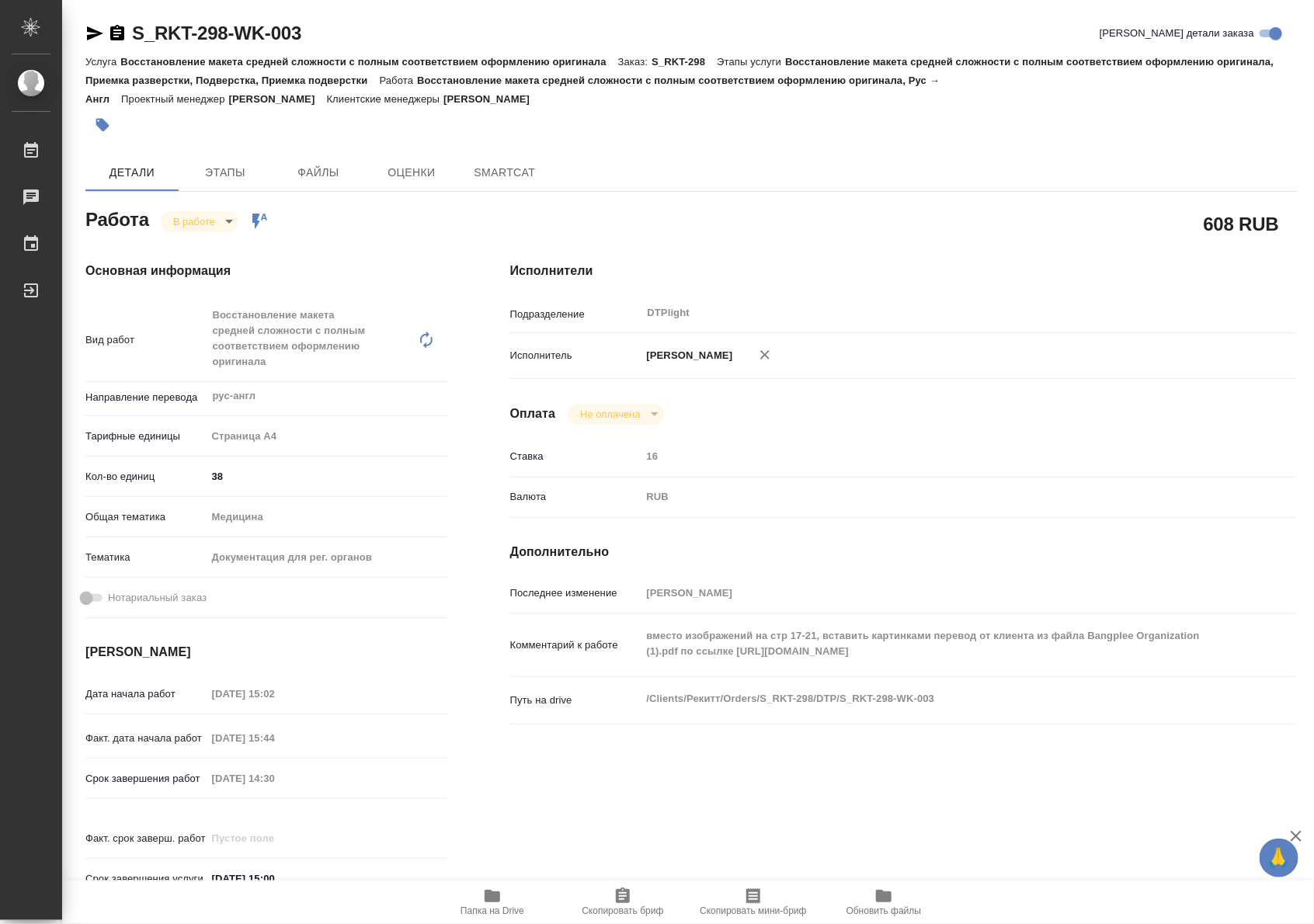
type textarea "x"
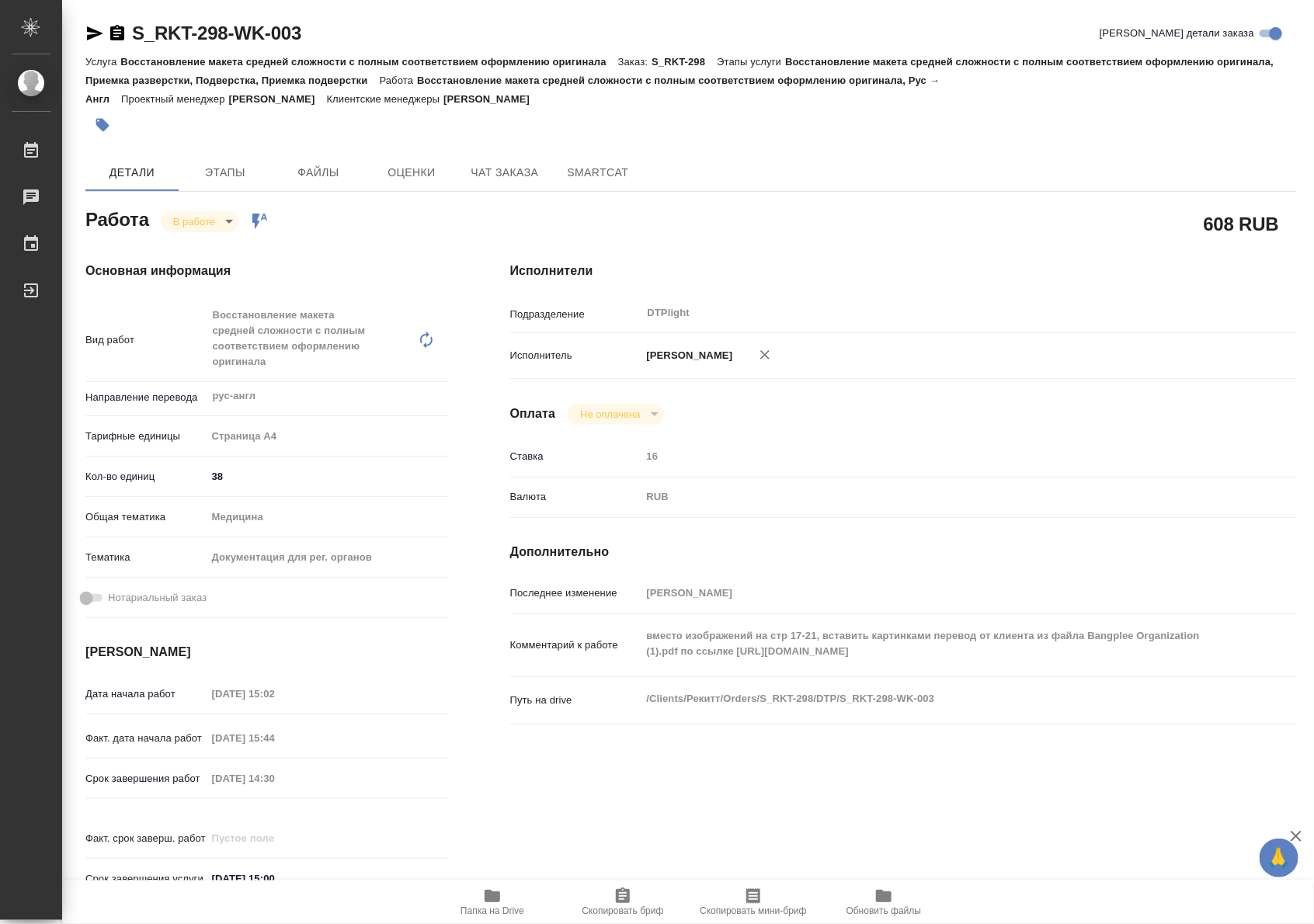
type textarea "x"
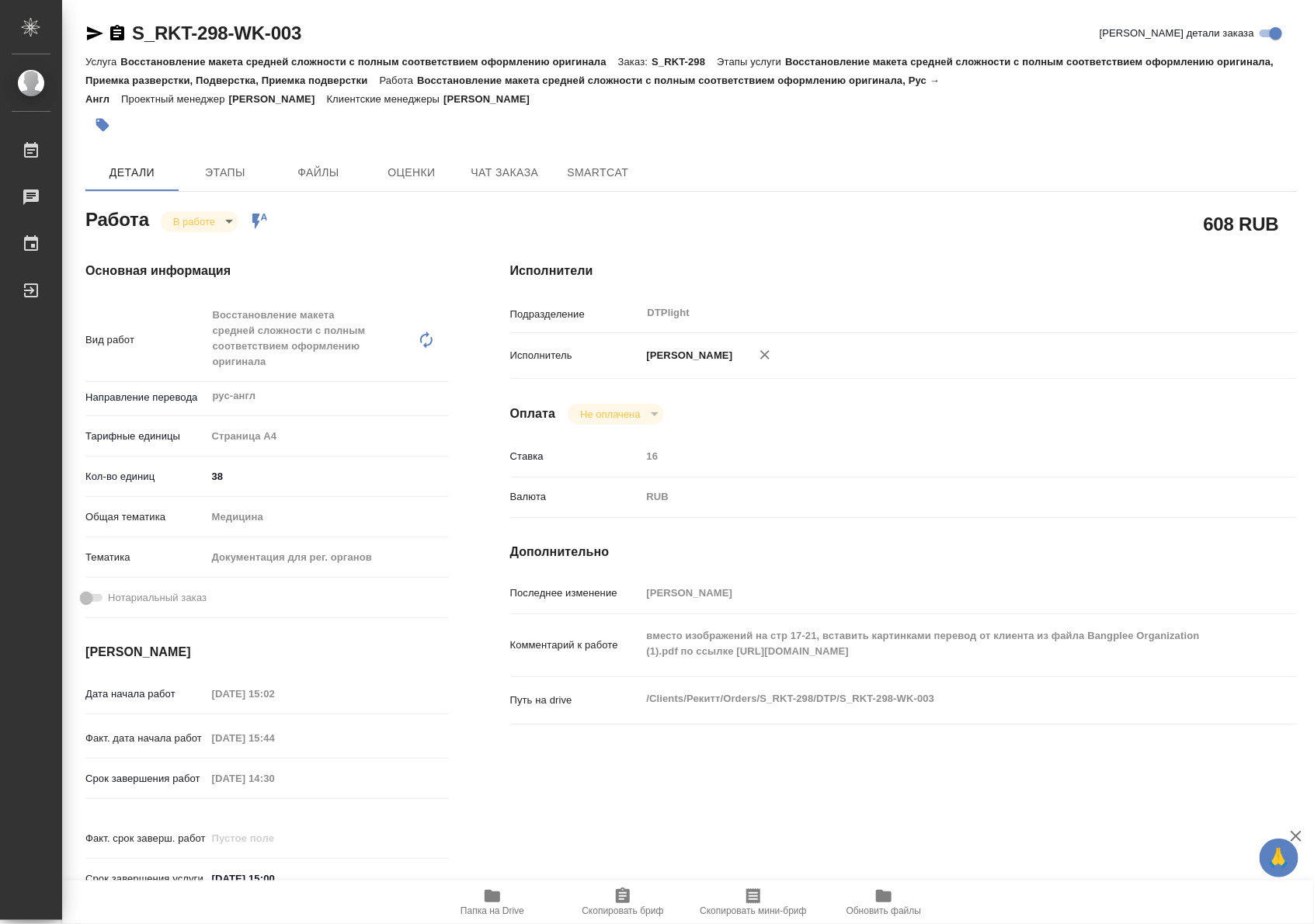
type textarea "x"
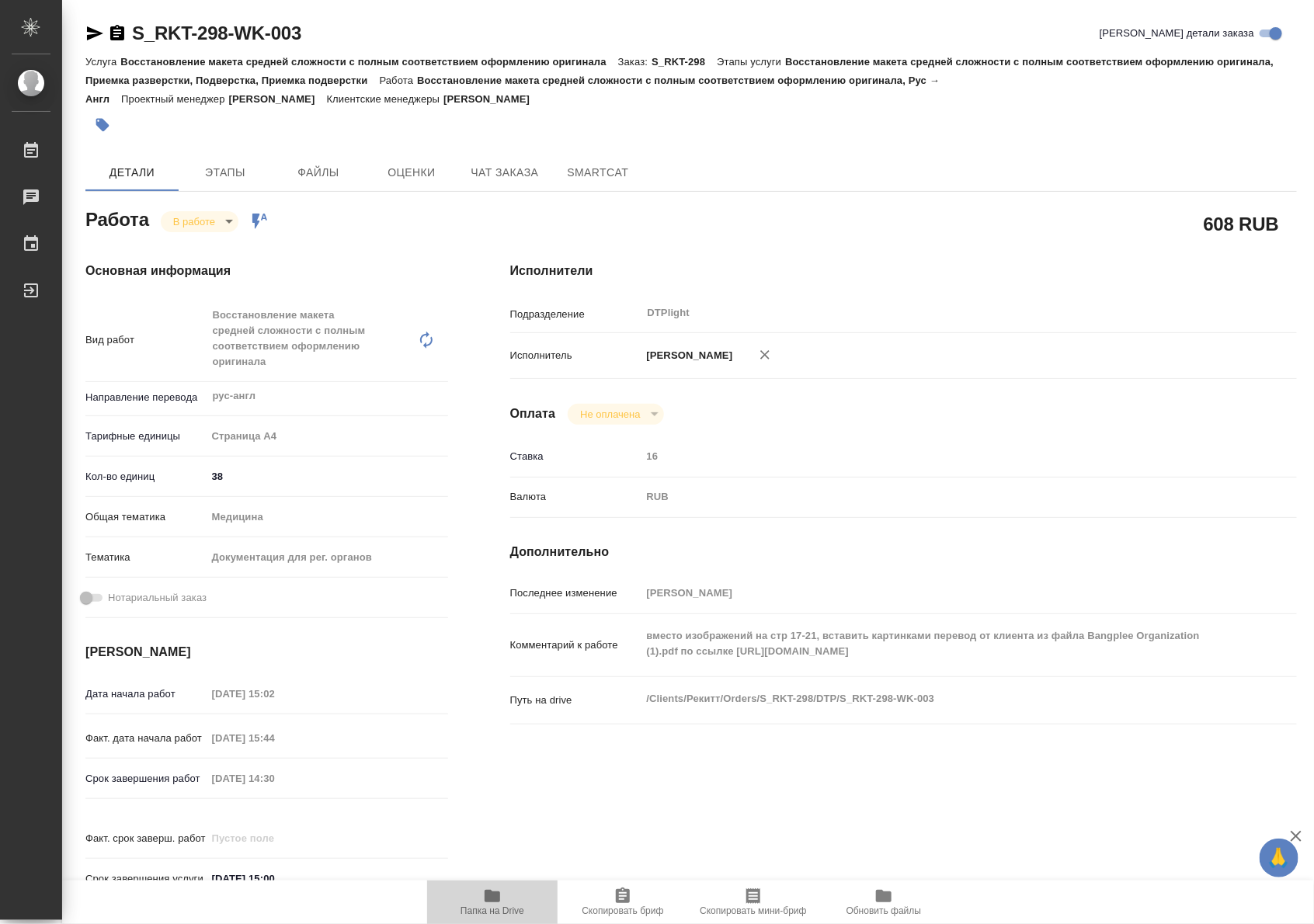
click at [483, 902] on icon "button" at bounding box center [492, 896] width 19 height 19
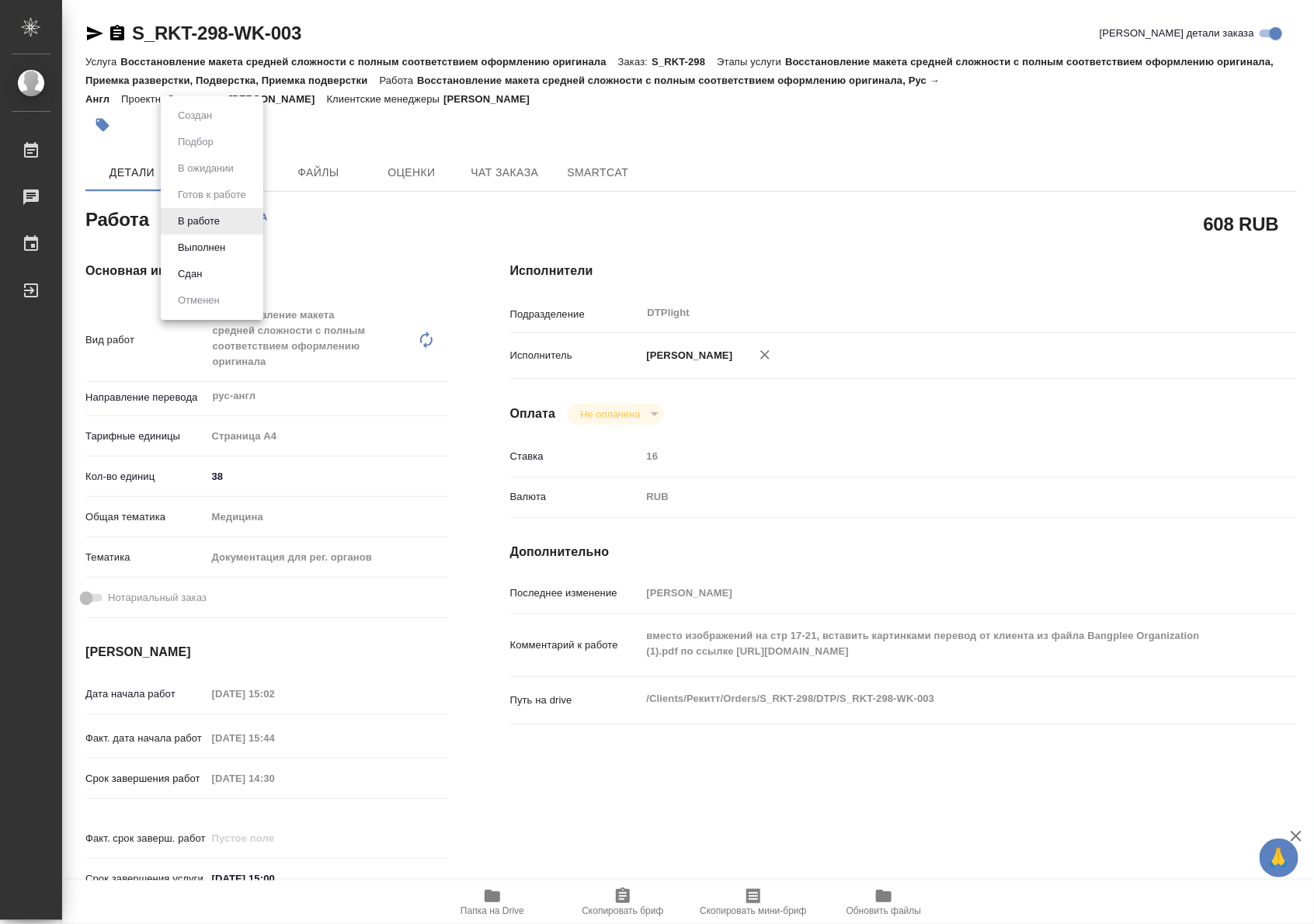
click at [203, 230] on body "🙏 .cls-1 fill:#fff; AWATERA Riianova Anna Работы 0 Чаты График Выйти S_RKT-298-…" at bounding box center [657, 462] width 1314 height 924
click at [207, 246] on button "Выполнен" at bounding box center [201, 247] width 57 height 17
type textarea "x"
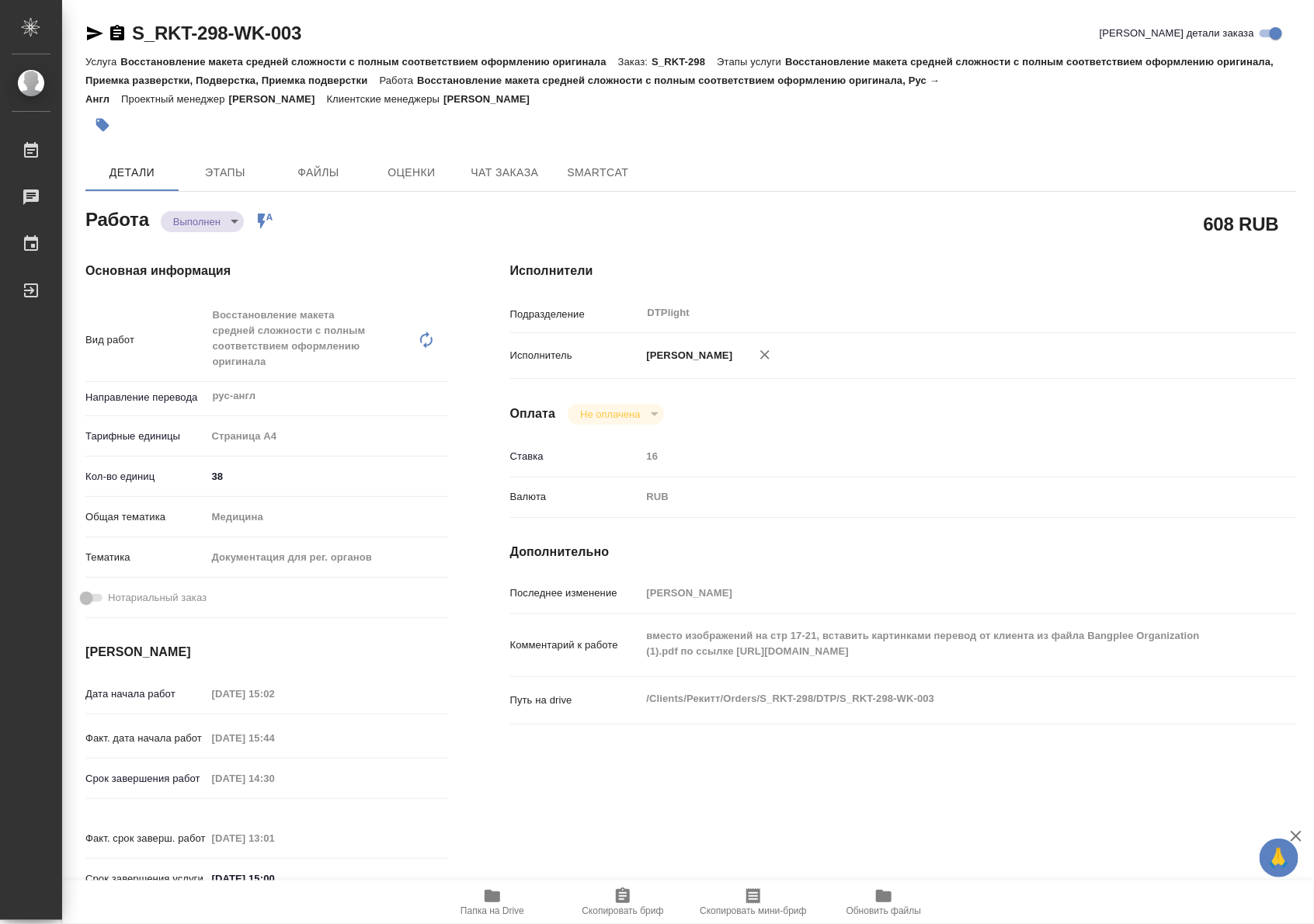
type textarea "x"
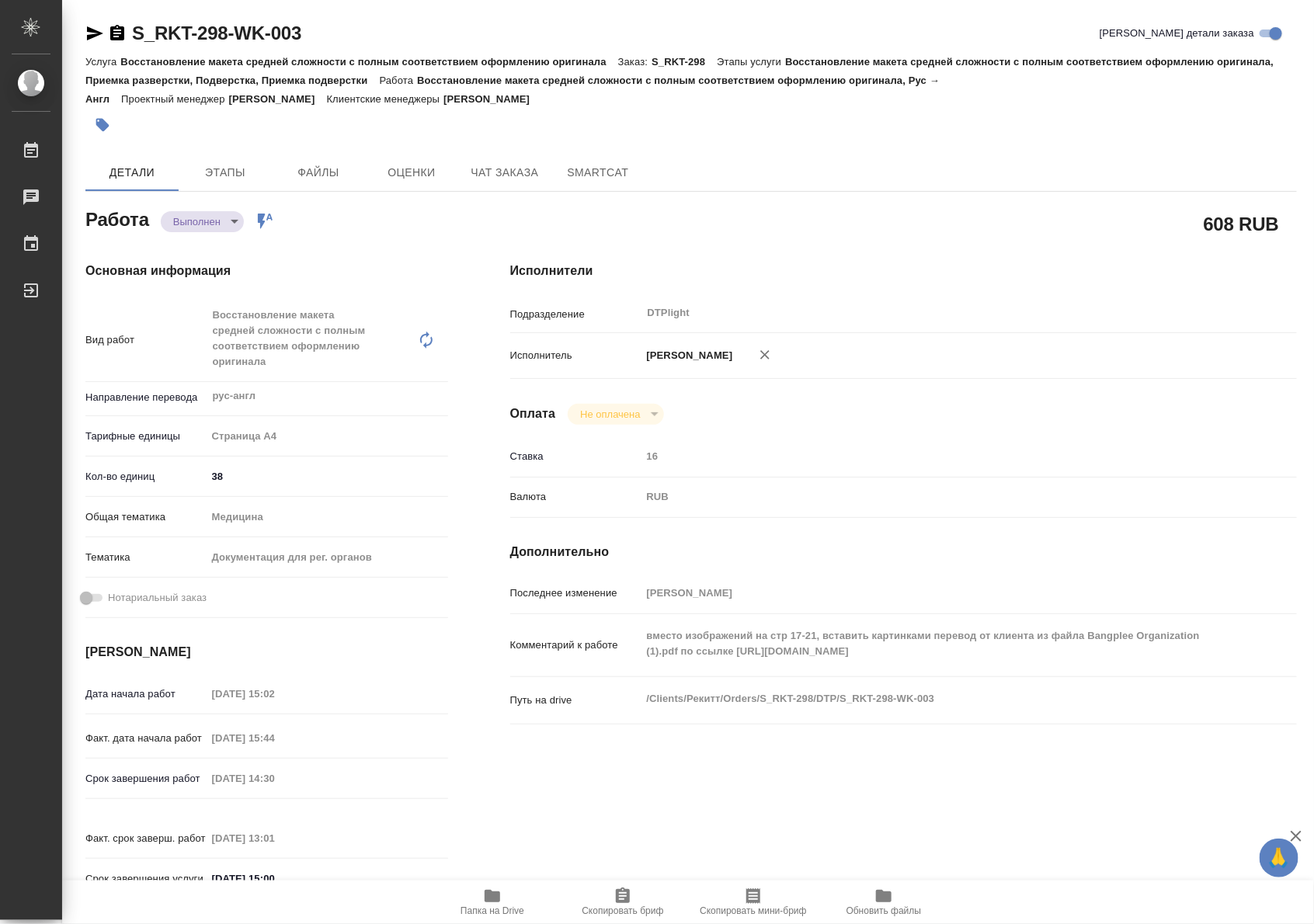
type textarea "x"
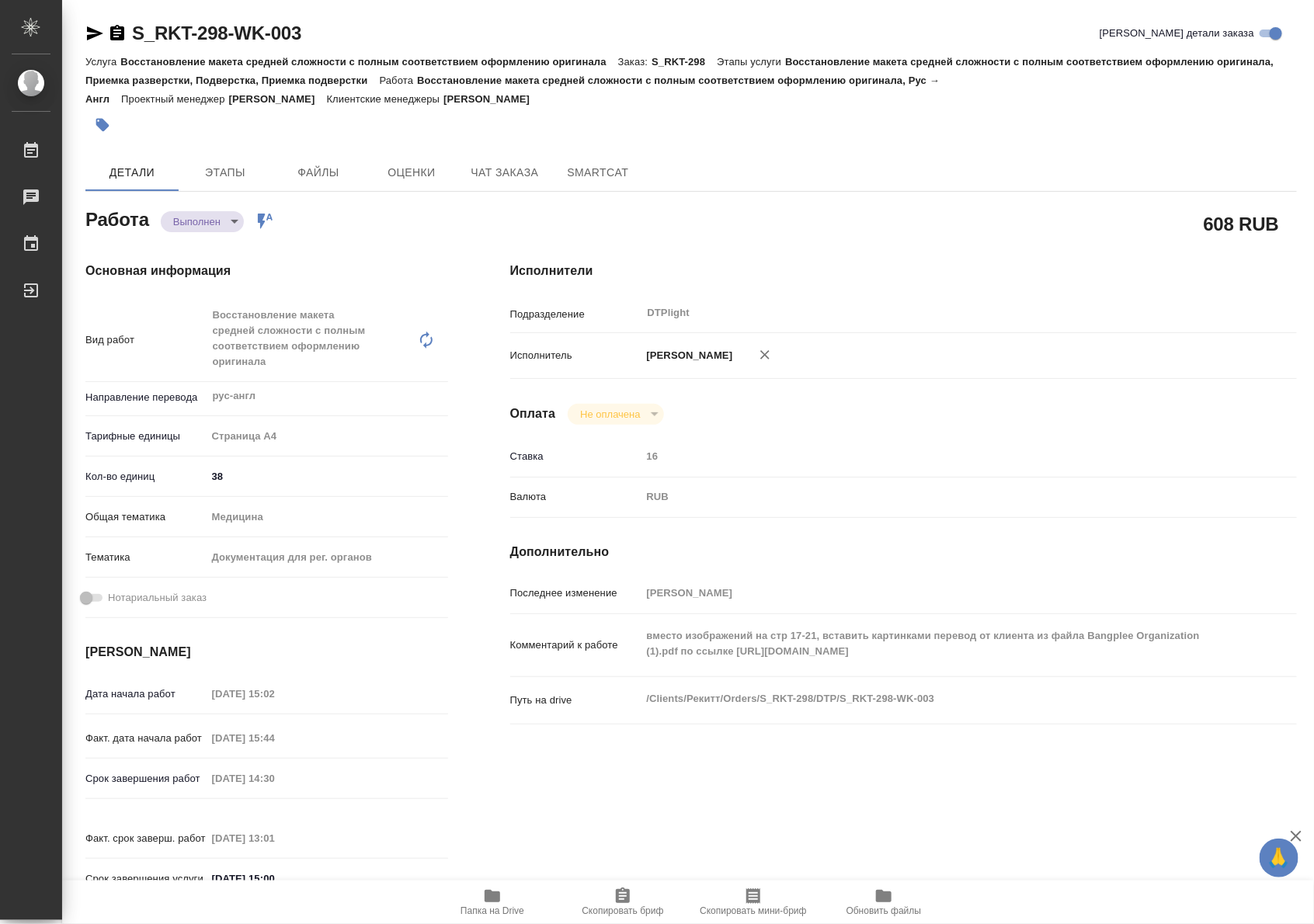
type textarea "x"
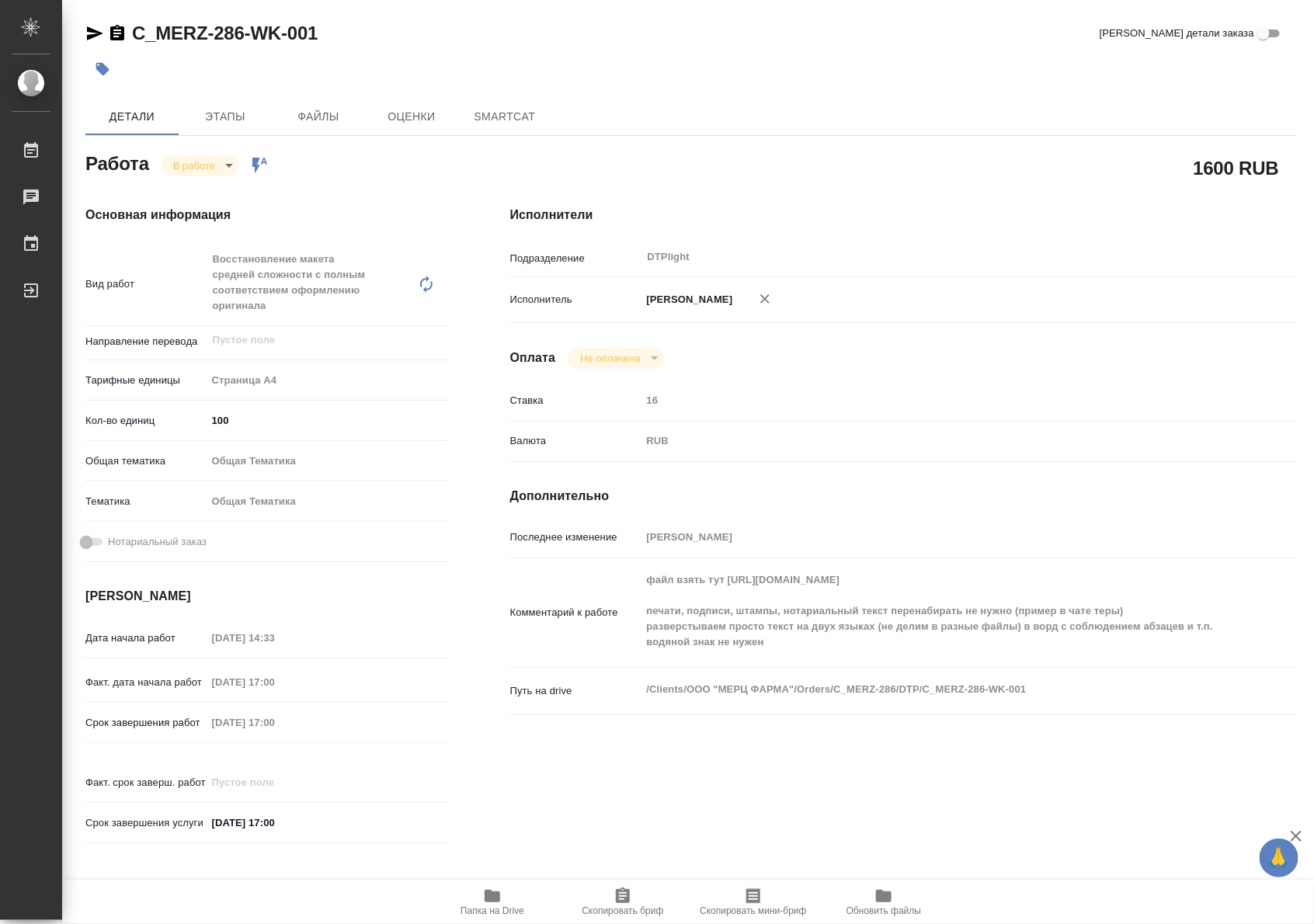
type textarea "x"
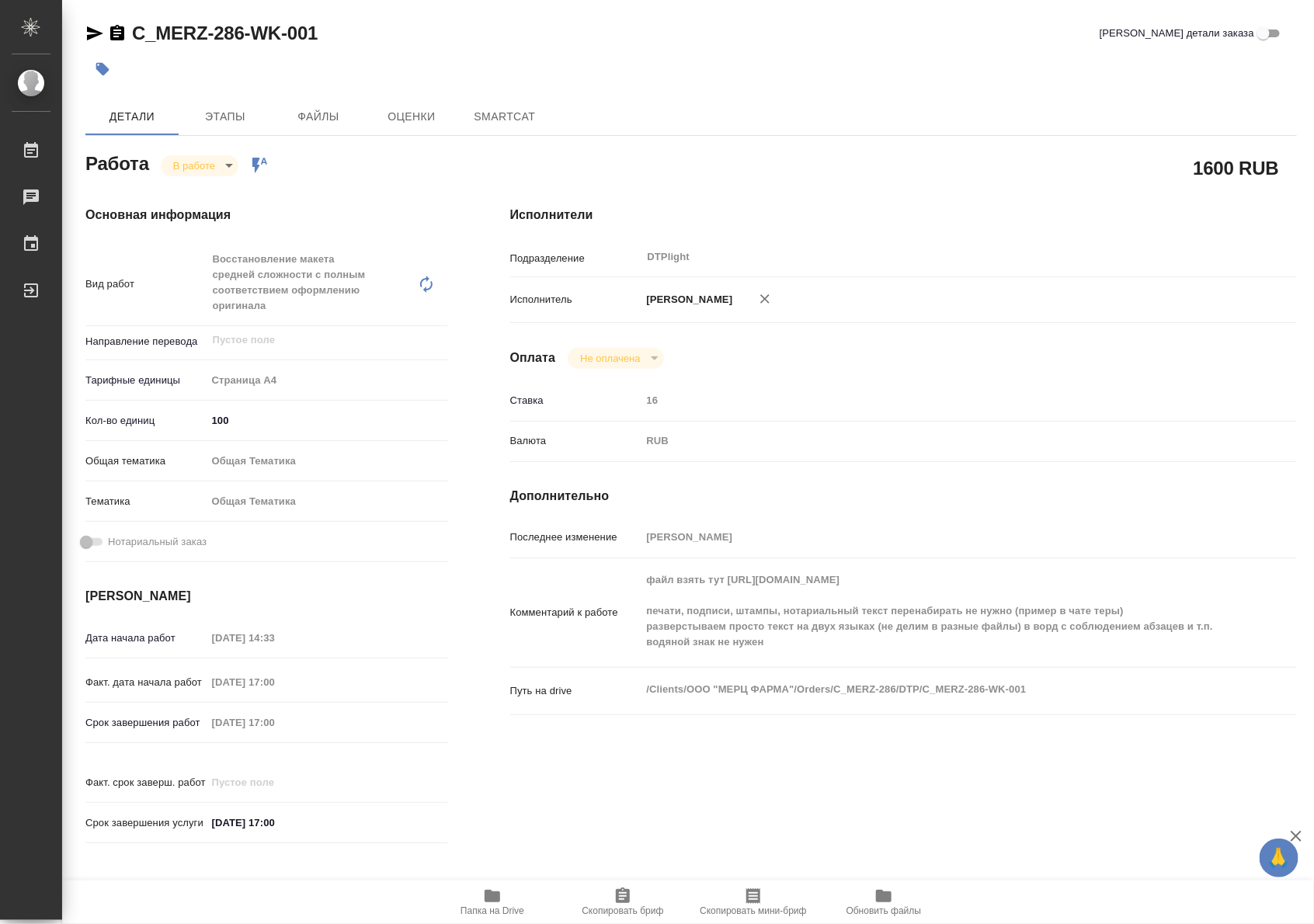
type textarea "x"
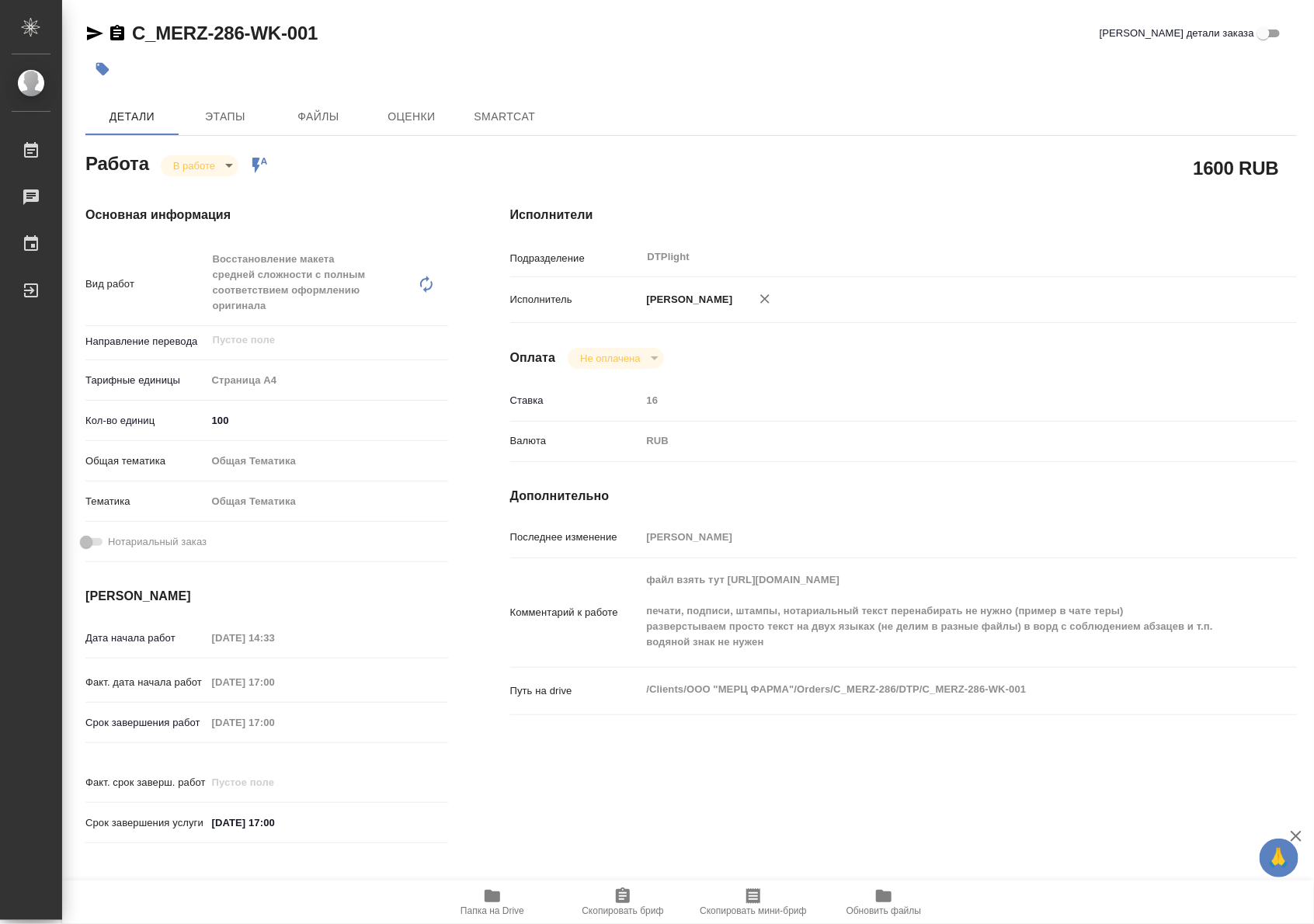
type textarea "x"
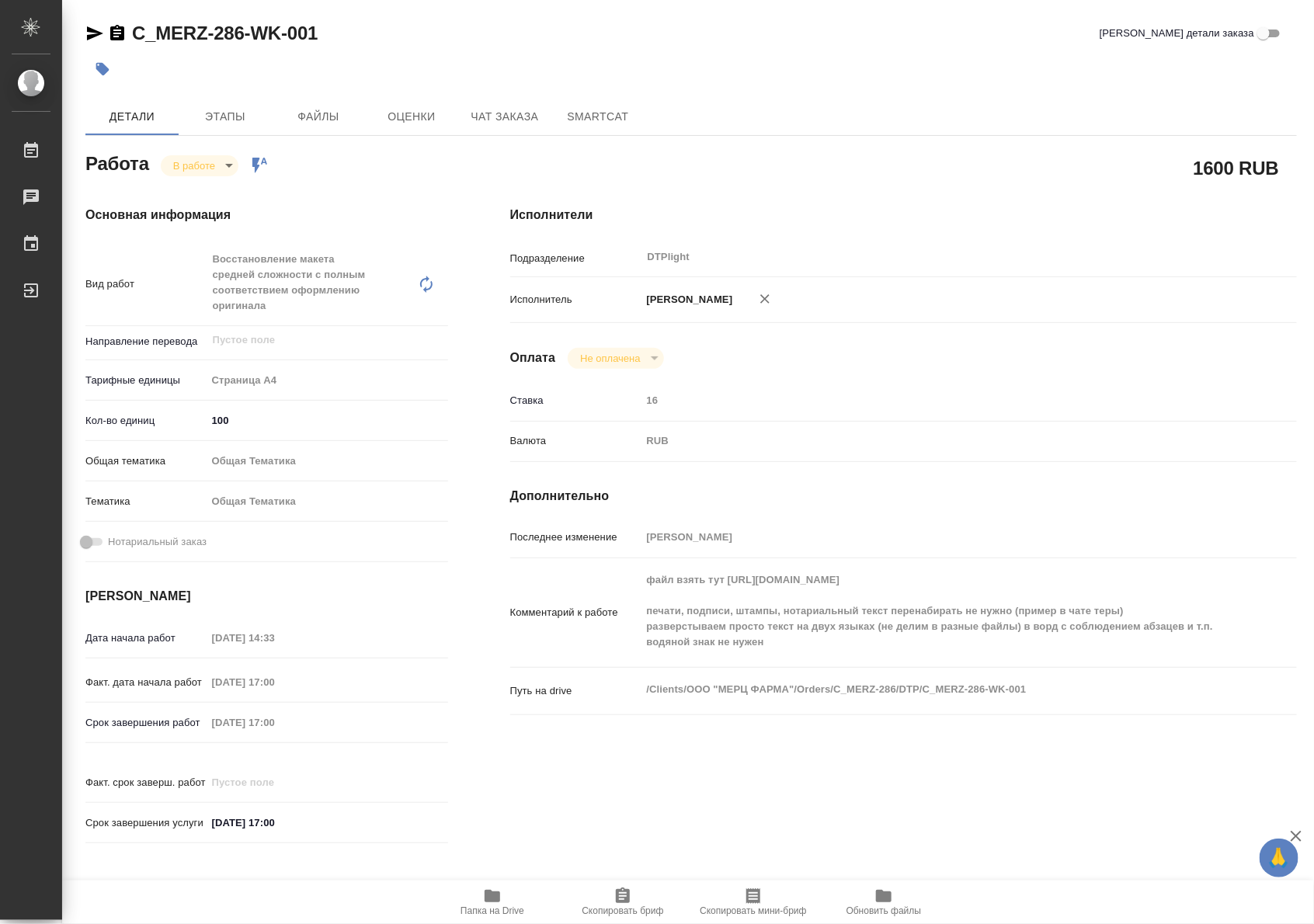
type textarea "x"
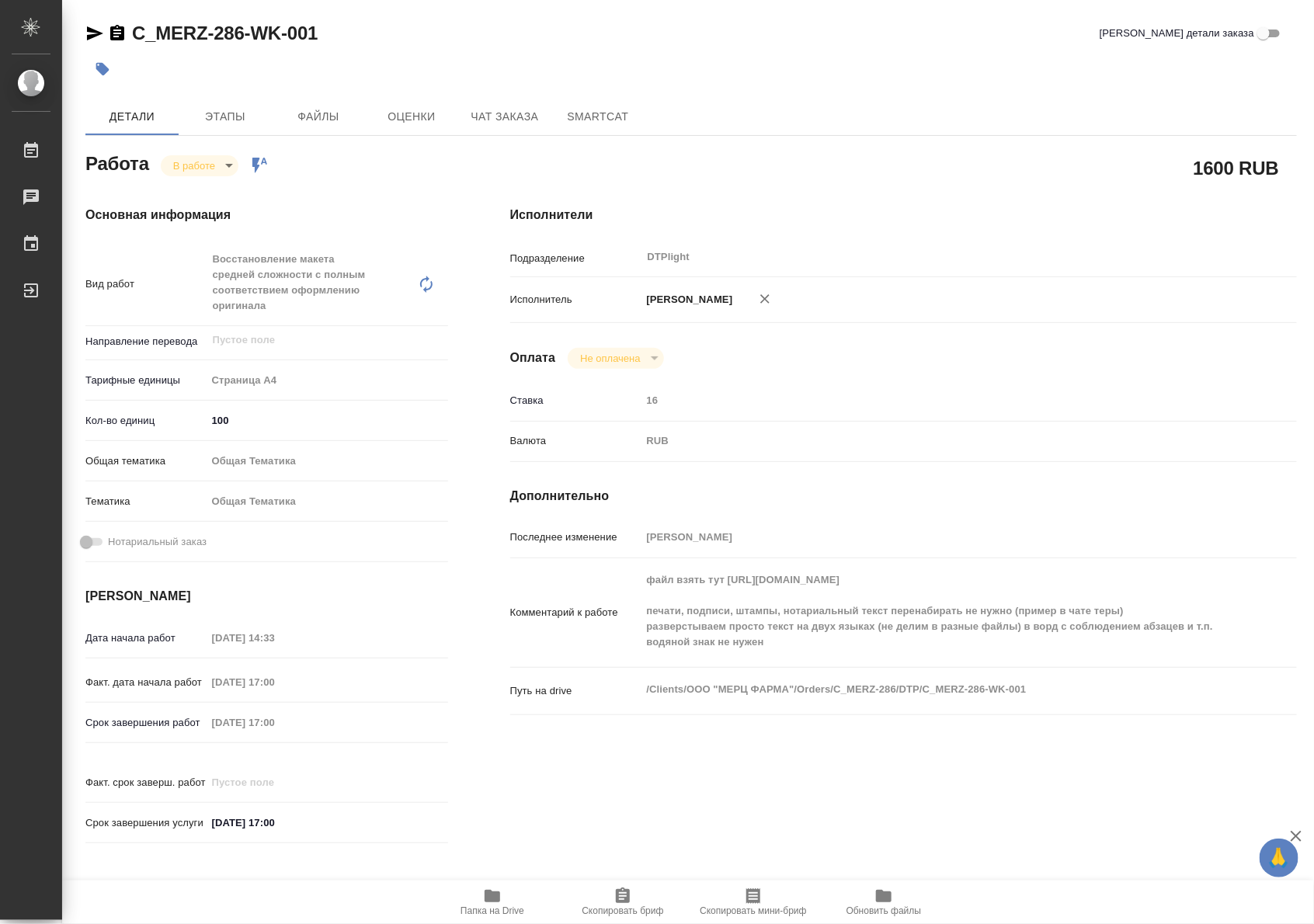
type textarea "x"
